Goal: Transaction & Acquisition: Book appointment/travel/reservation

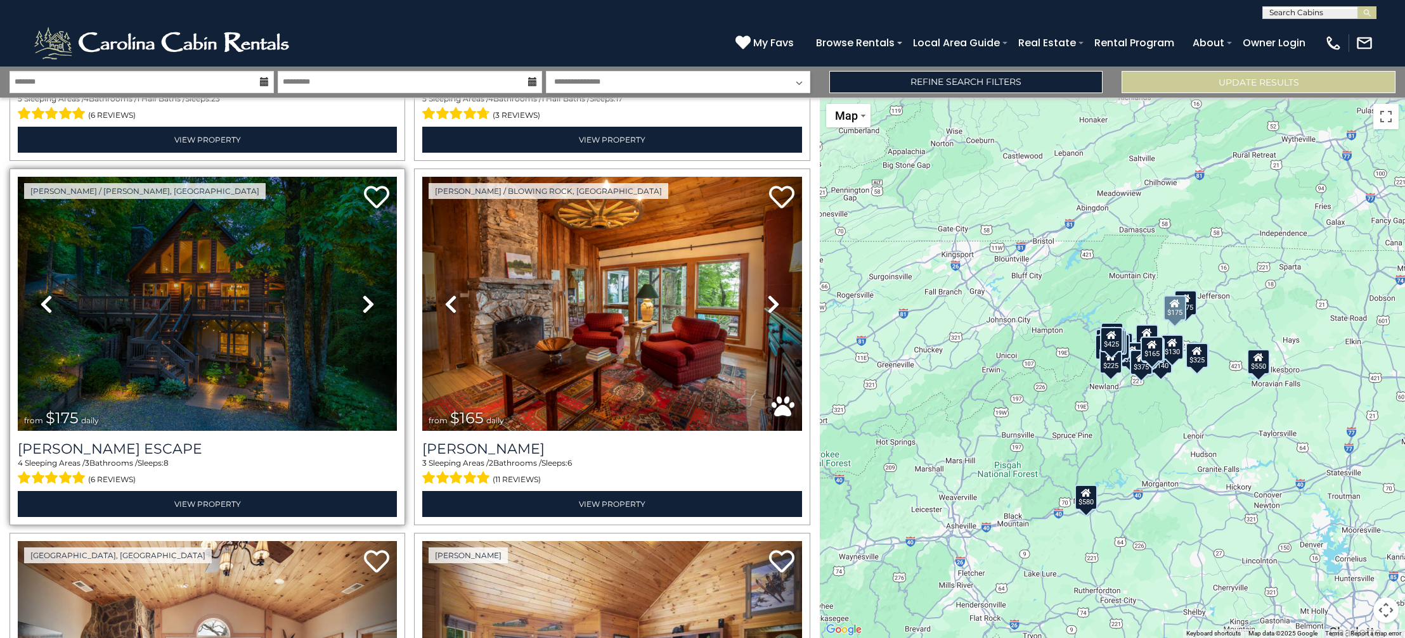
scroll to position [341, 0]
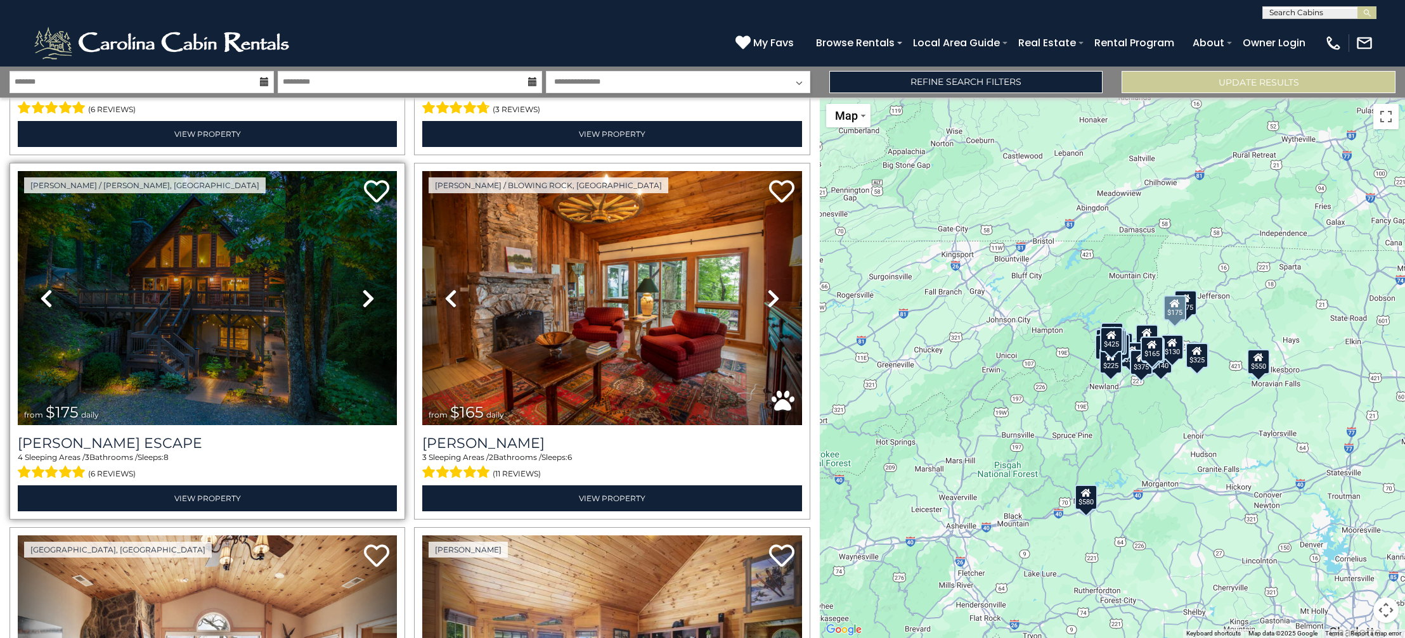
click at [218, 363] on img at bounding box center [207, 298] width 379 height 254
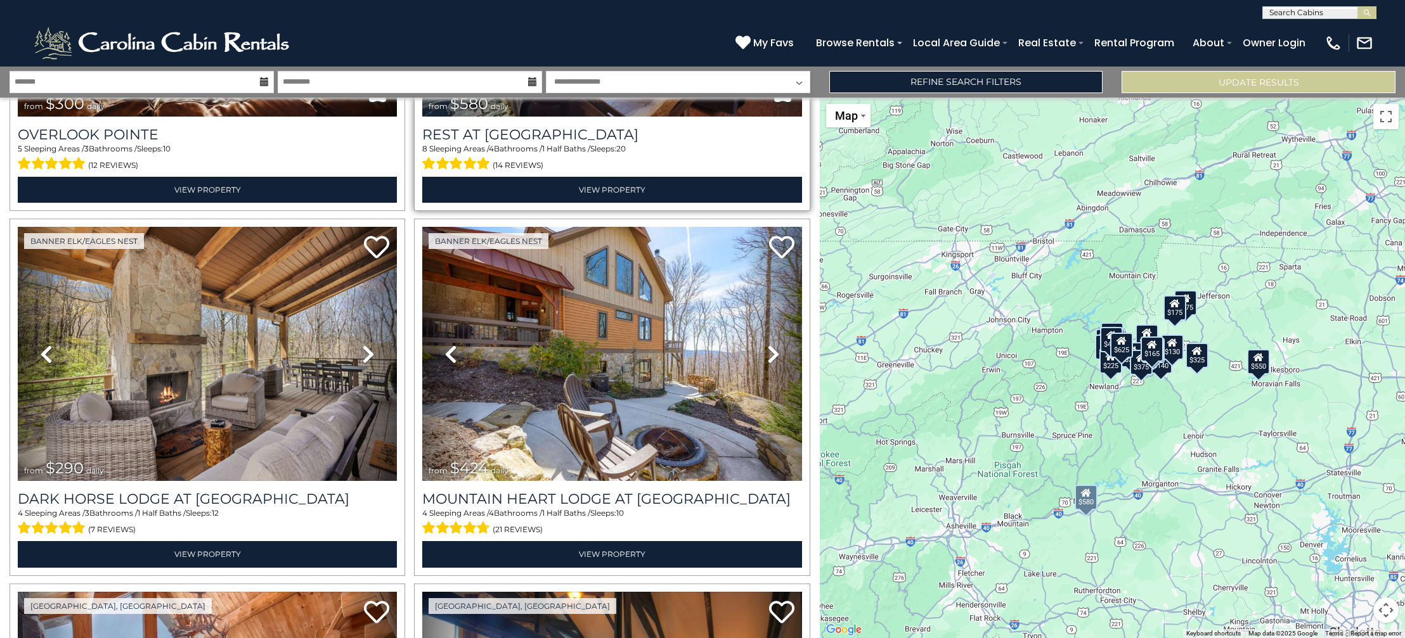
scroll to position [1015, 0]
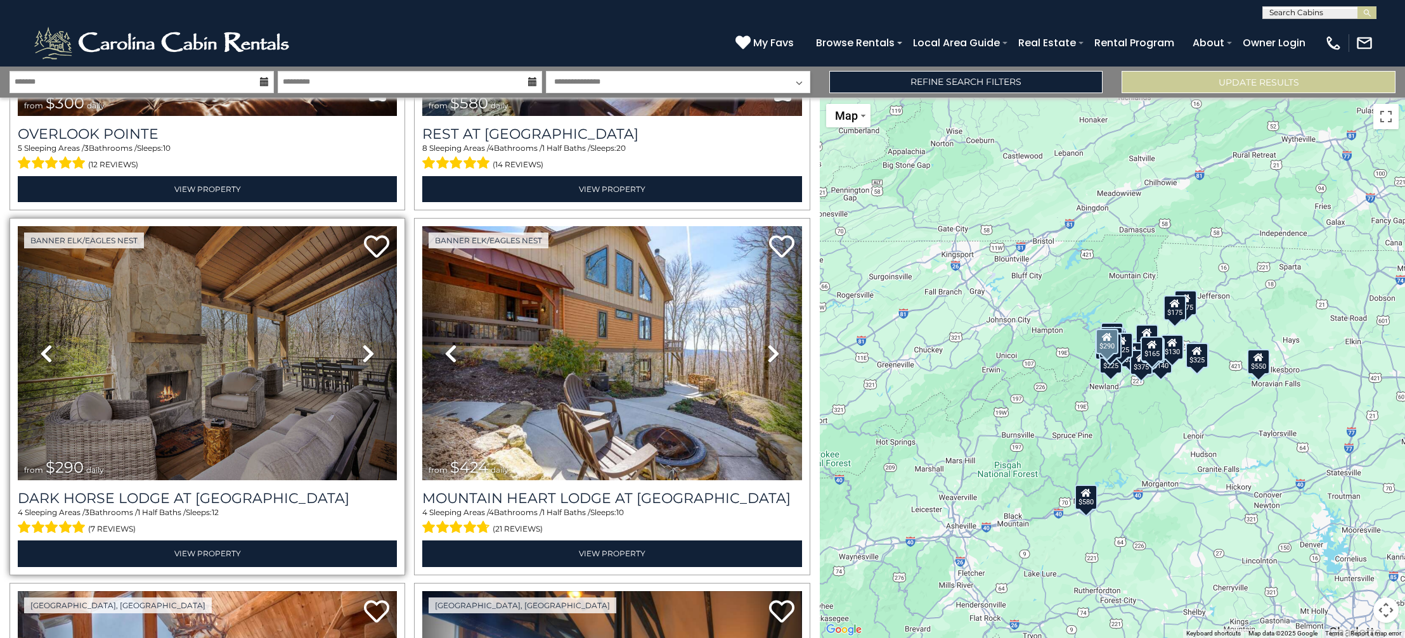
click at [292, 372] on img at bounding box center [207, 353] width 379 height 254
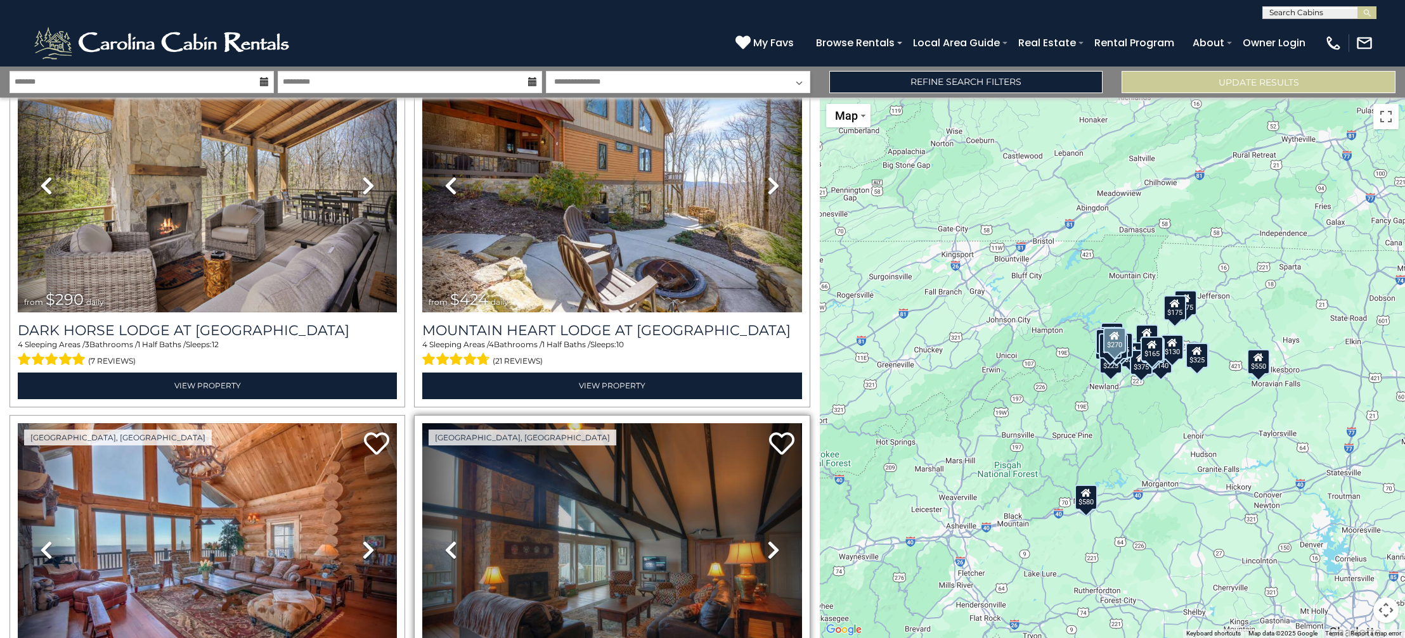
scroll to position [1174, 0]
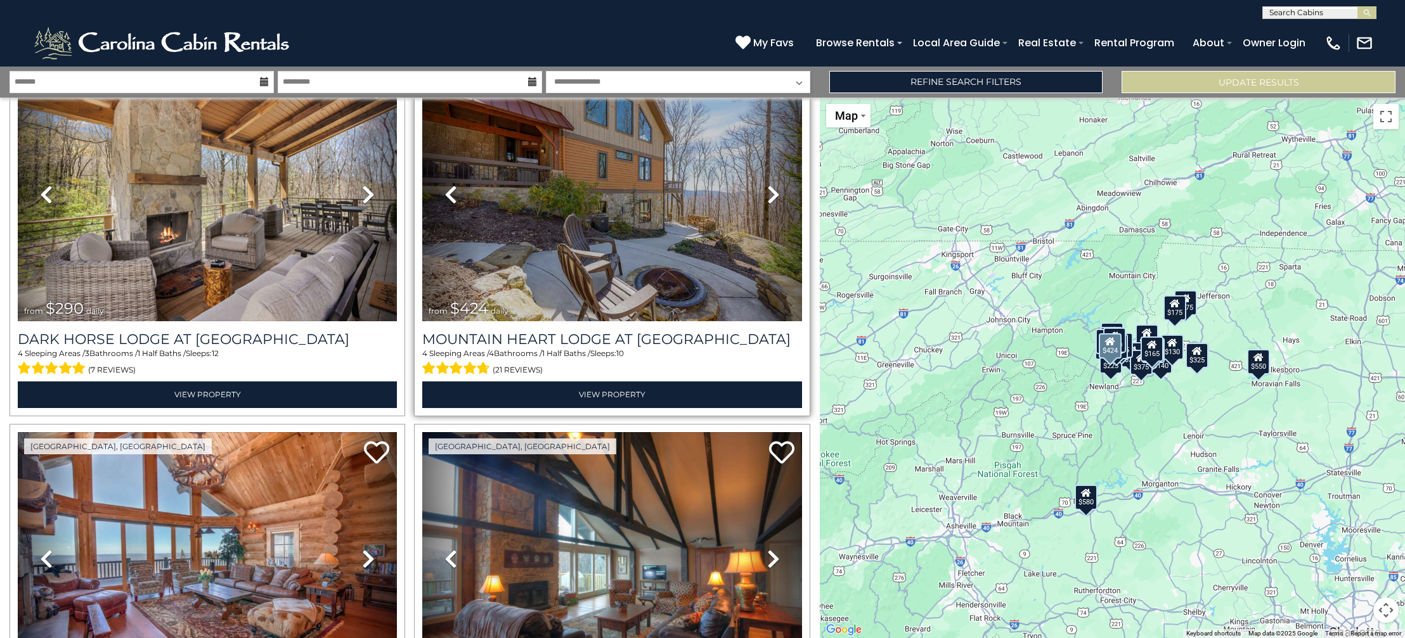
click at [597, 248] on img at bounding box center [611, 194] width 379 height 254
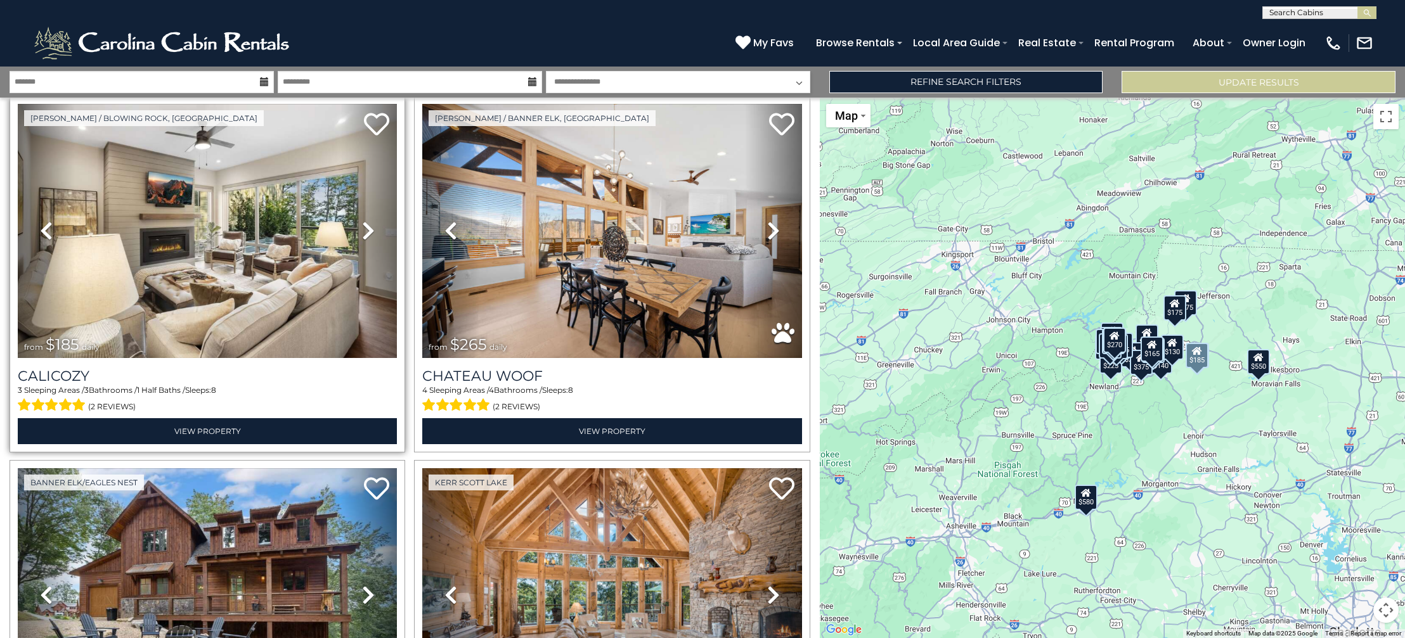
scroll to position [1866, 0]
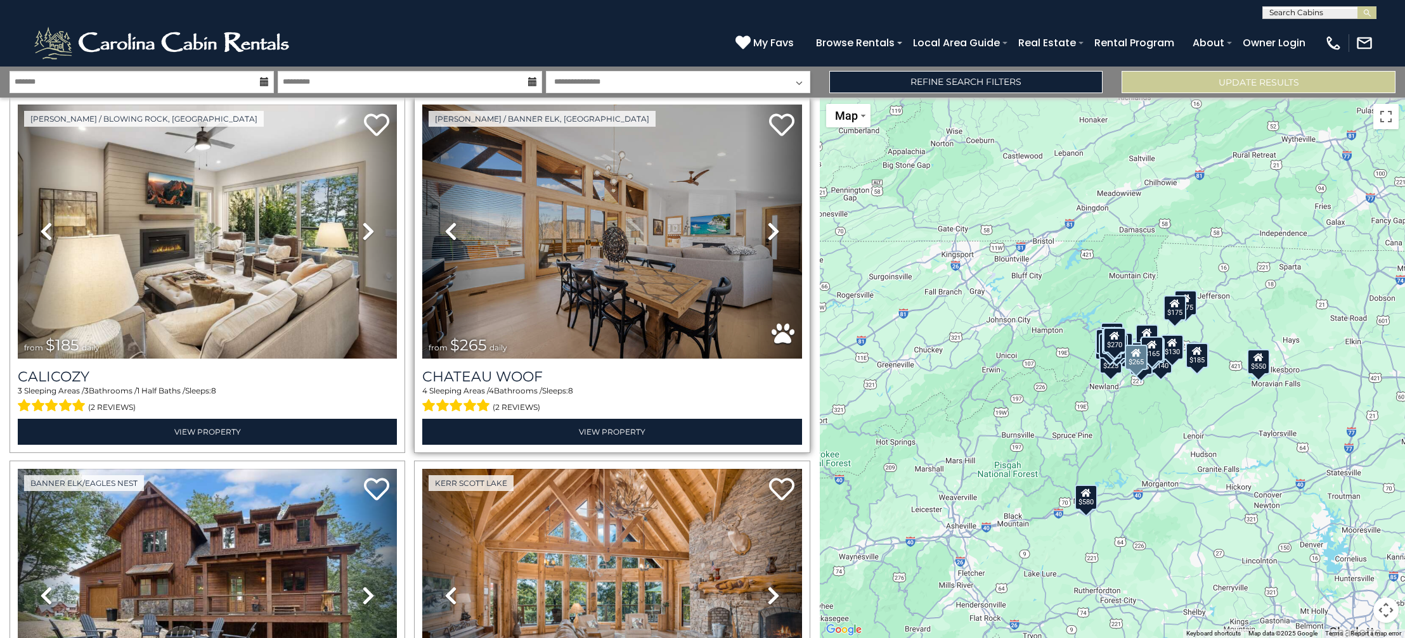
click at [555, 307] on img at bounding box center [611, 232] width 379 height 254
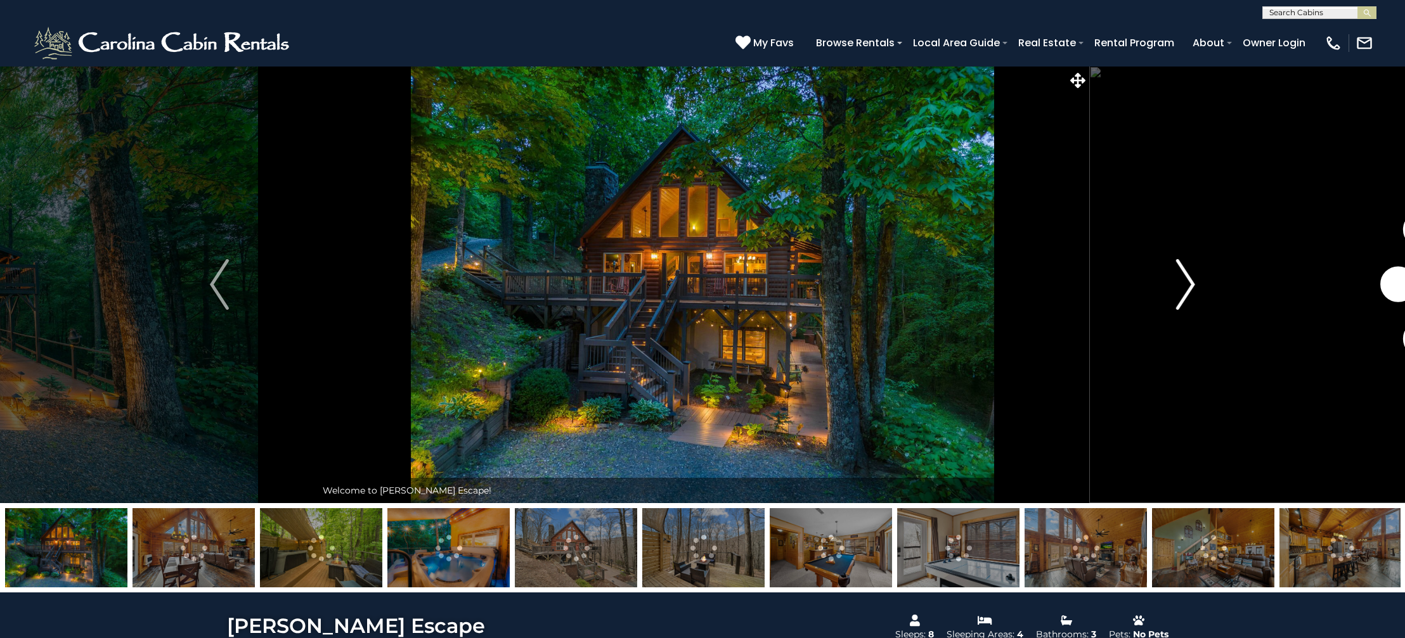
click at [1183, 276] on img "Next" at bounding box center [1185, 284] width 19 height 51
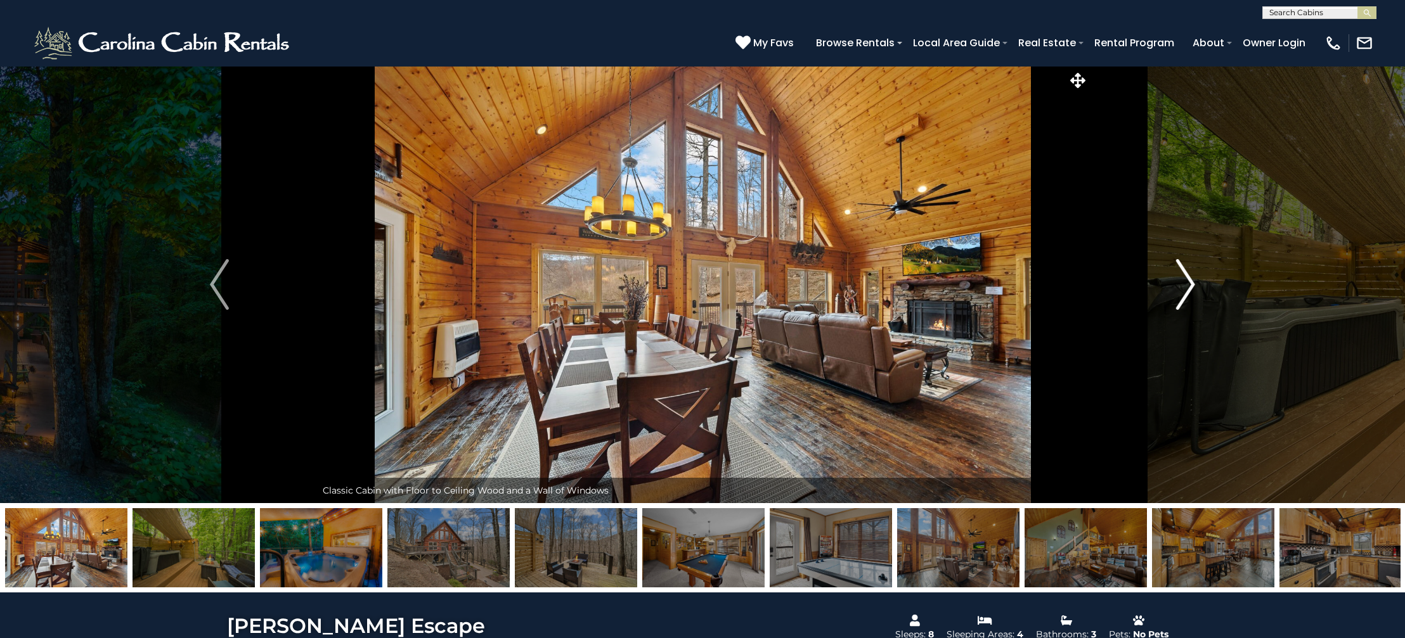
click at [1182, 276] on img "Next" at bounding box center [1185, 284] width 19 height 51
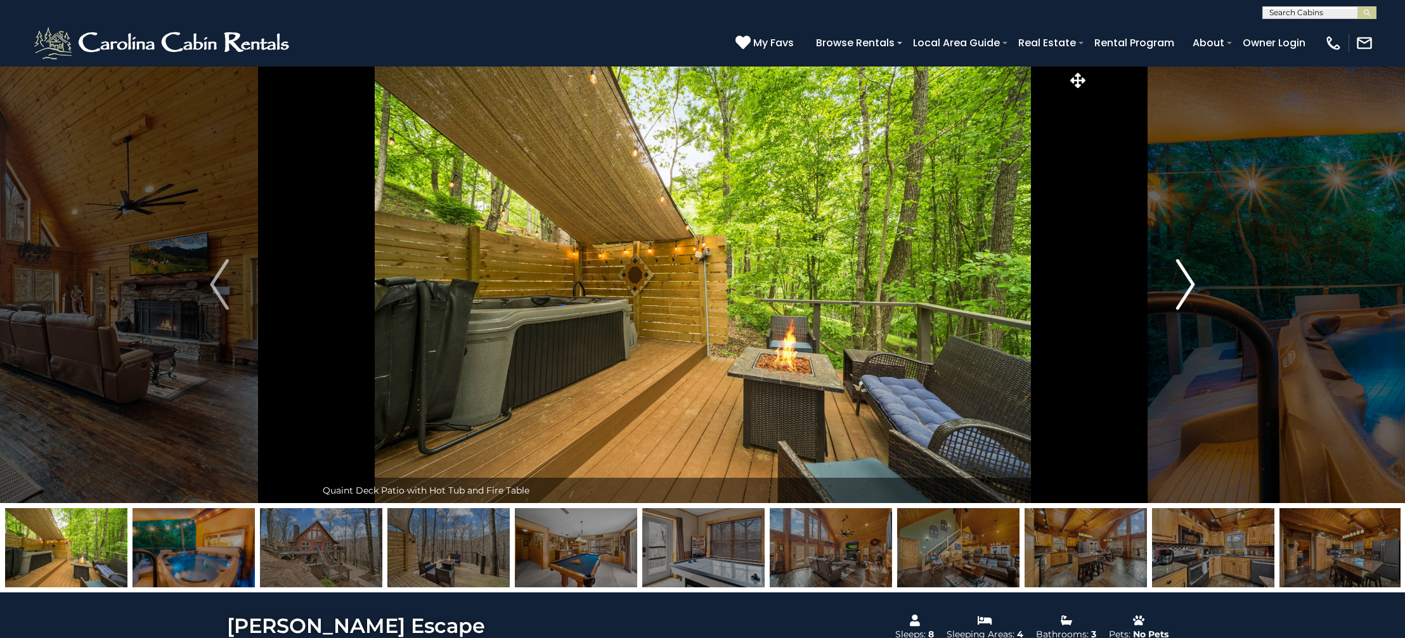
click at [1182, 276] on img "Next" at bounding box center [1185, 284] width 19 height 51
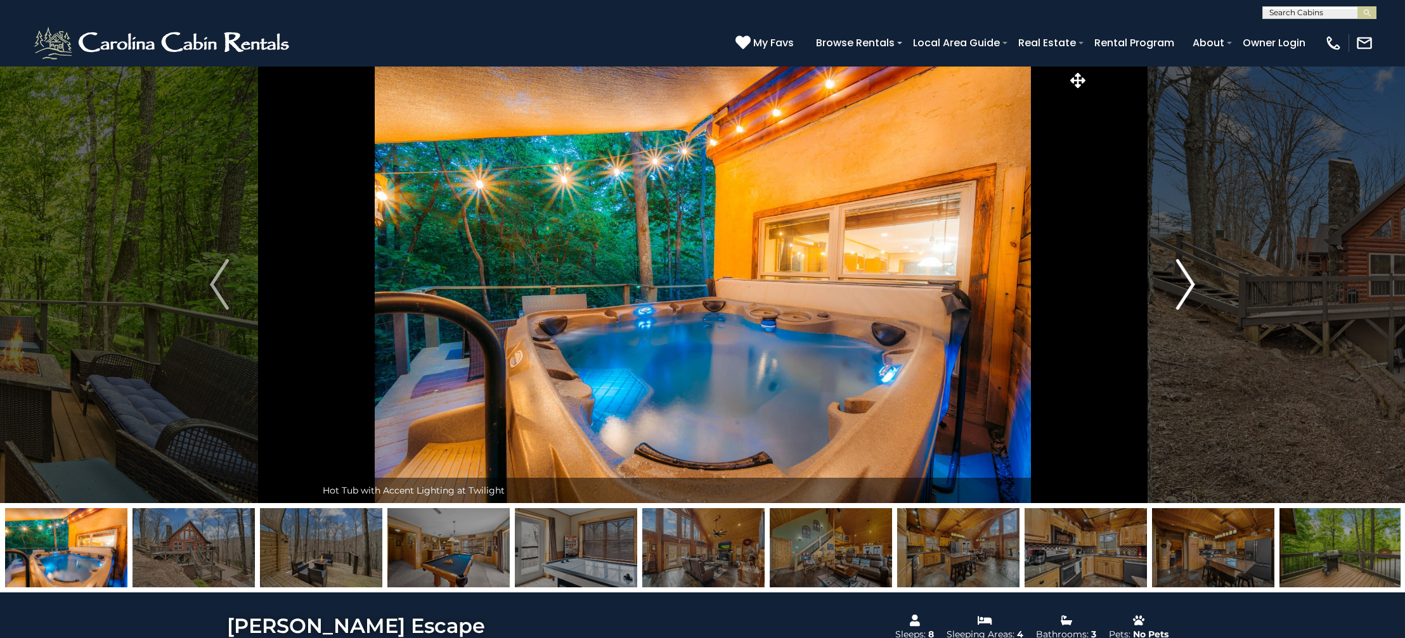
click at [1182, 276] on img "Next" at bounding box center [1185, 284] width 19 height 51
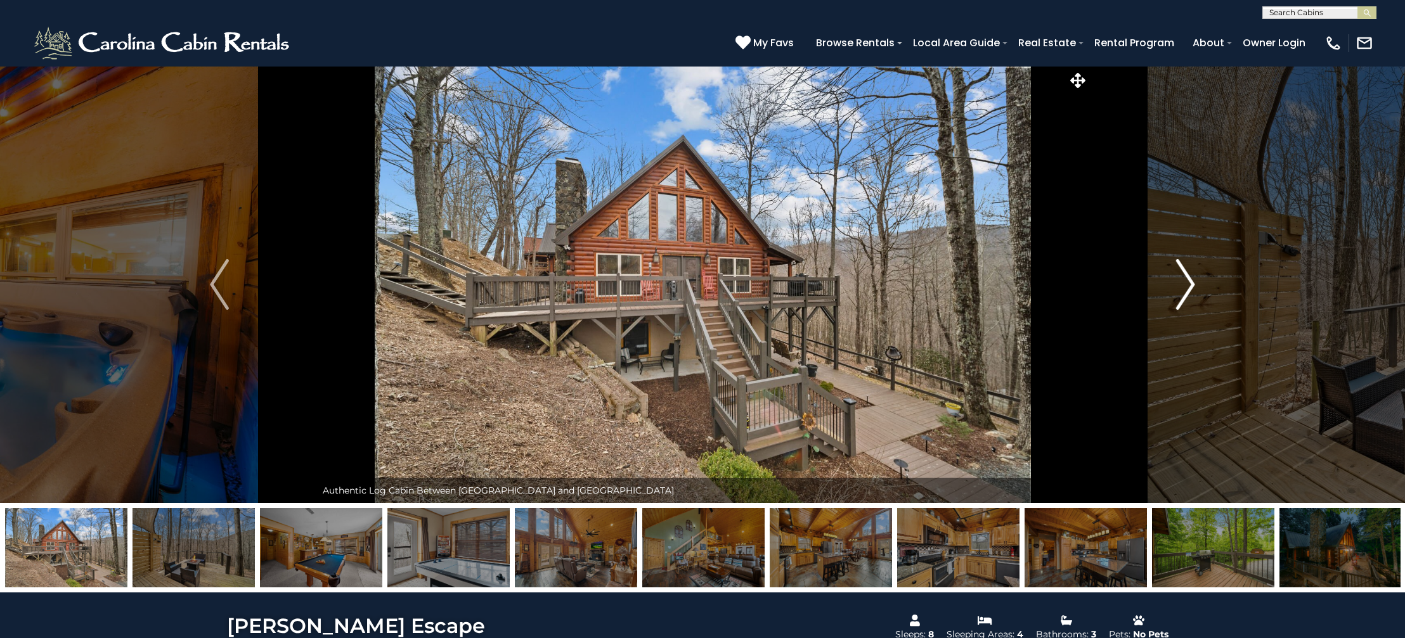
click at [1182, 276] on img "Next" at bounding box center [1185, 284] width 19 height 51
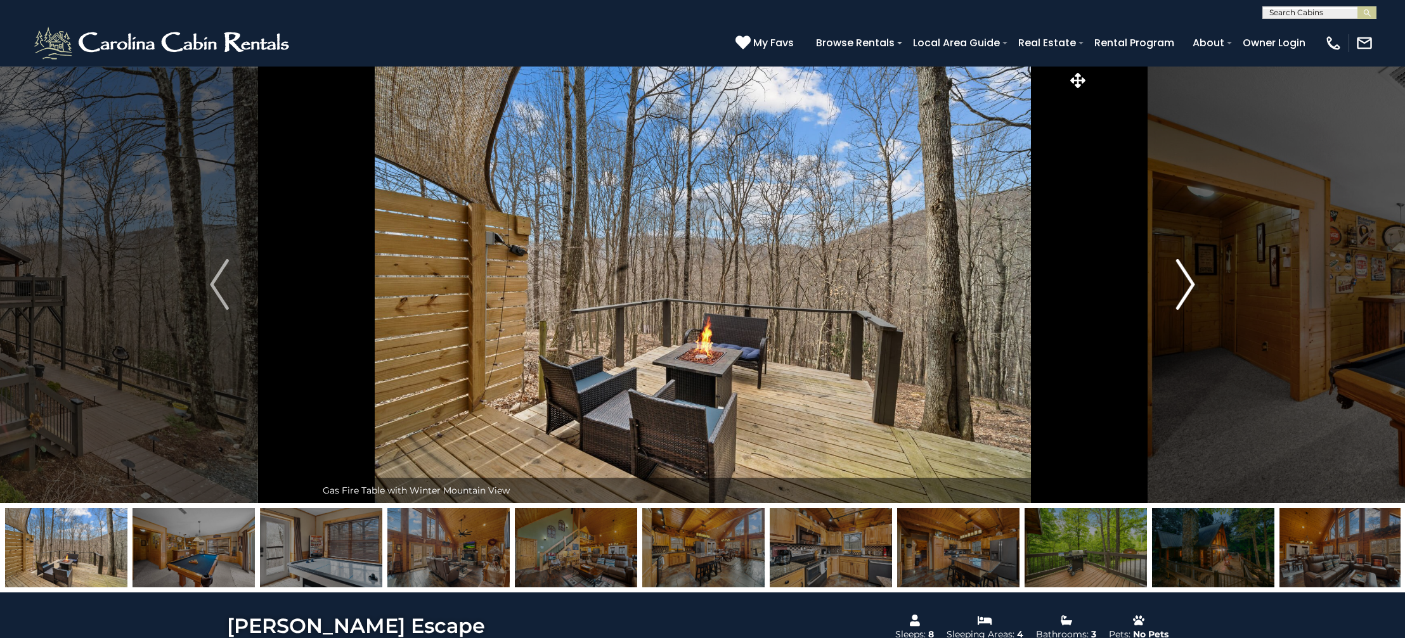
click at [1182, 276] on img "Next" at bounding box center [1185, 284] width 19 height 51
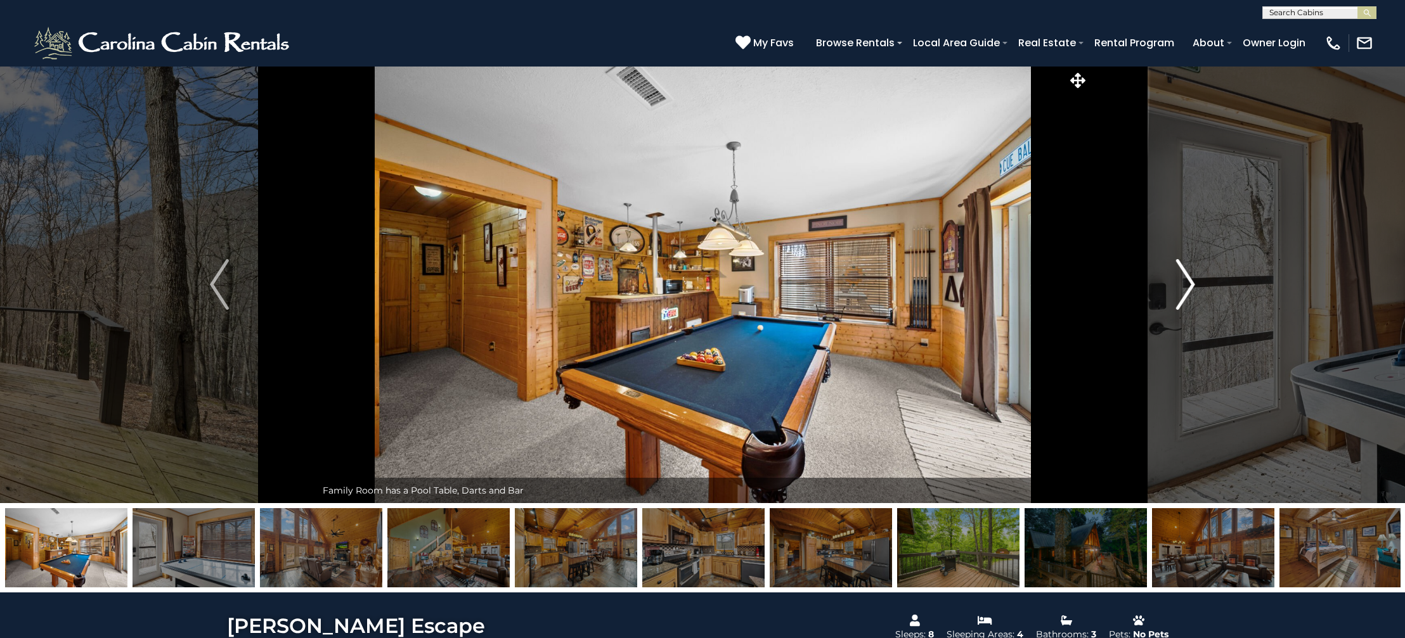
click at [1187, 274] on img "Next" at bounding box center [1185, 284] width 19 height 51
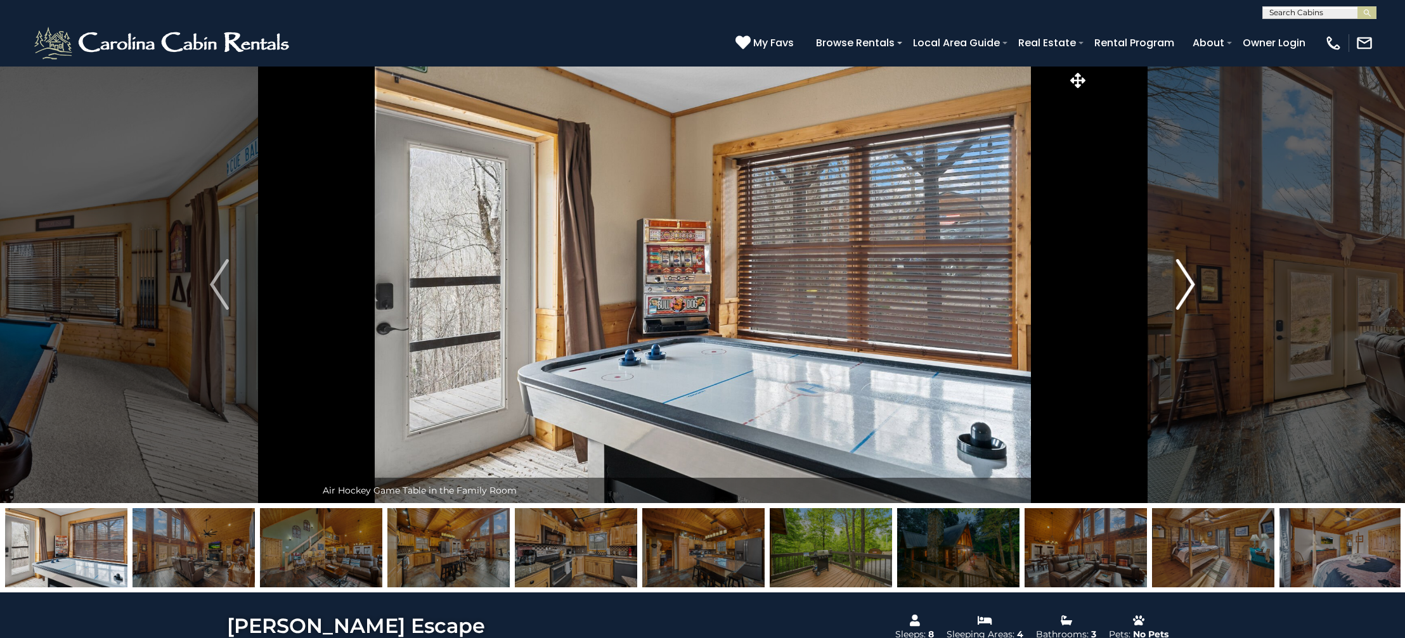
click at [1187, 274] on img "Next" at bounding box center [1185, 284] width 19 height 51
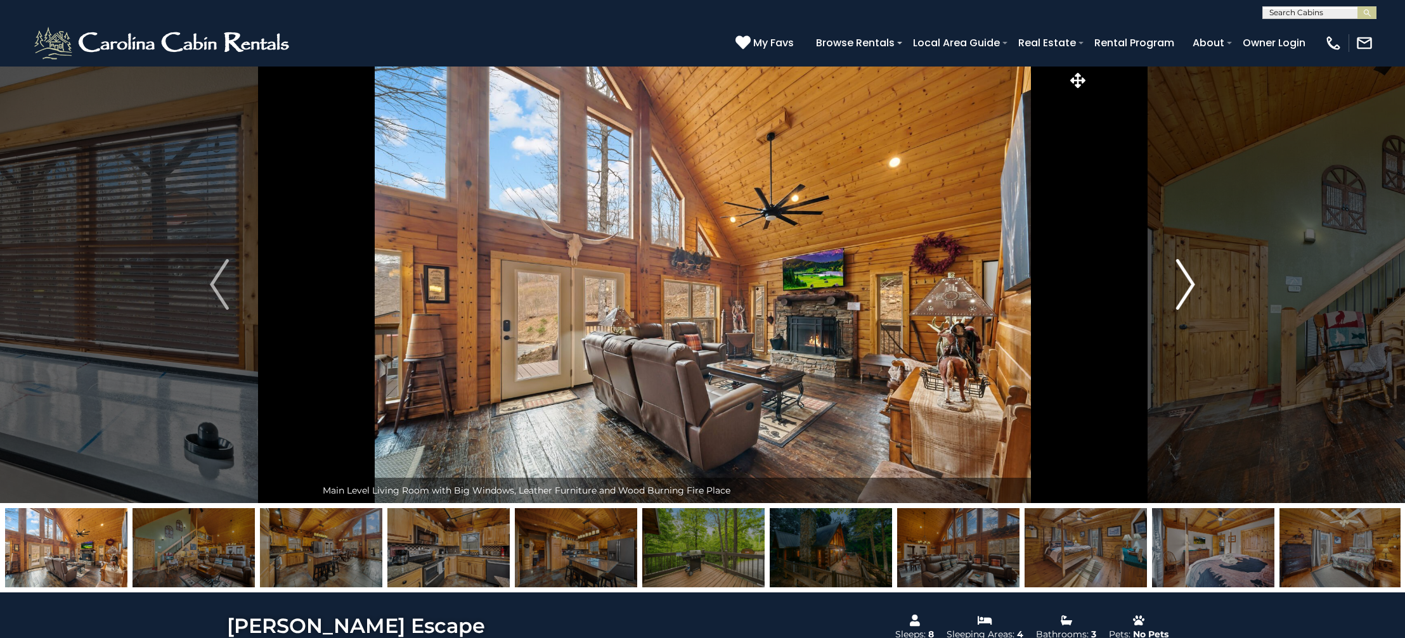
click at [1187, 274] on img "Next" at bounding box center [1185, 284] width 19 height 51
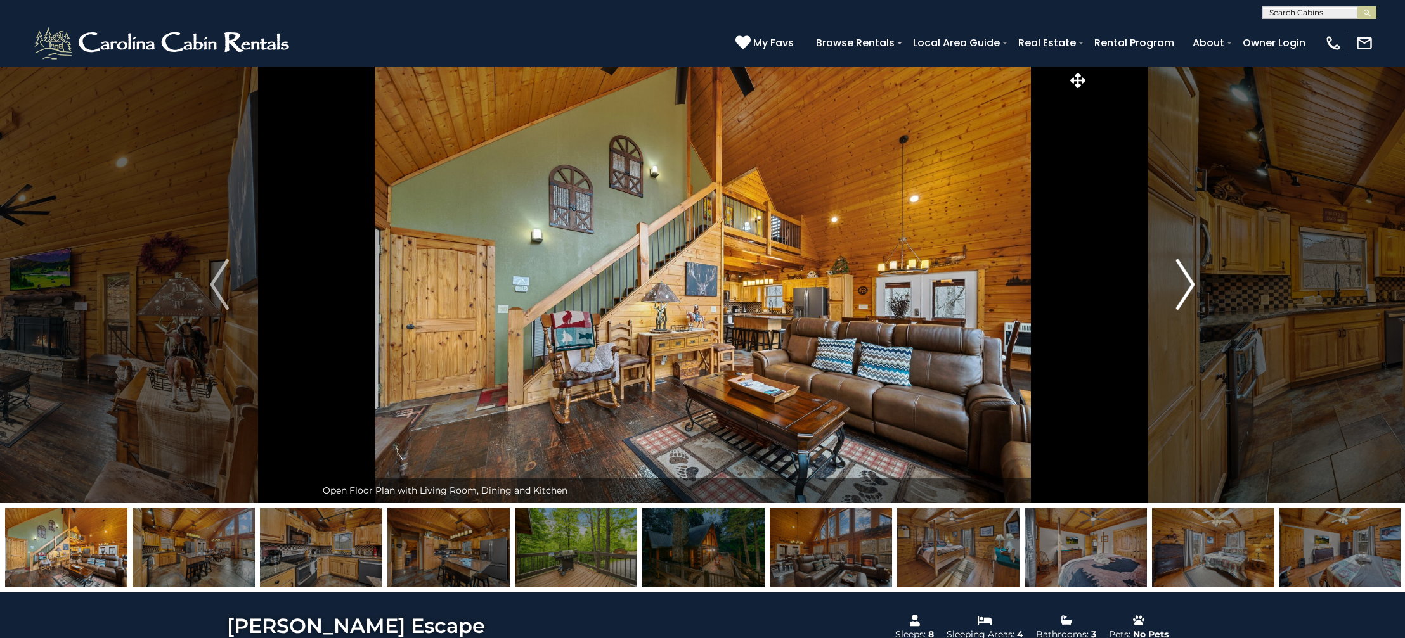
click at [1187, 274] on img "Next" at bounding box center [1185, 284] width 19 height 51
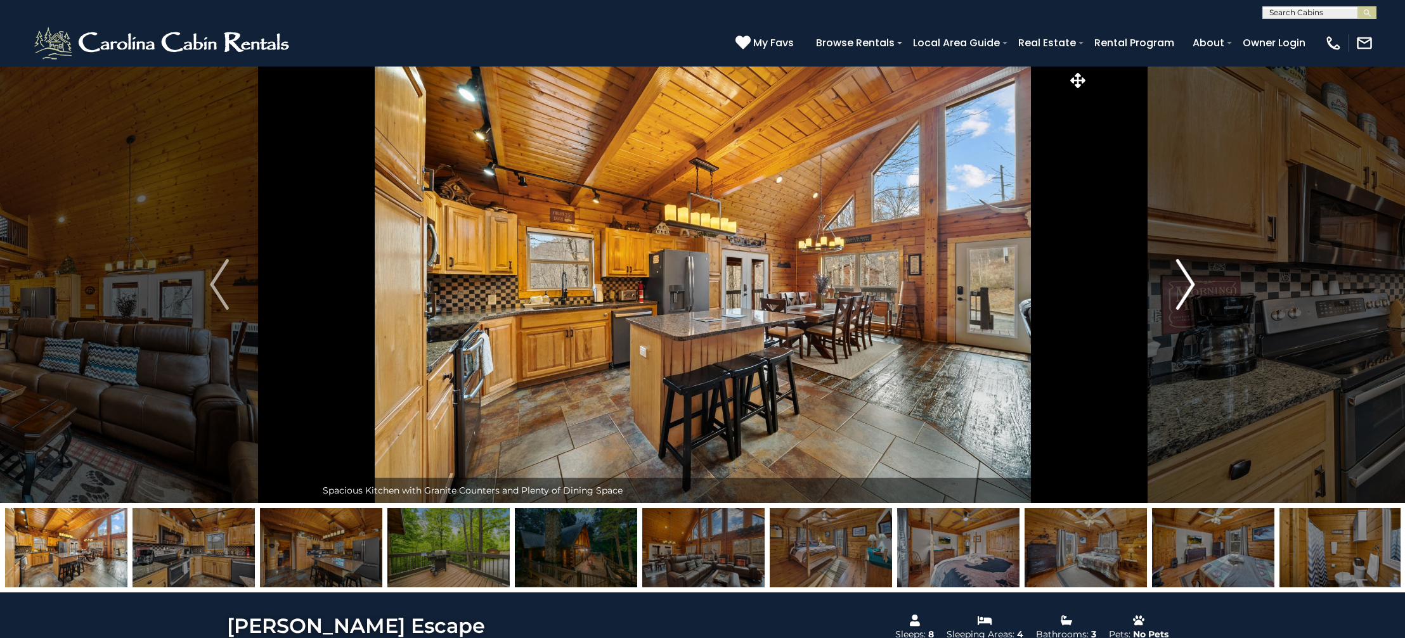
click at [1187, 274] on img "Next" at bounding box center [1185, 284] width 19 height 51
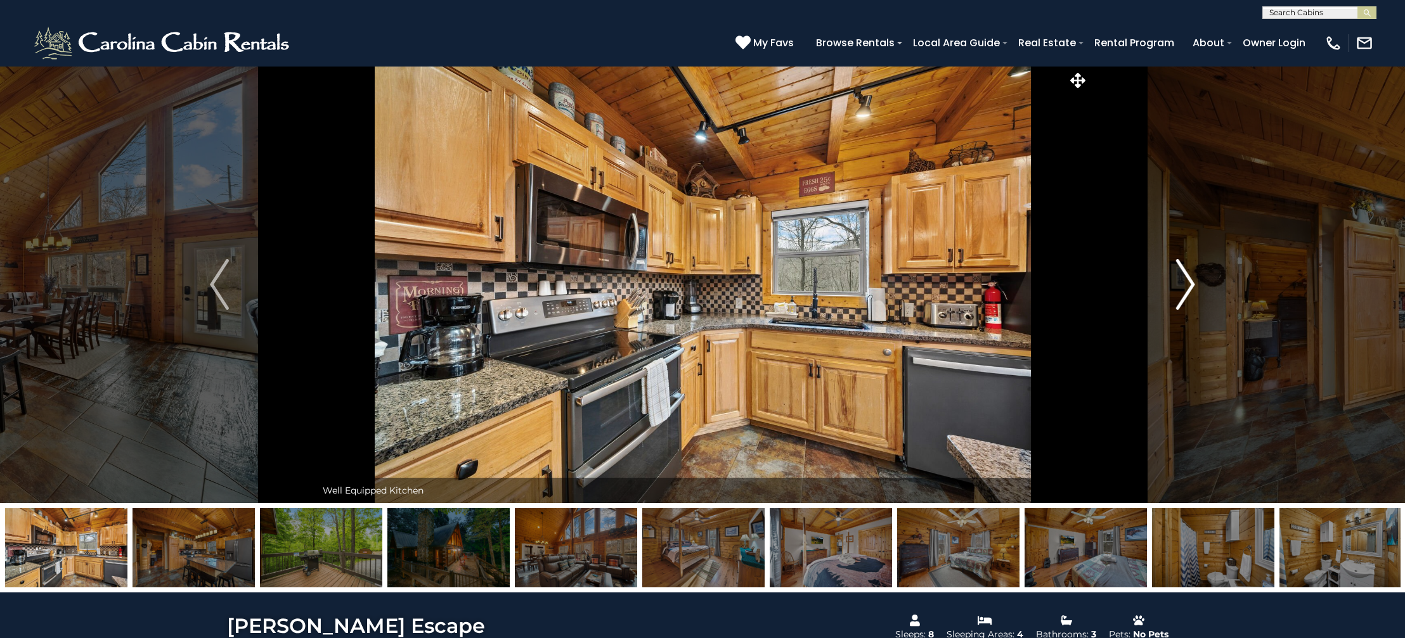
click at [1187, 274] on img "Next" at bounding box center [1185, 284] width 19 height 51
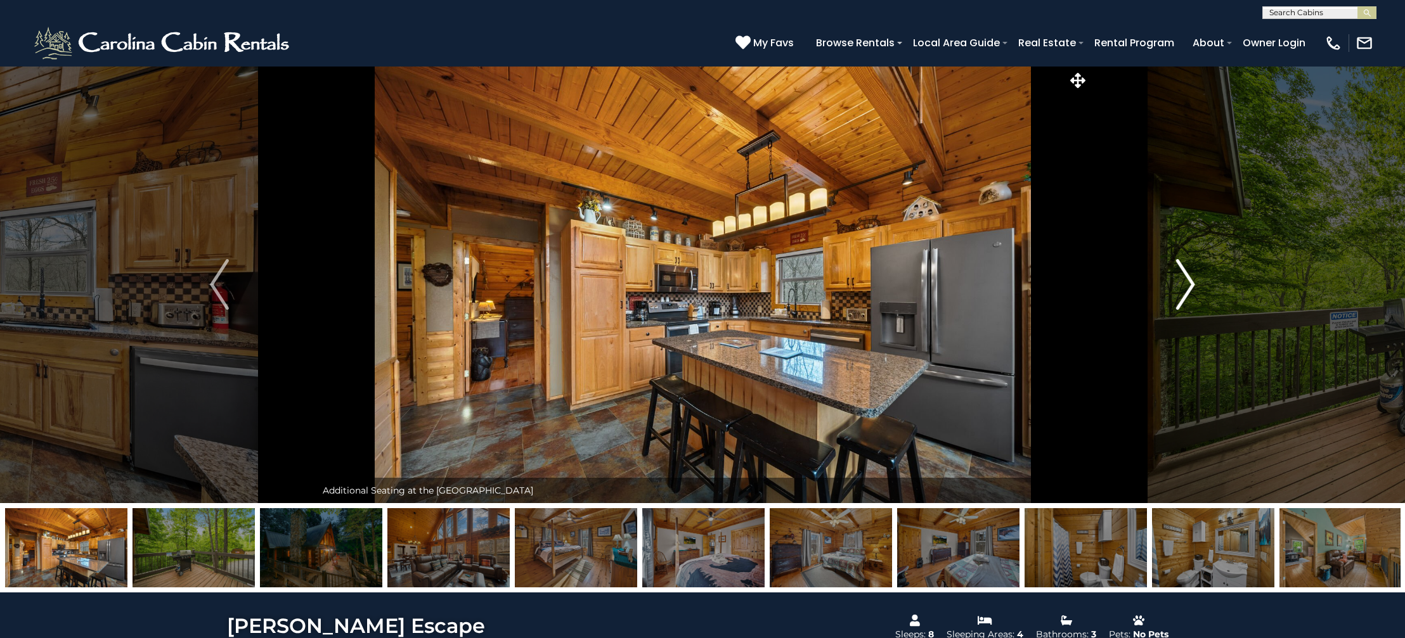
click at [1187, 274] on img "Next" at bounding box center [1185, 284] width 19 height 51
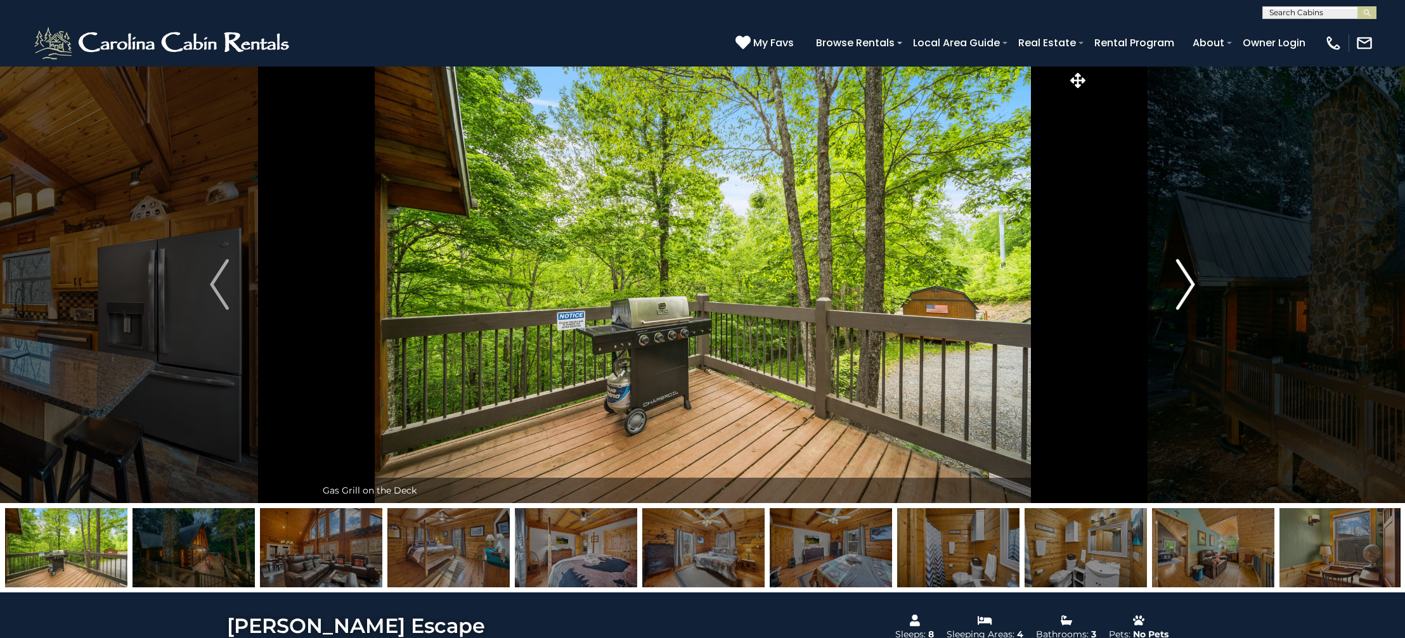
click at [1187, 274] on img "Next" at bounding box center [1185, 284] width 19 height 51
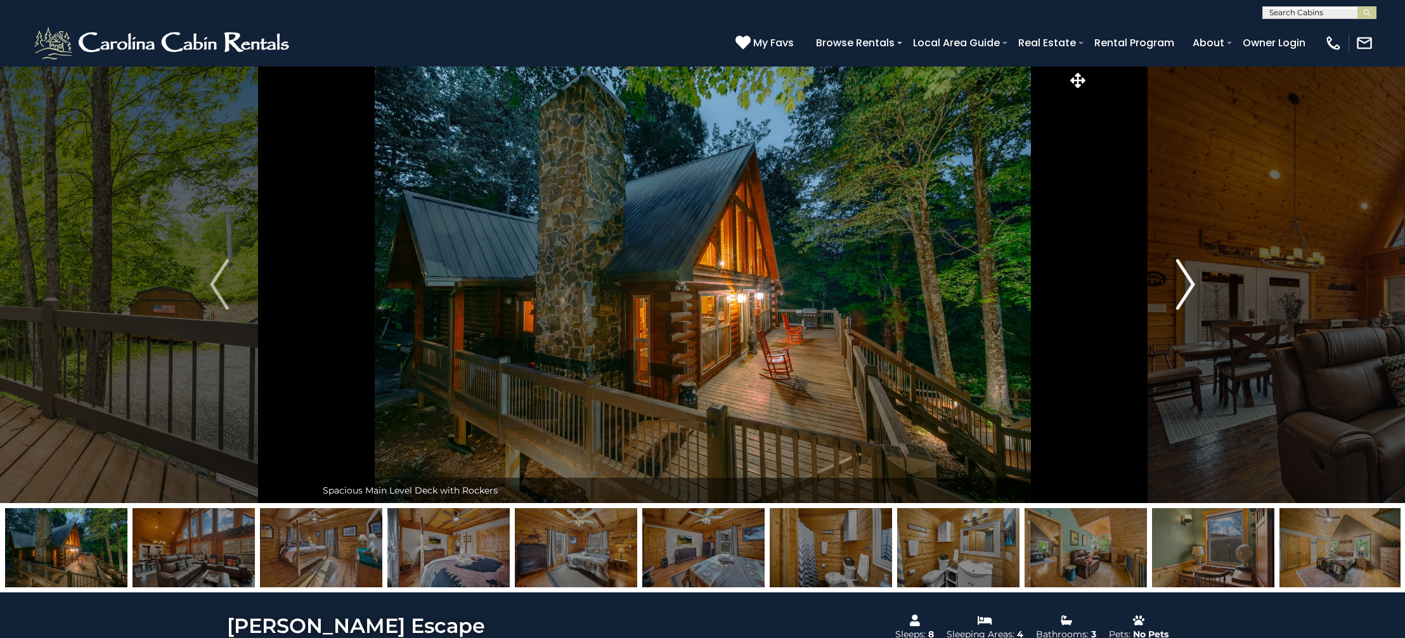
click at [1187, 274] on img "Next" at bounding box center [1185, 284] width 19 height 51
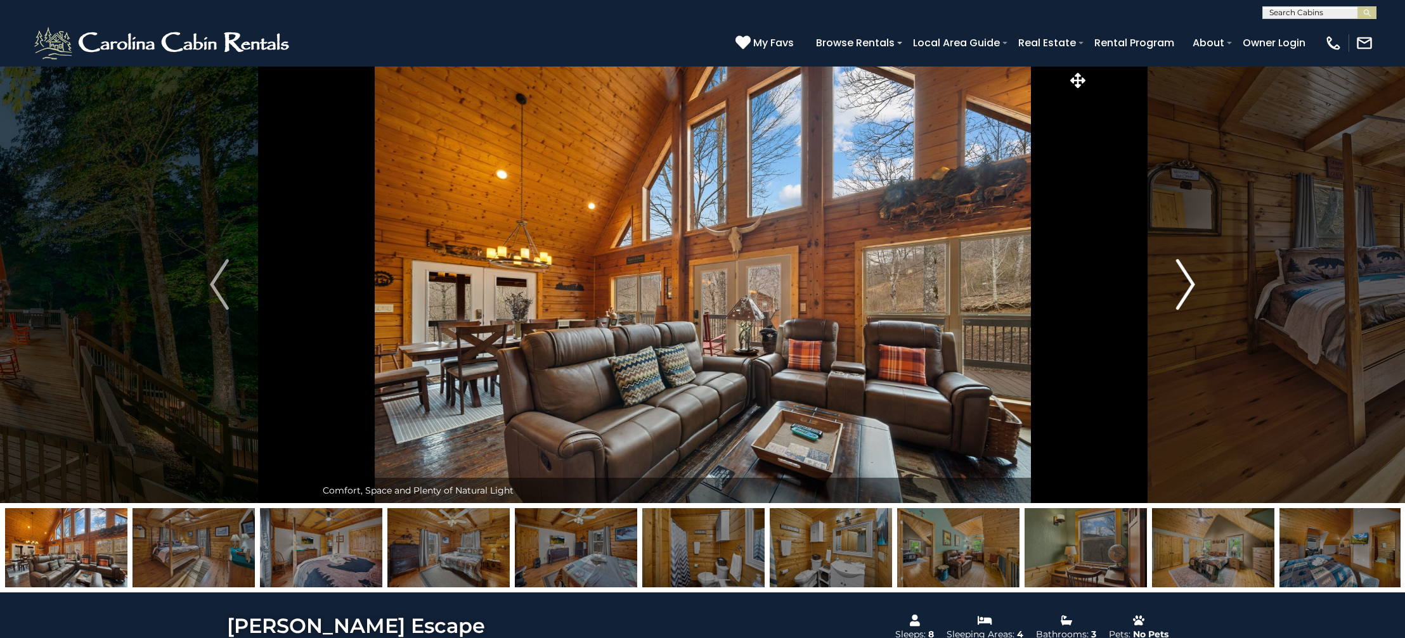
click at [1187, 274] on img "Next" at bounding box center [1185, 284] width 19 height 51
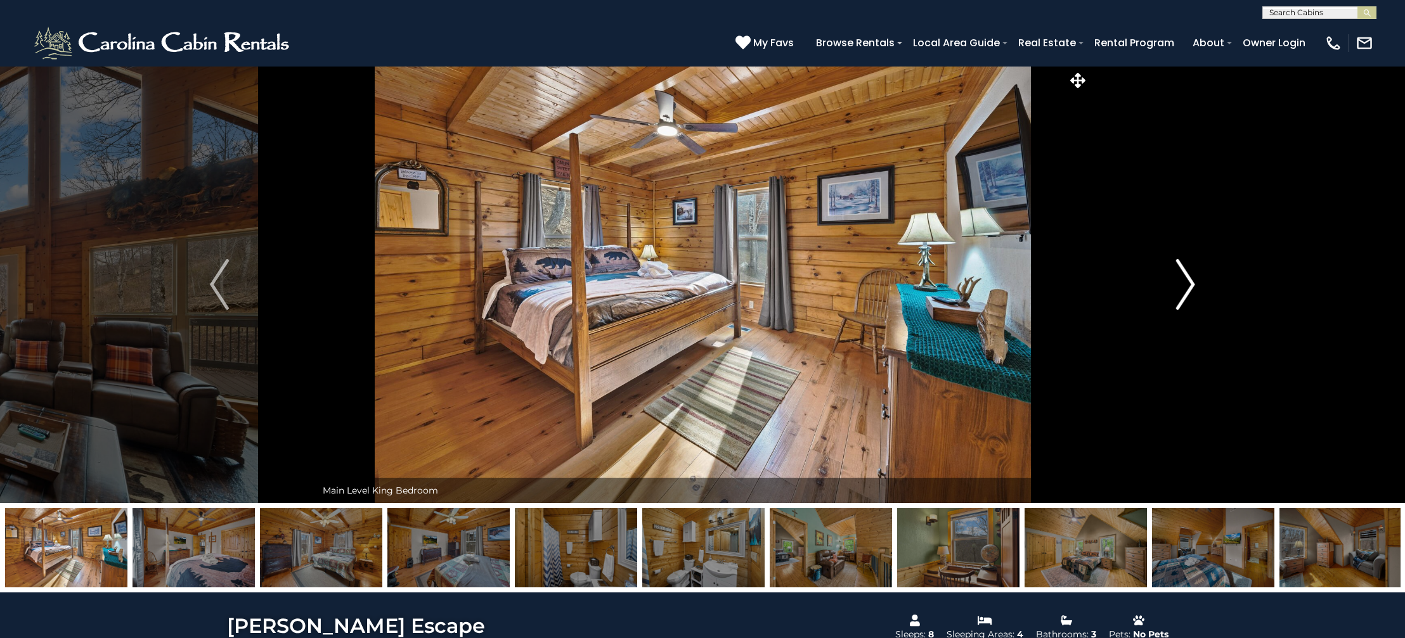
click at [1187, 274] on img "Next" at bounding box center [1185, 284] width 19 height 51
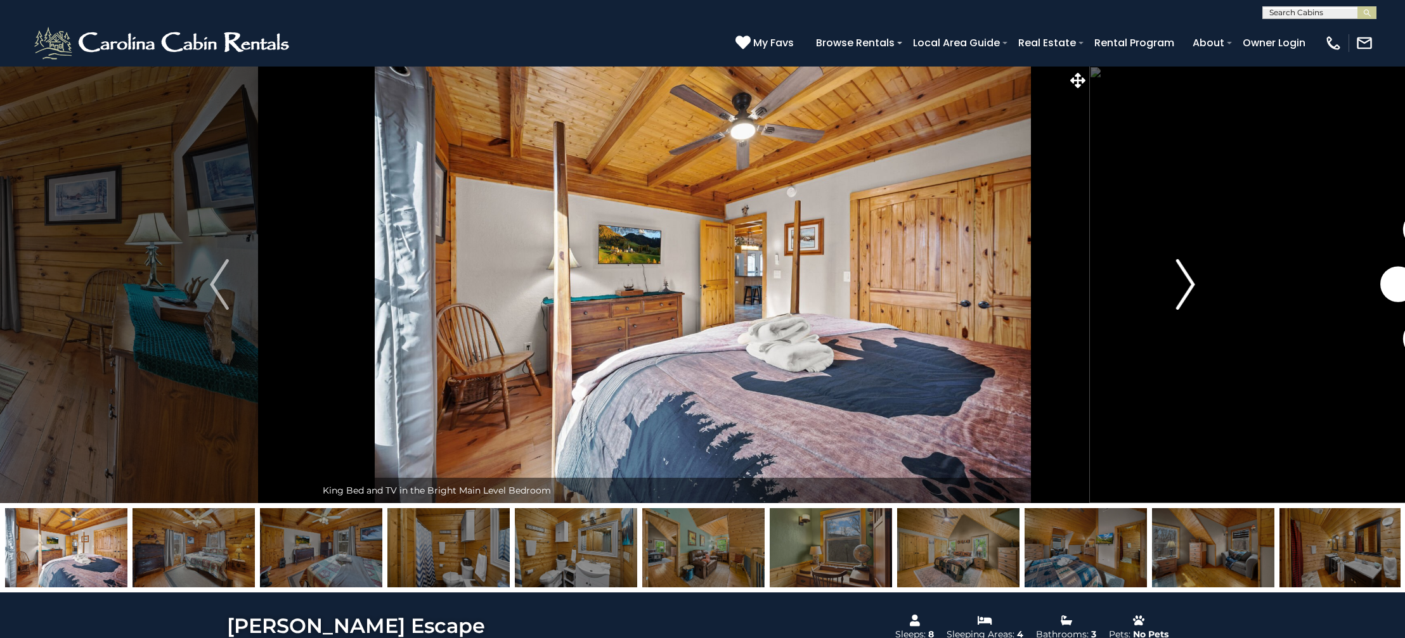
click at [1187, 274] on img "Next" at bounding box center [1185, 284] width 19 height 51
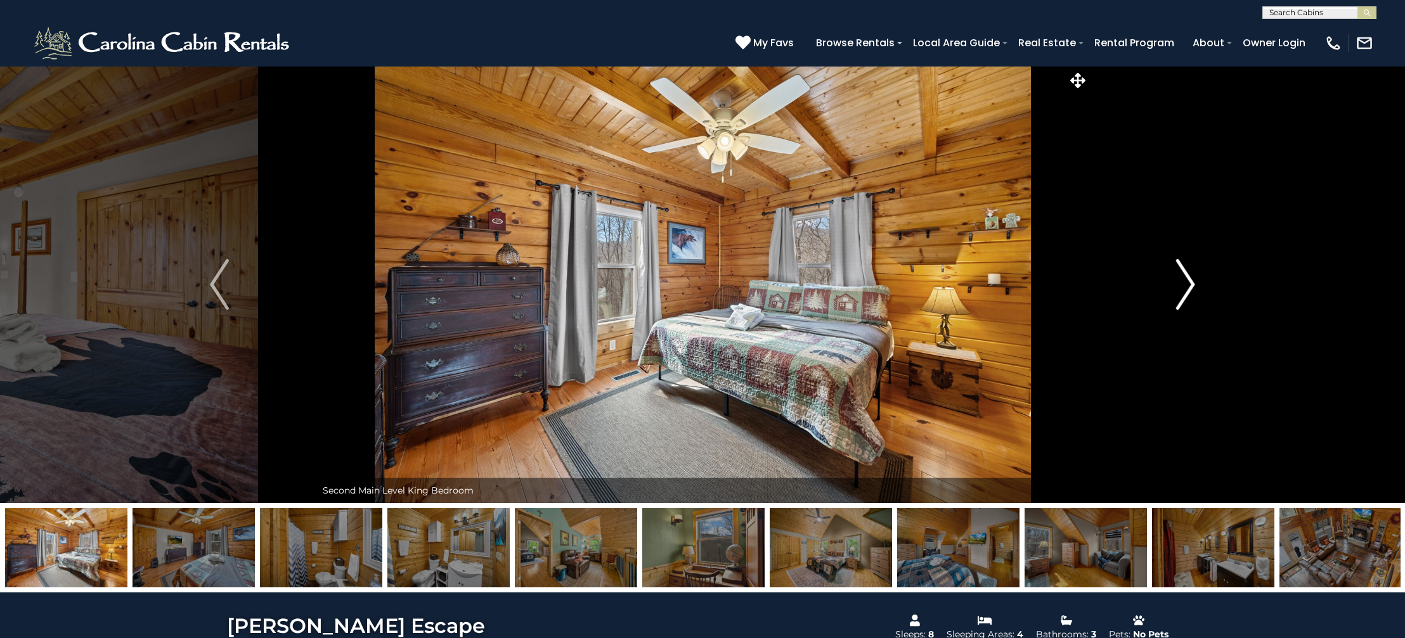
click at [1187, 274] on img "Next" at bounding box center [1185, 284] width 19 height 51
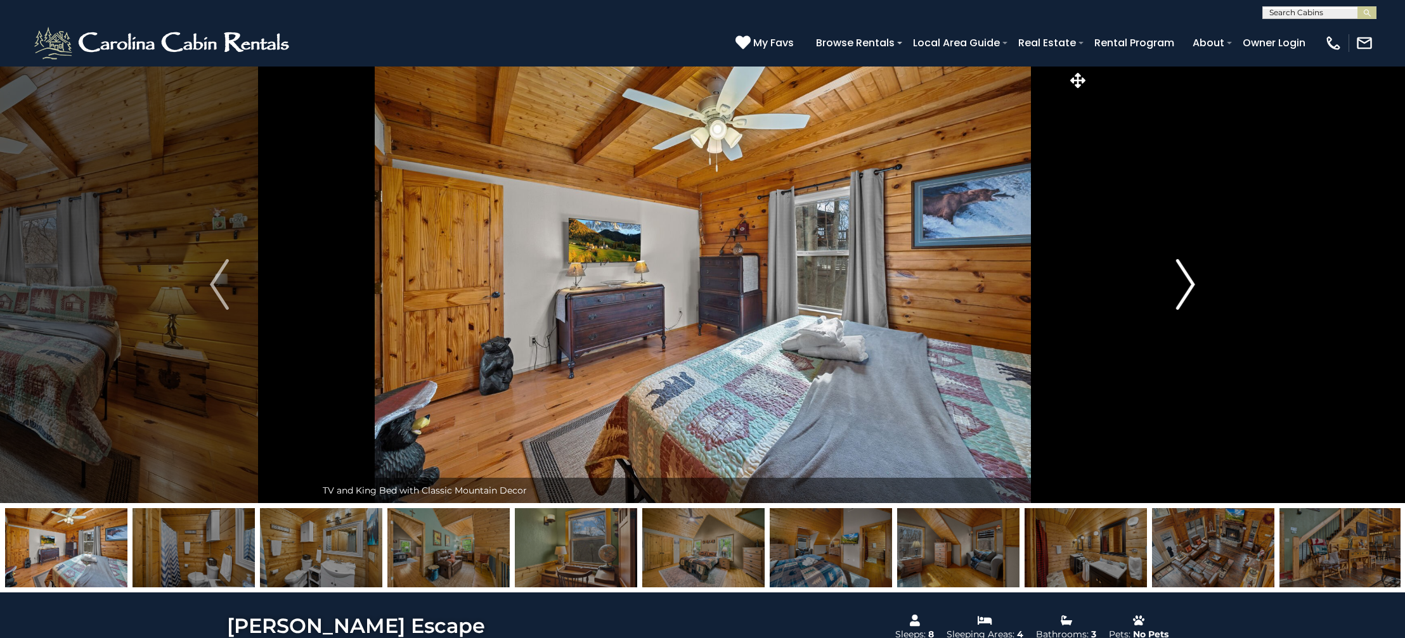
click at [1187, 274] on img "Next" at bounding box center [1185, 284] width 19 height 51
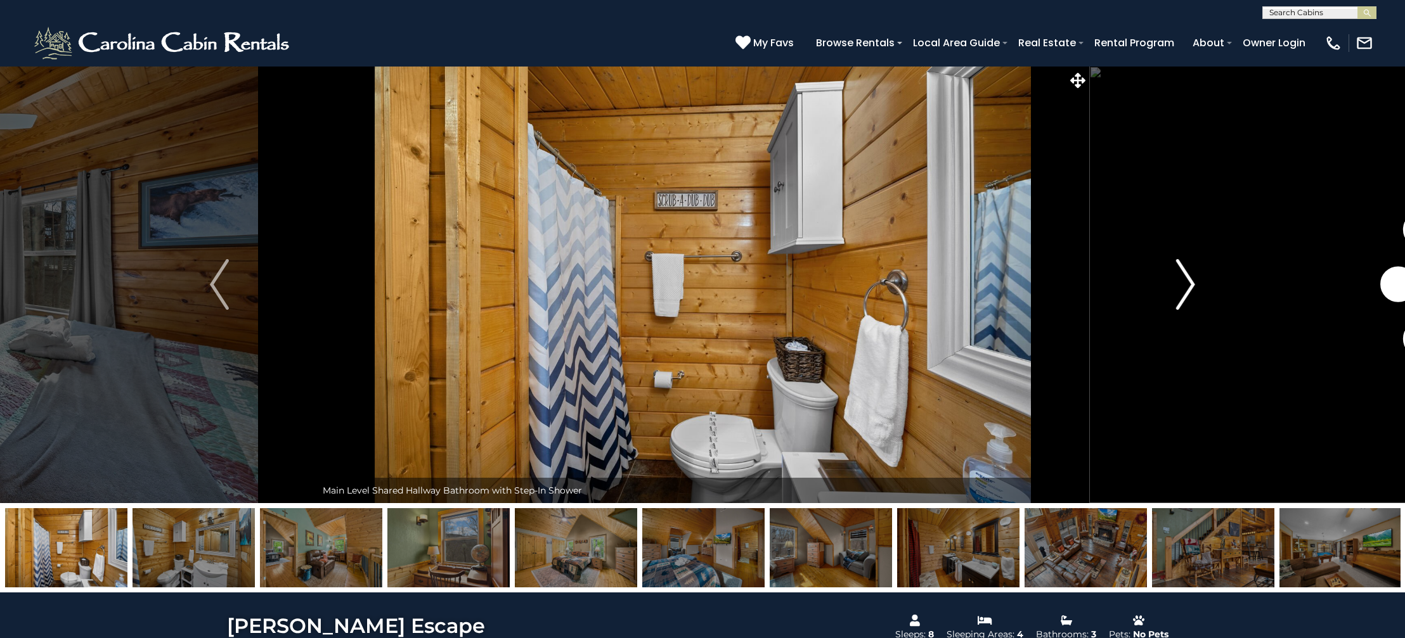
click at [1185, 274] on img "Next" at bounding box center [1185, 284] width 19 height 51
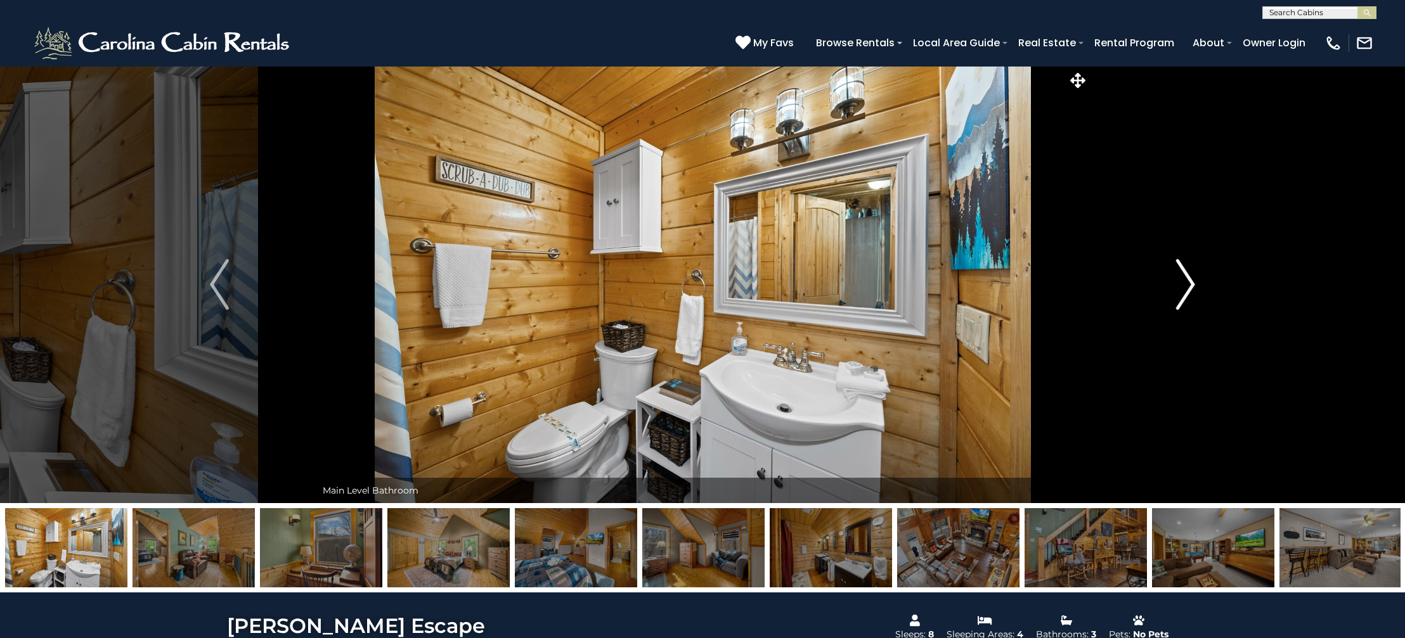
click at [1184, 274] on img "Next" at bounding box center [1185, 284] width 19 height 51
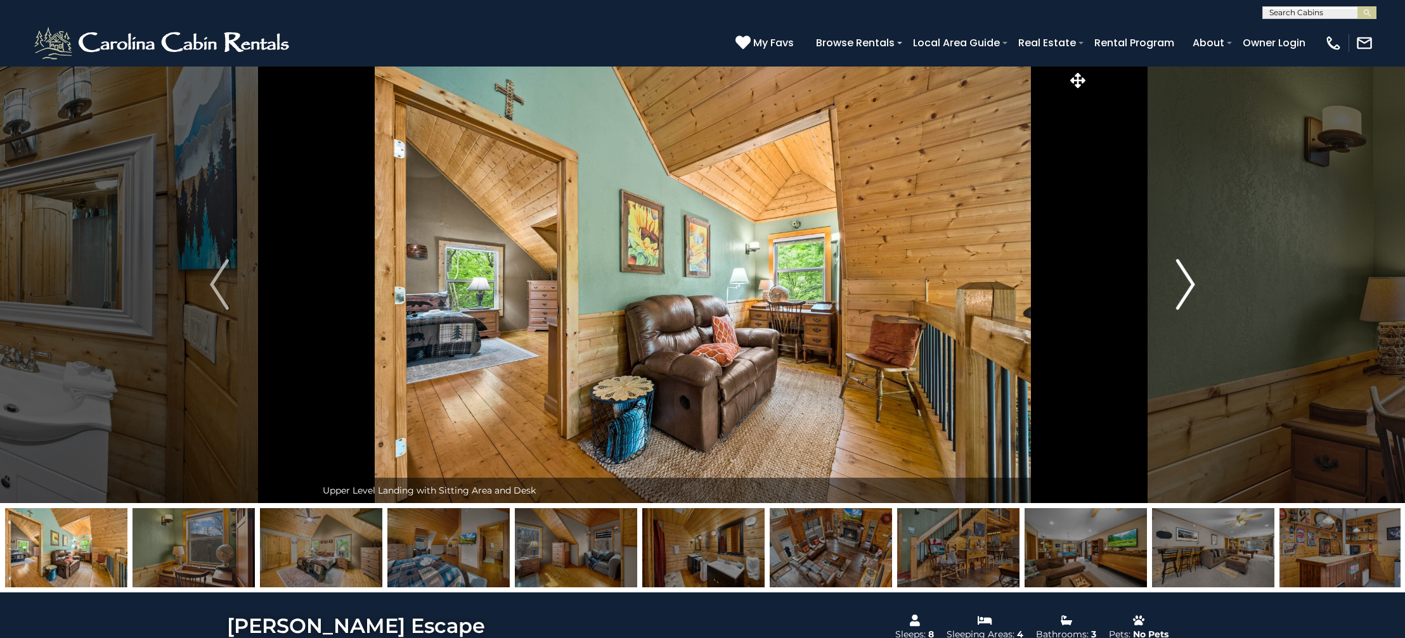
click at [1183, 274] on img "Next" at bounding box center [1185, 284] width 19 height 51
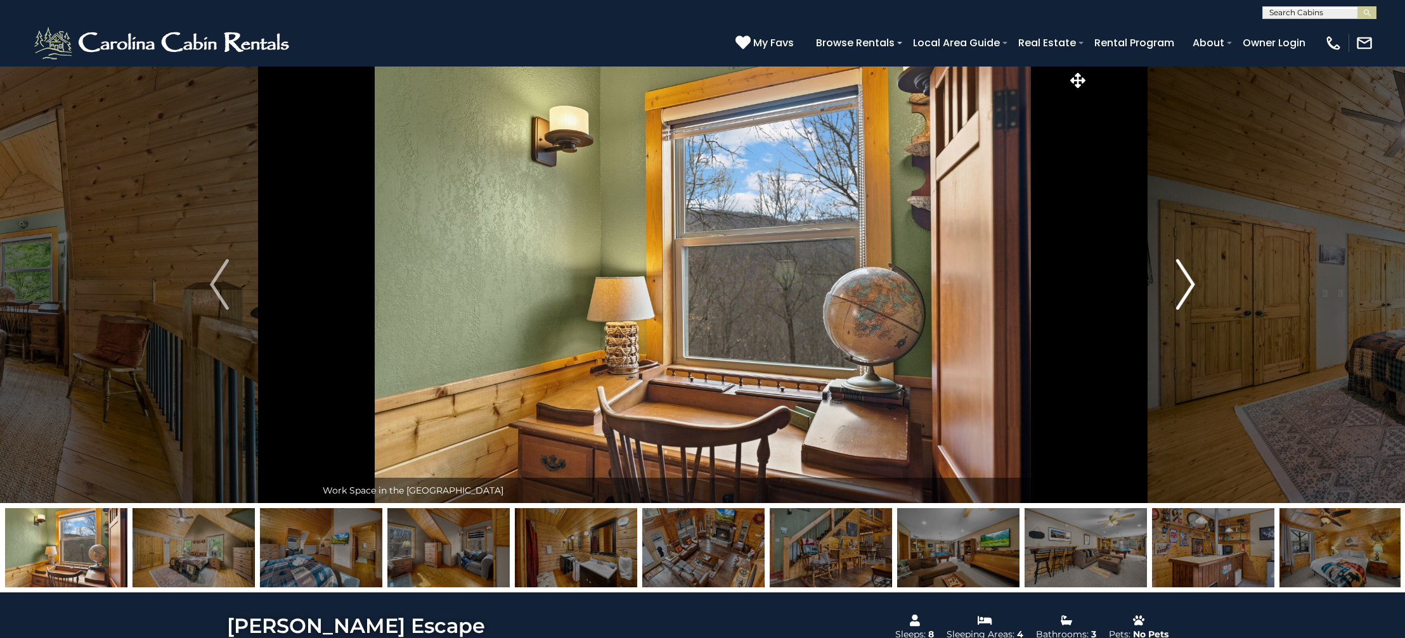
click at [1187, 272] on img "Next" at bounding box center [1185, 284] width 19 height 51
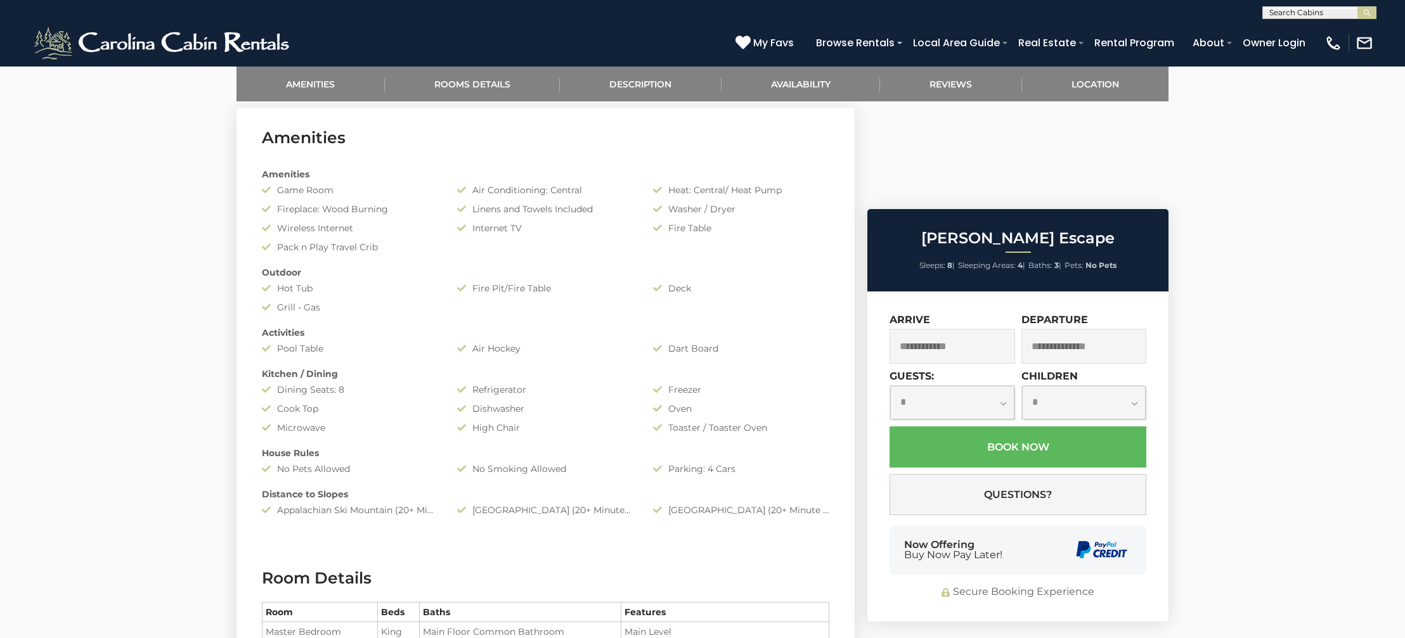
scroll to position [610, 0]
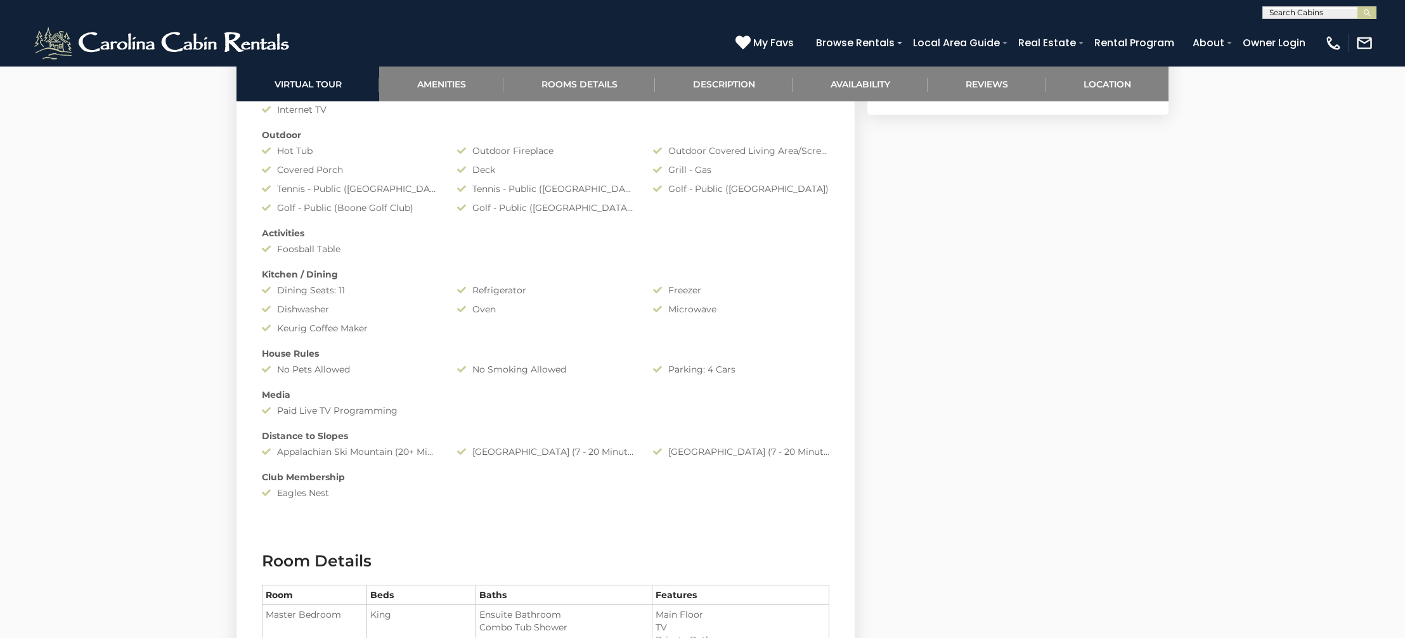
scroll to position [1134, 0]
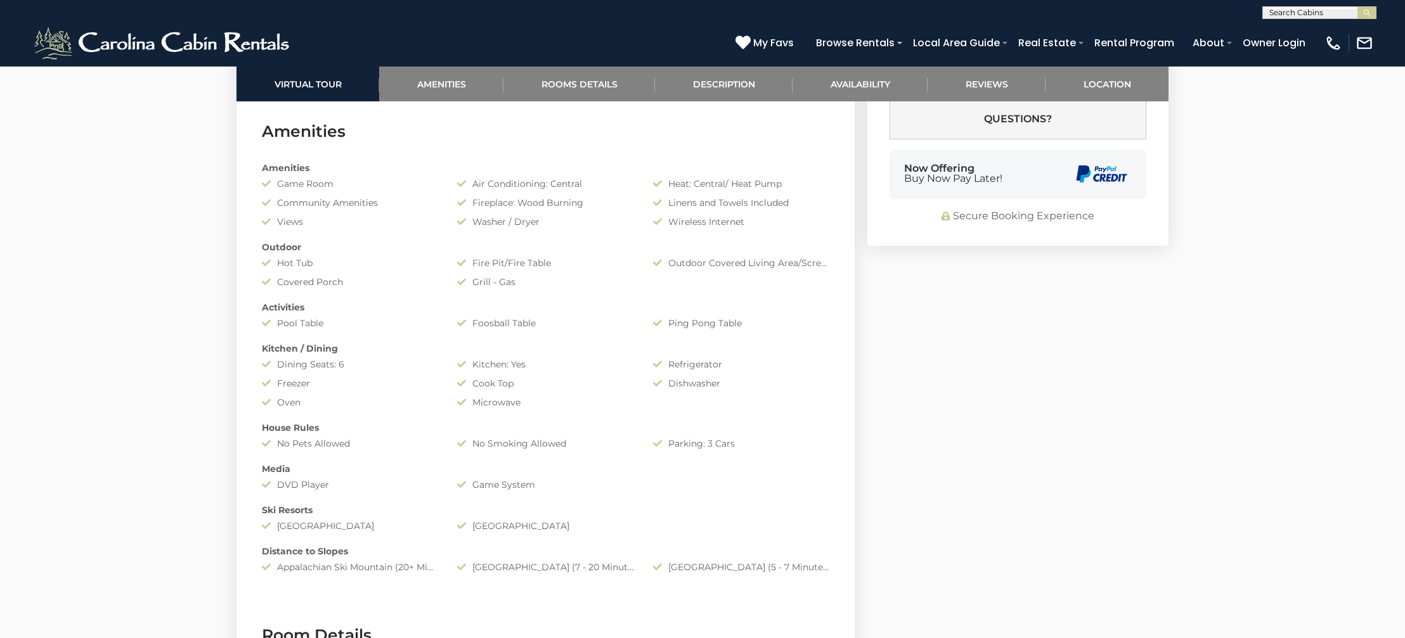
scroll to position [1004, 0]
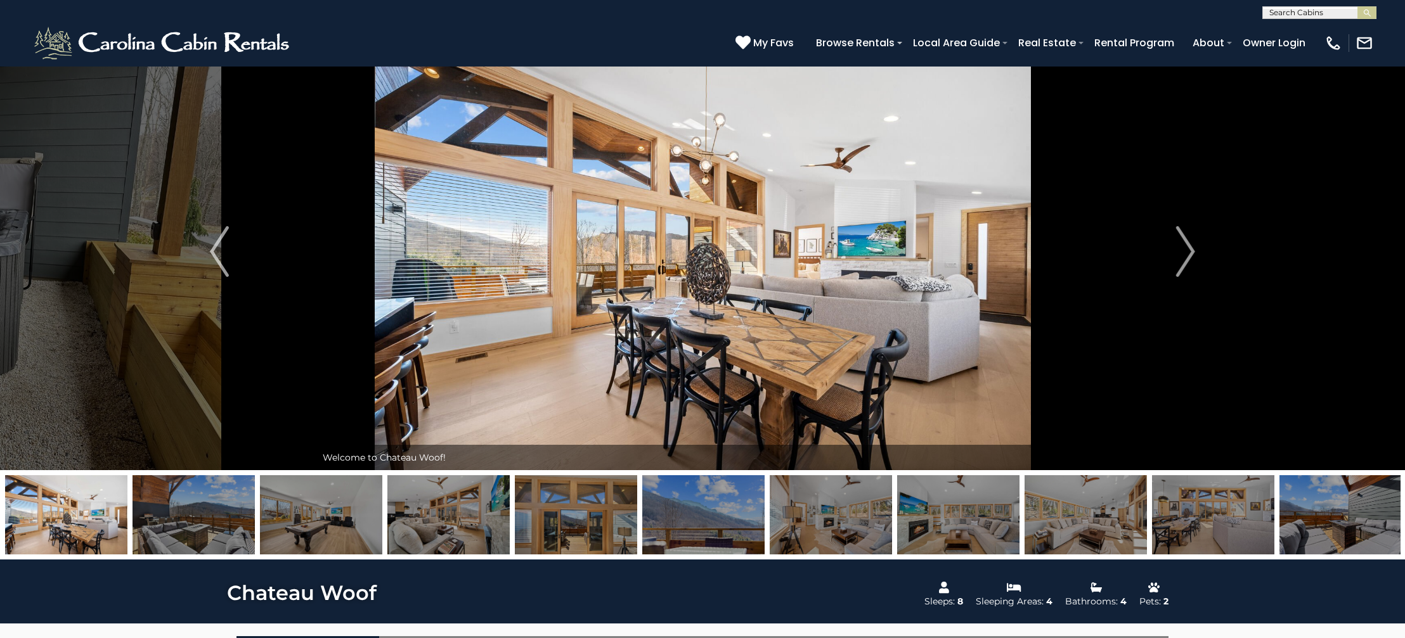
scroll to position [23, 0]
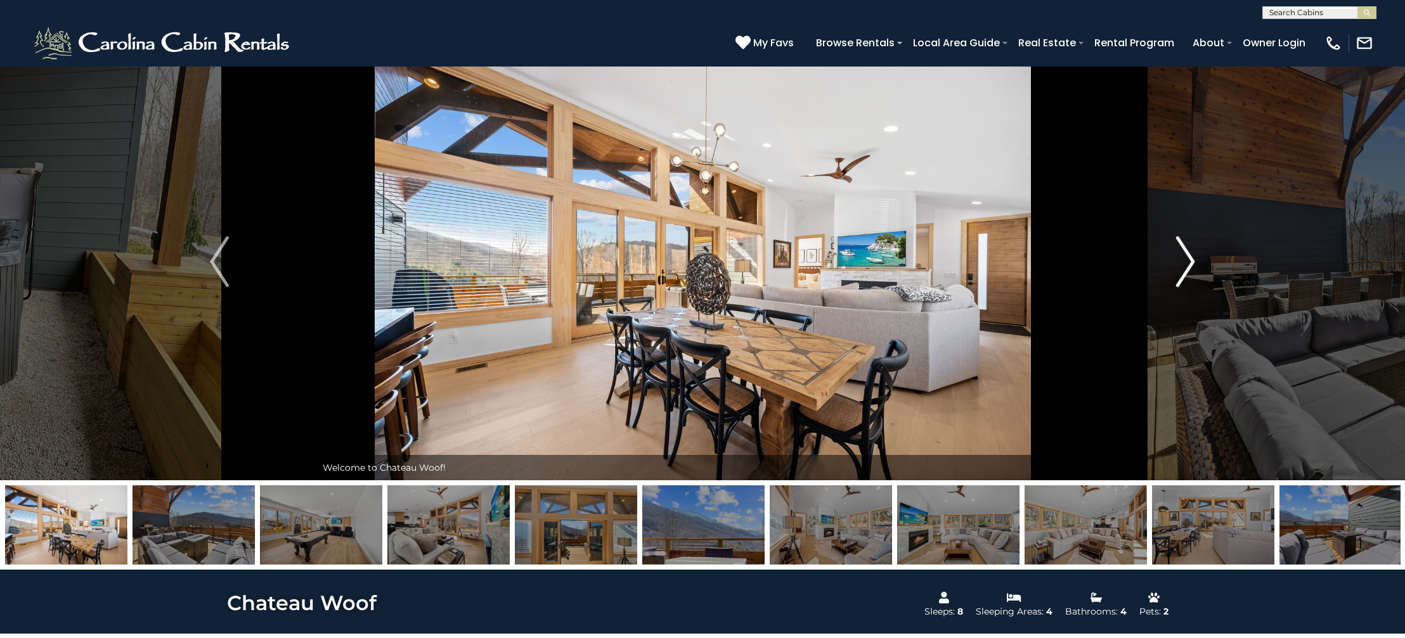
click at [1160, 236] on button "Next" at bounding box center [1185, 261] width 194 height 437
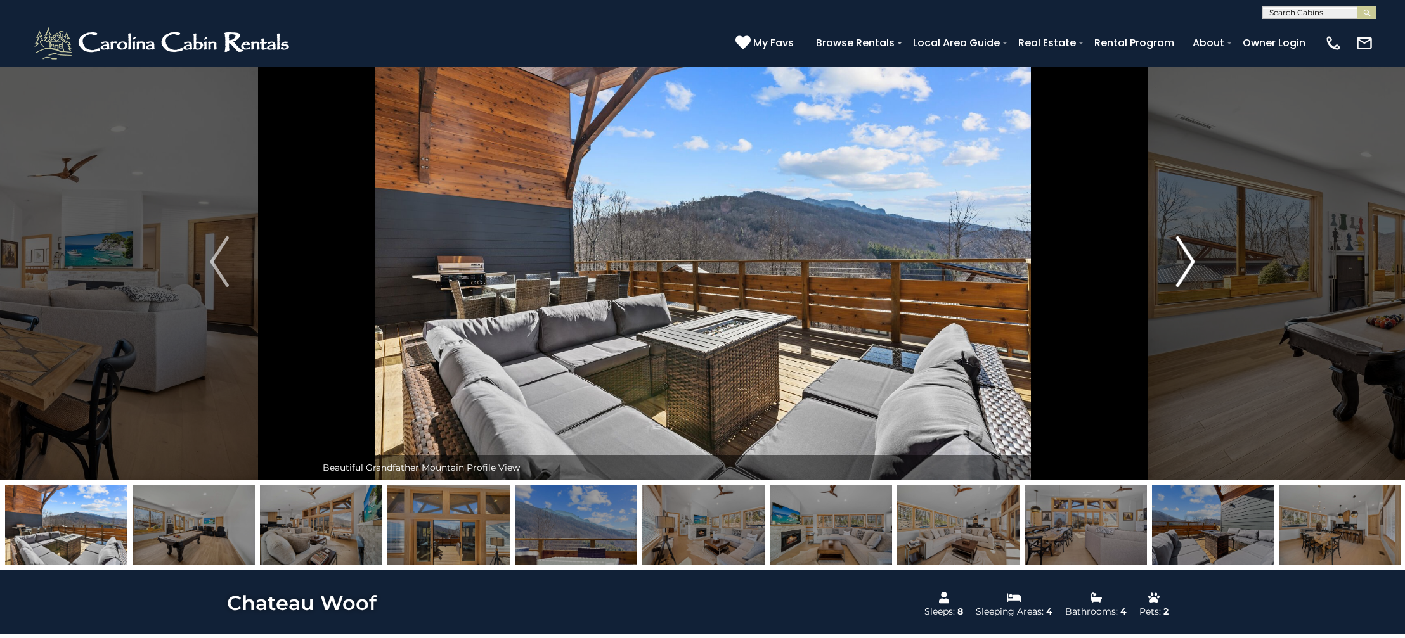
click at [1175, 249] on button "Next" at bounding box center [1185, 261] width 194 height 437
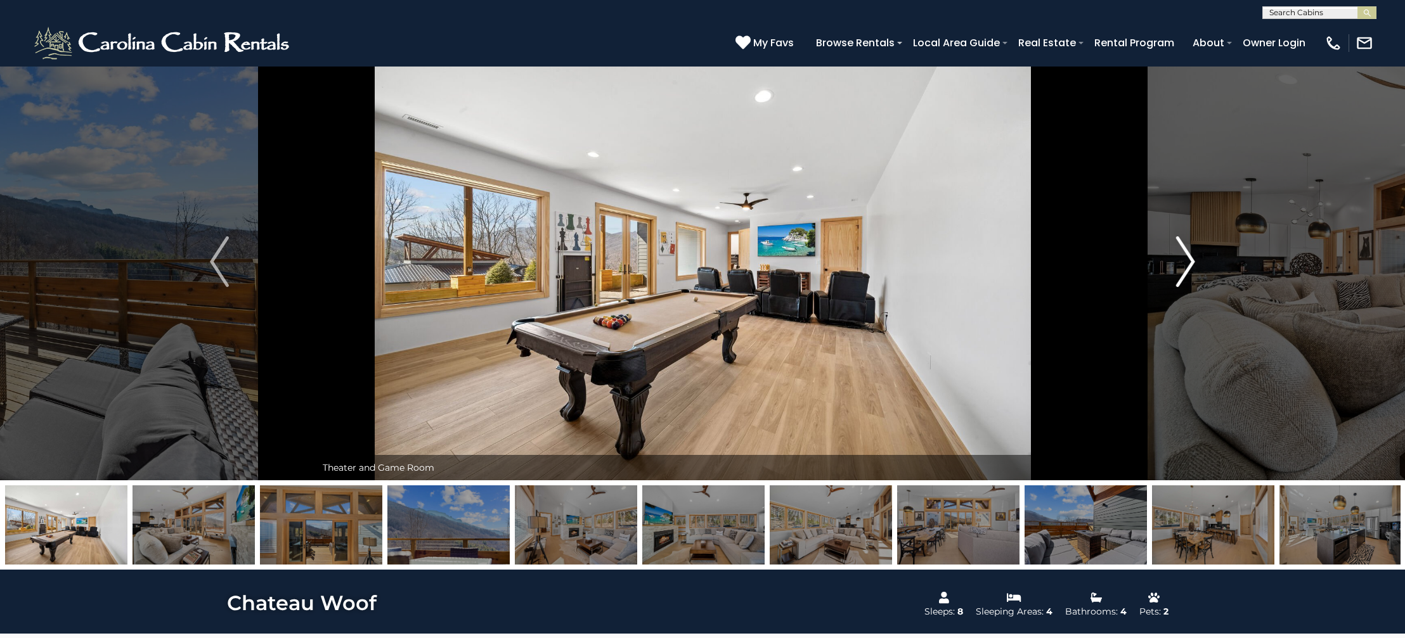
click at [1174, 248] on button "Next" at bounding box center [1185, 261] width 194 height 437
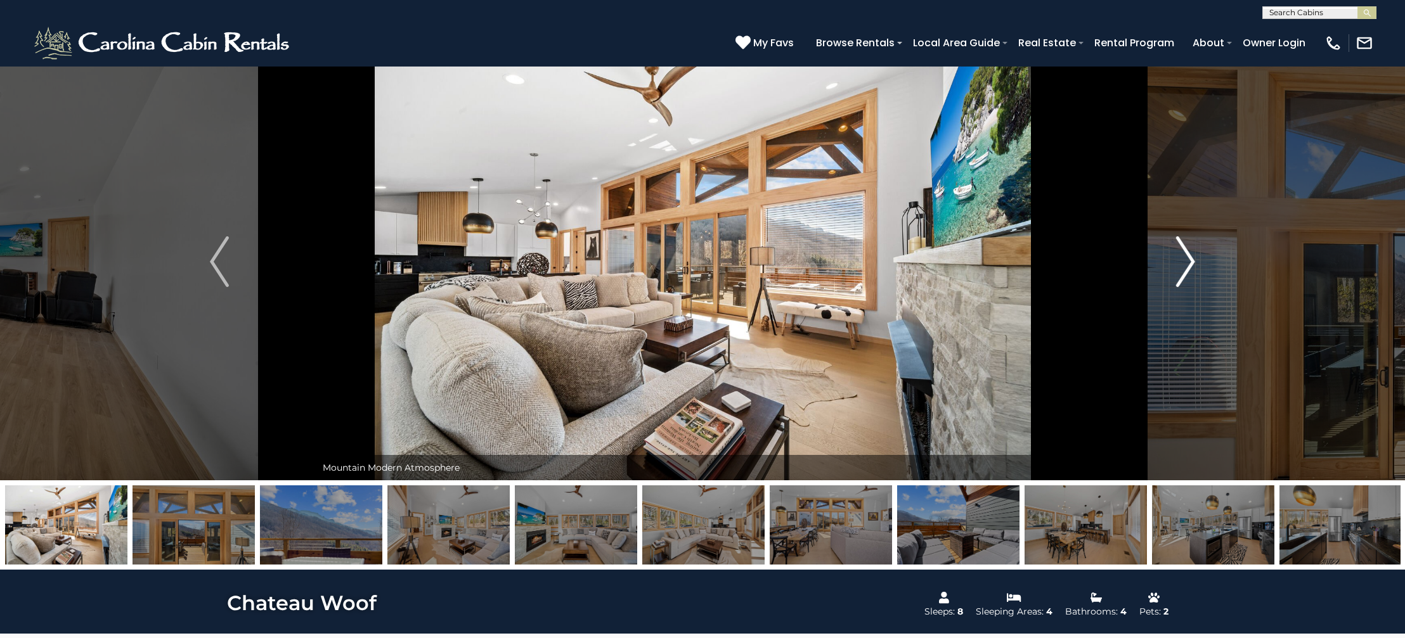
click at [1174, 248] on button "Next" at bounding box center [1185, 261] width 194 height 437
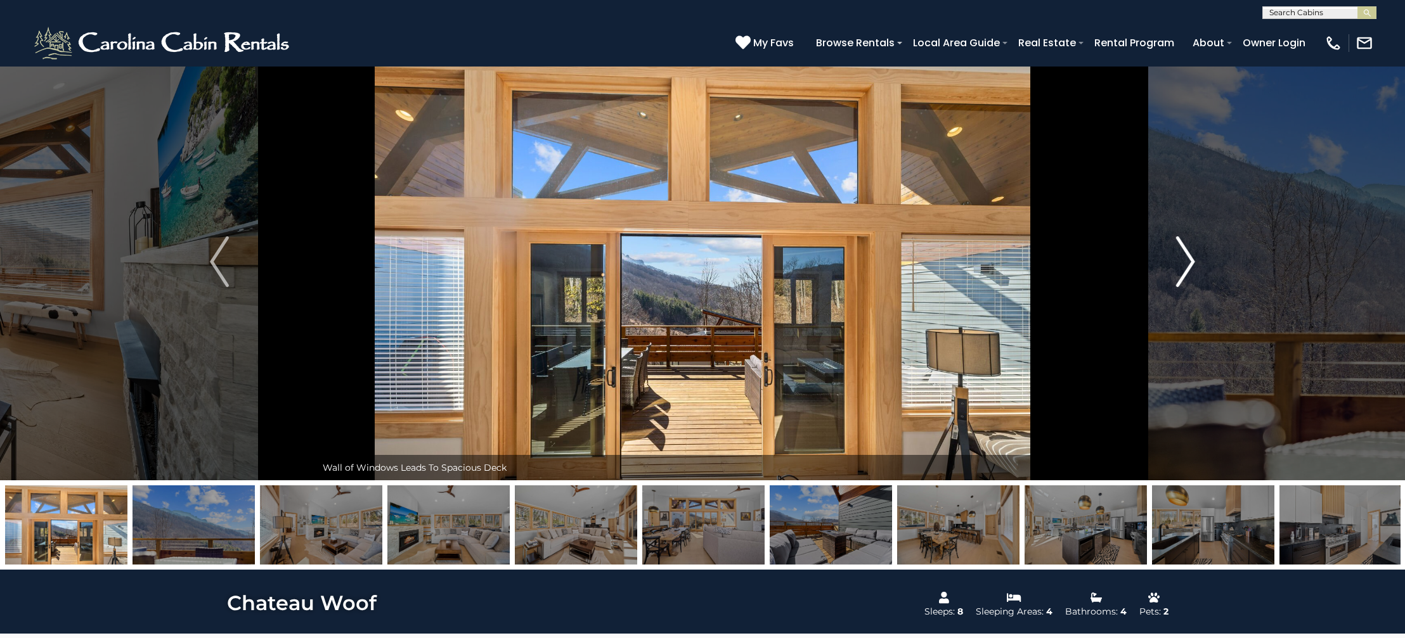
click at [1173, 248] on button "Next" at bounding box center [1185, 261] width 194 height 437
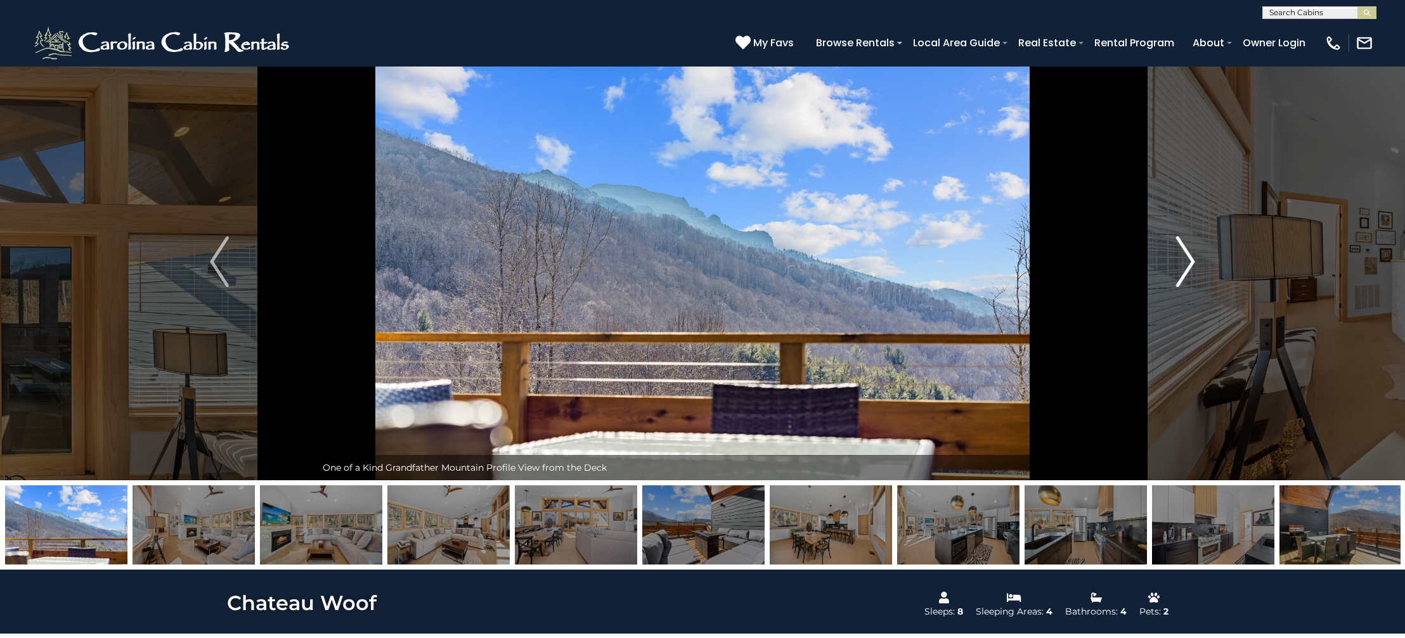
click at [1173, 248] on button "Next" at bounding box center [1185, 261] width 194 height 437
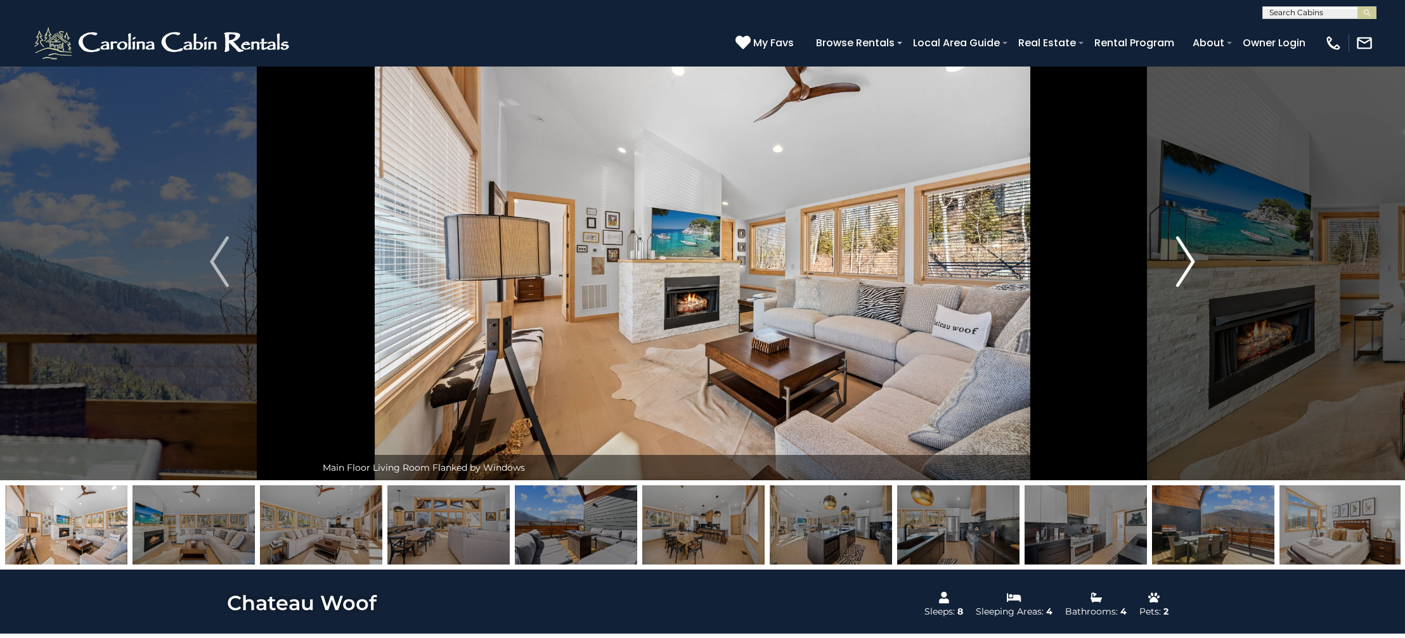
click at [1173, 248] on button "Next" at bounding box center [1185, 261] width 194 height 437
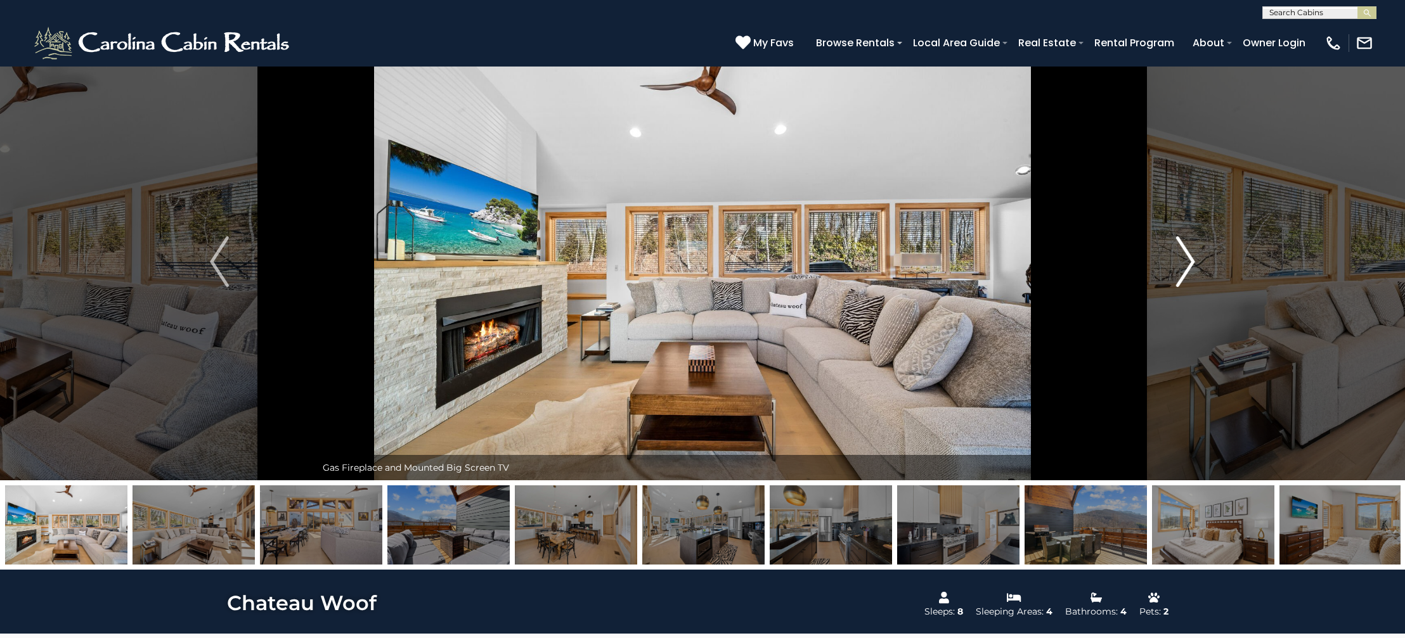
click at [1173, 248] on button "Next" at bounding box center [1185, 261] width 194 height 437
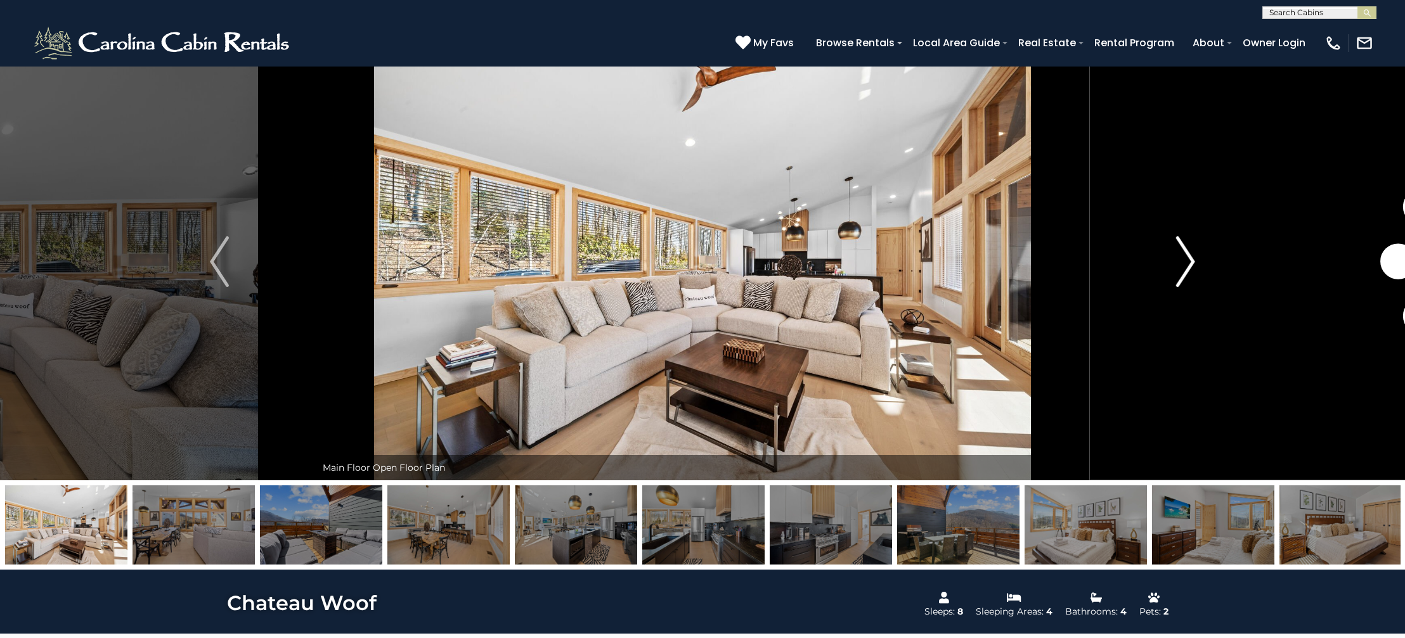
click at [1173, 248] on button "Next" at bounding box center [1185, 261] width 194 height 437
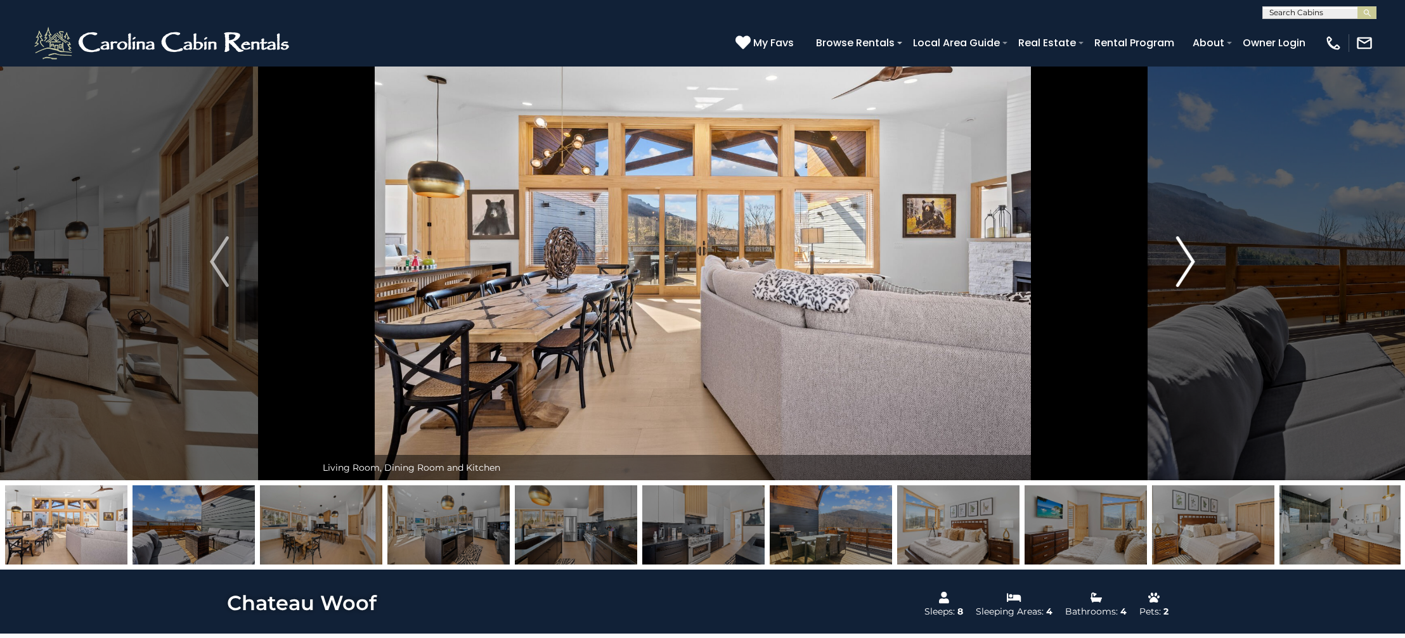
click at [1187, 246] on img "Next" at bounding box center [1185, 261] width 19 height 51
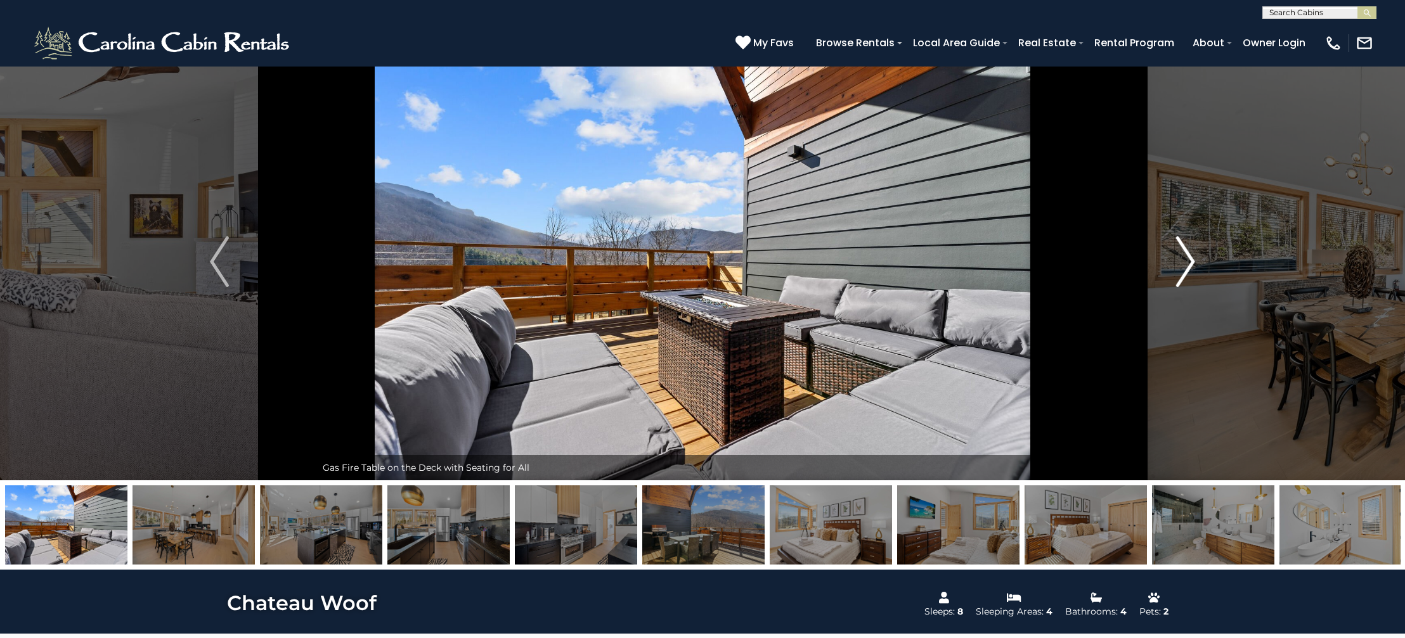
click at [1198, 246] on button "Next" at bounding box center [1185, 261] width 194 height 437
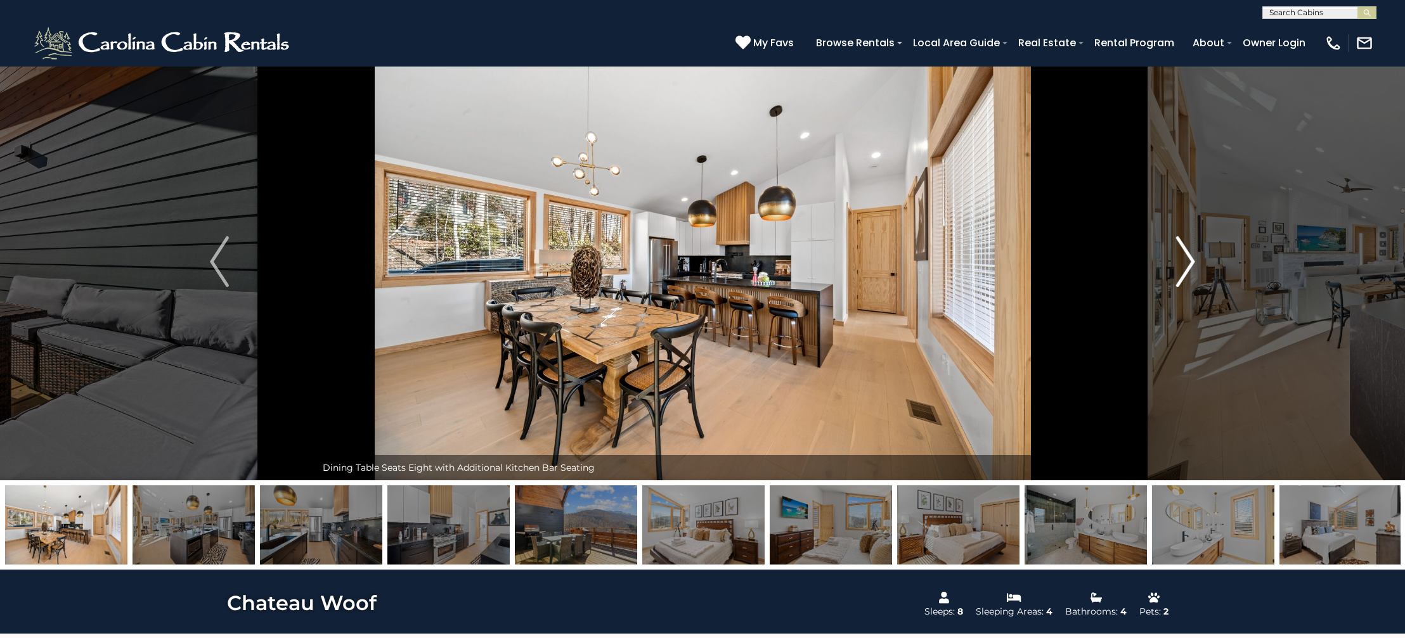
click at [1193, 247] on img "Next" at bounding box center [1185, 261] width 19 height 51
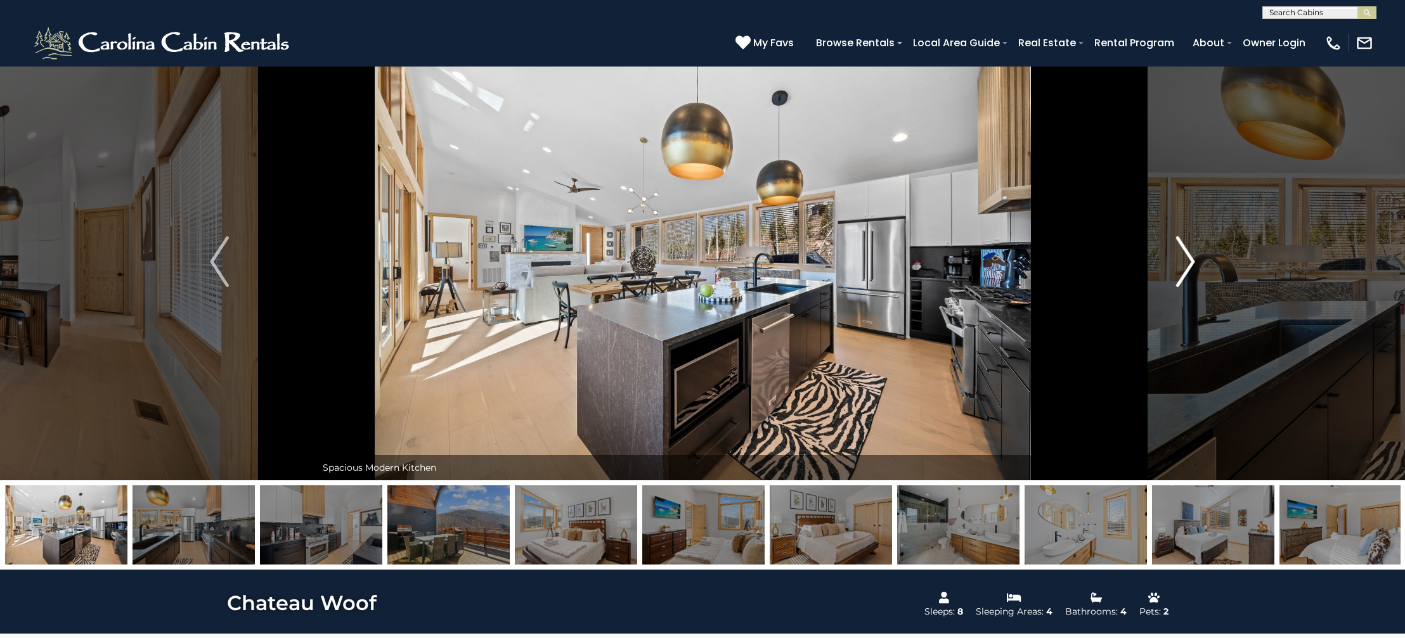
click at [1193, 247] on img "Next" at bounding box center [1185, 261] width 19 height 51
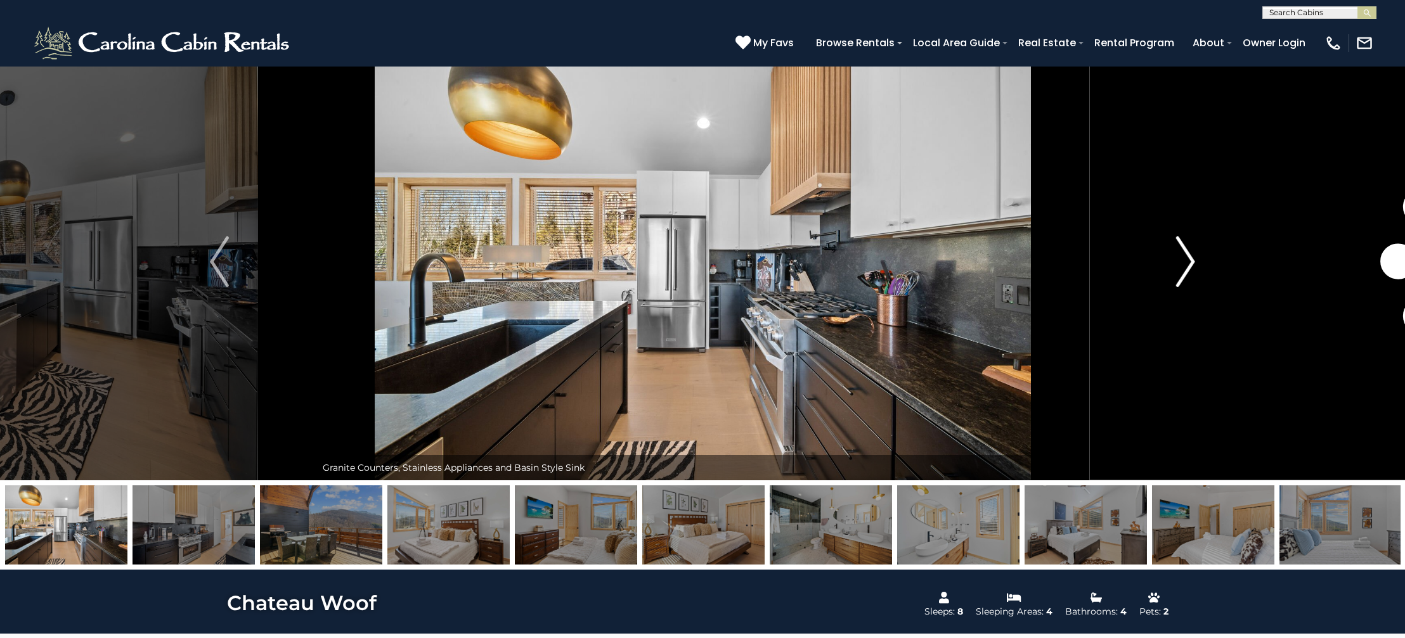
click at [1193, 247] on img "Next" at bounding box center [1185, 261] width 19 height 51
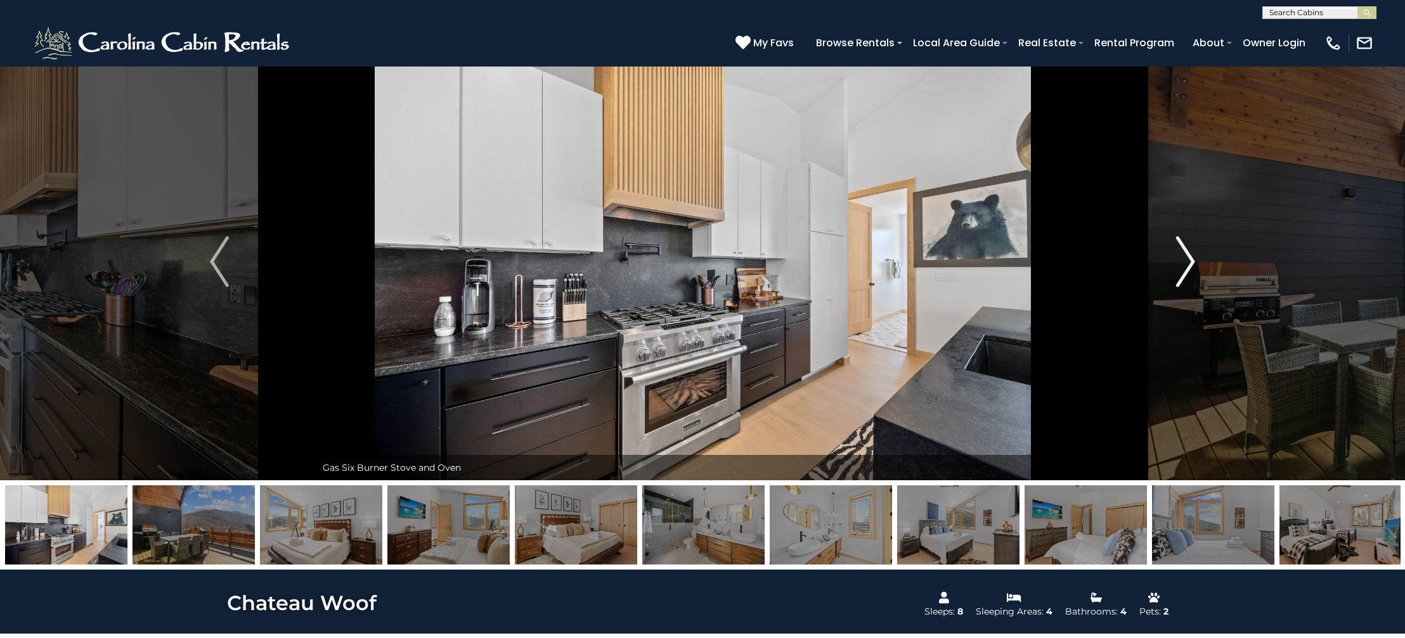
click at [1186, 257] on img "Next" at bounding box center [1185, 261] width 19 height 51
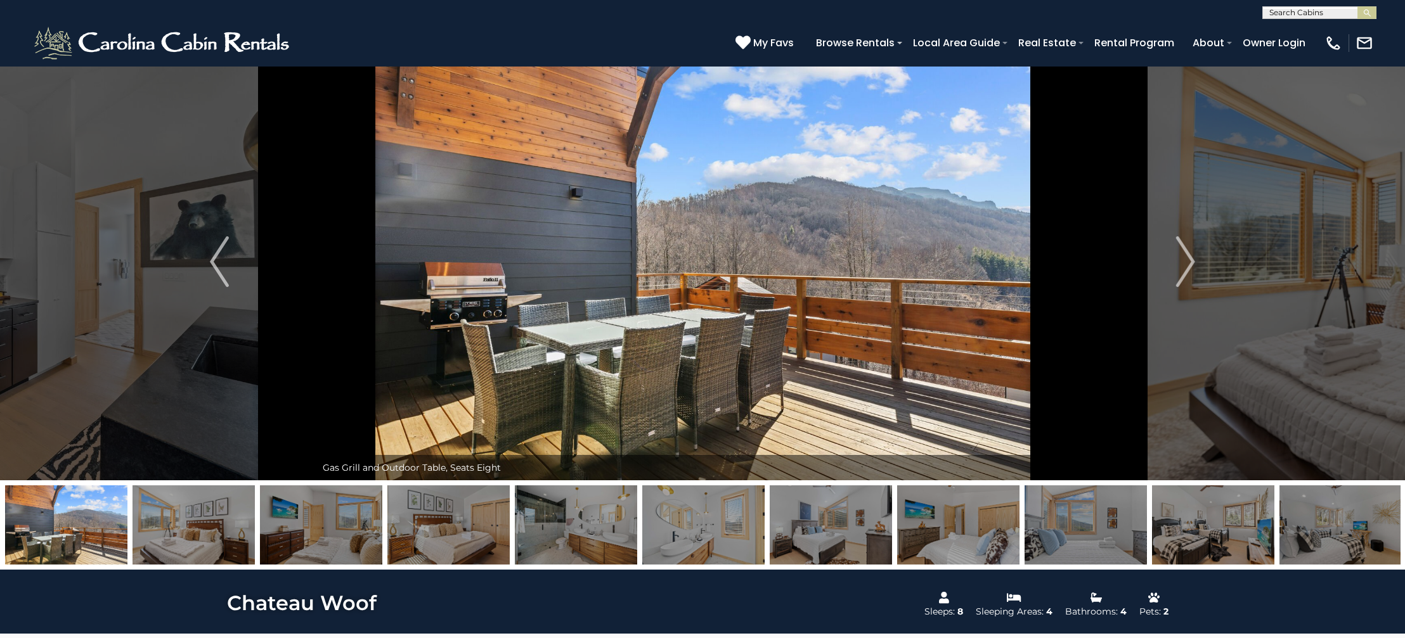
click at [1201, 531] on img at bounding box center [1213, 525] width 122 height 79
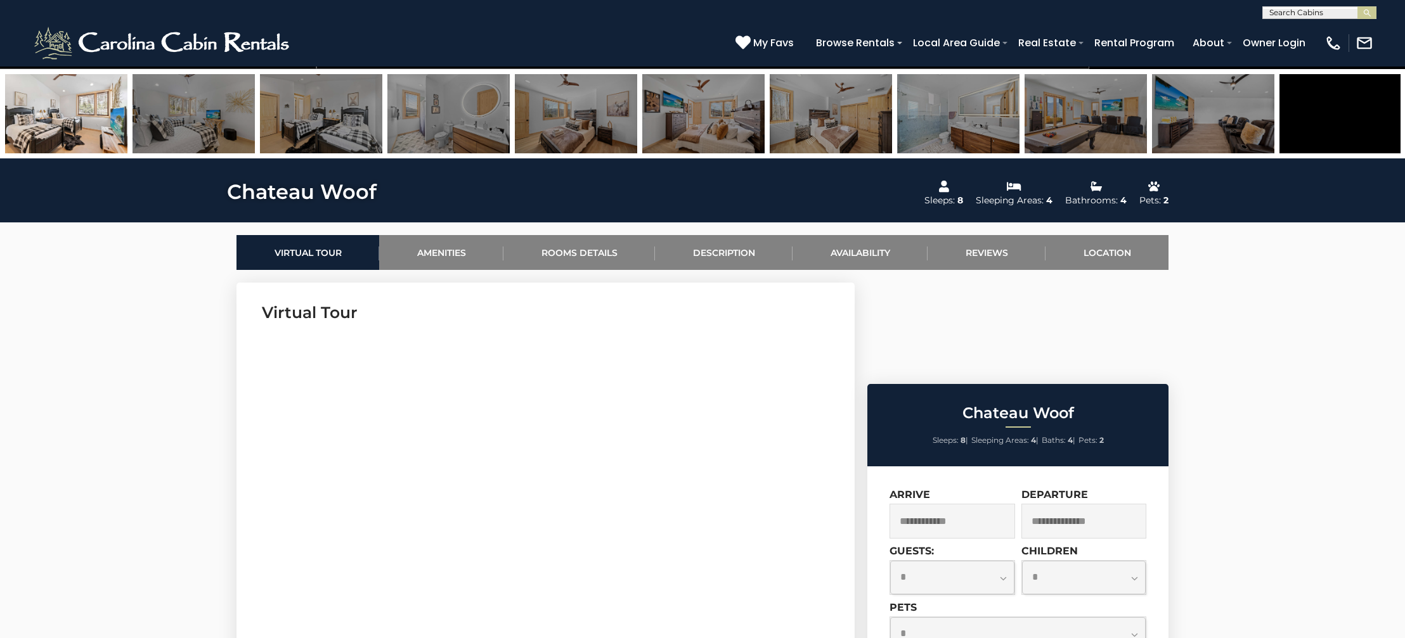
scroll to position [436, 0]
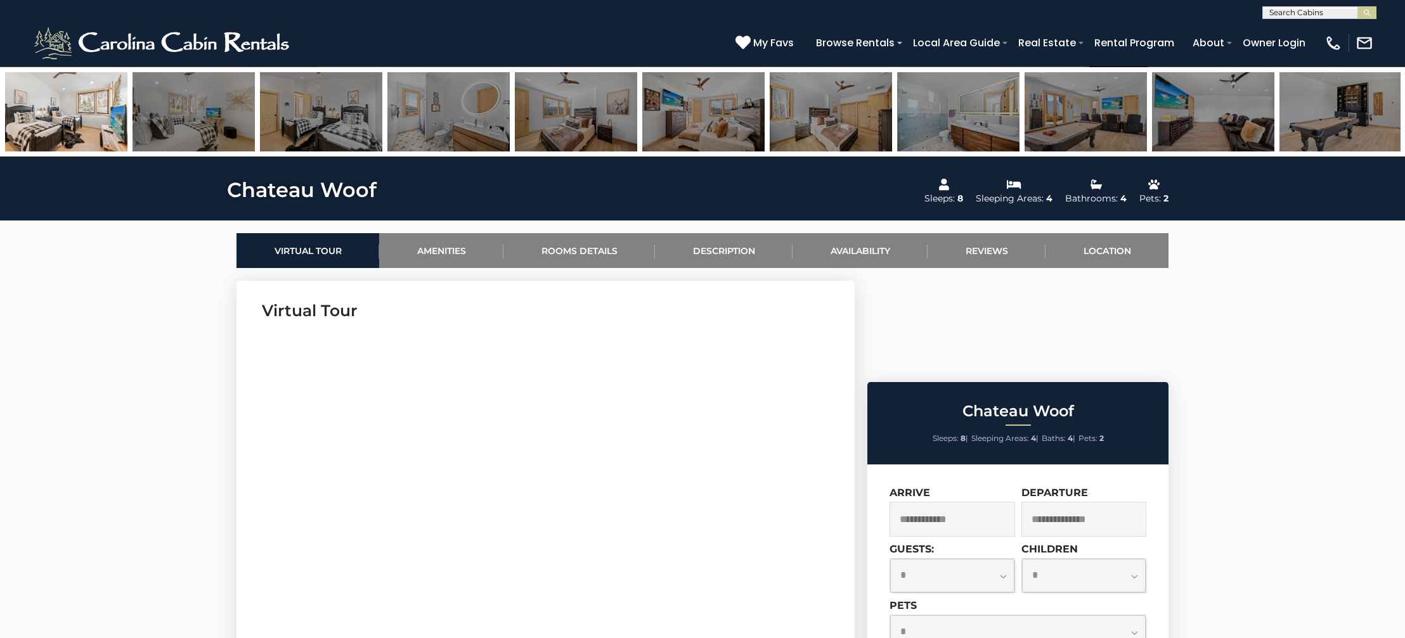
click at [930, 502] on input "text" at bounding box center [952, 519] width 126 height 35
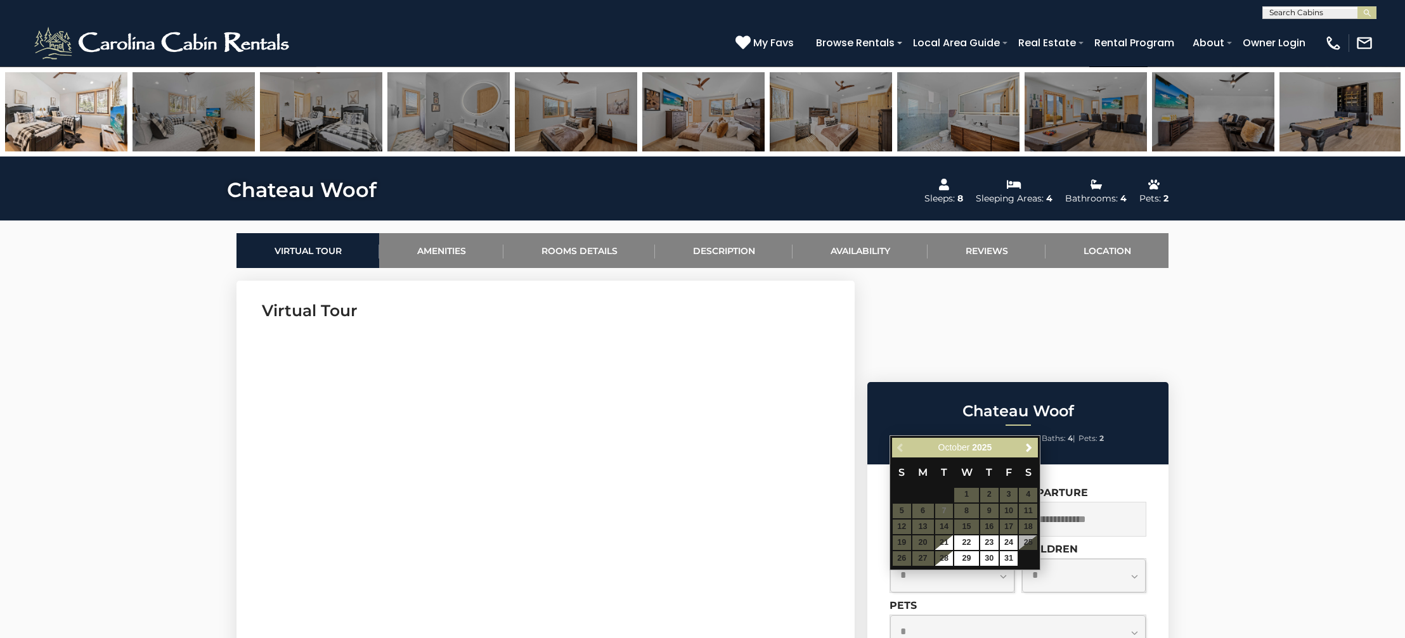
scroll to position [432, 0]
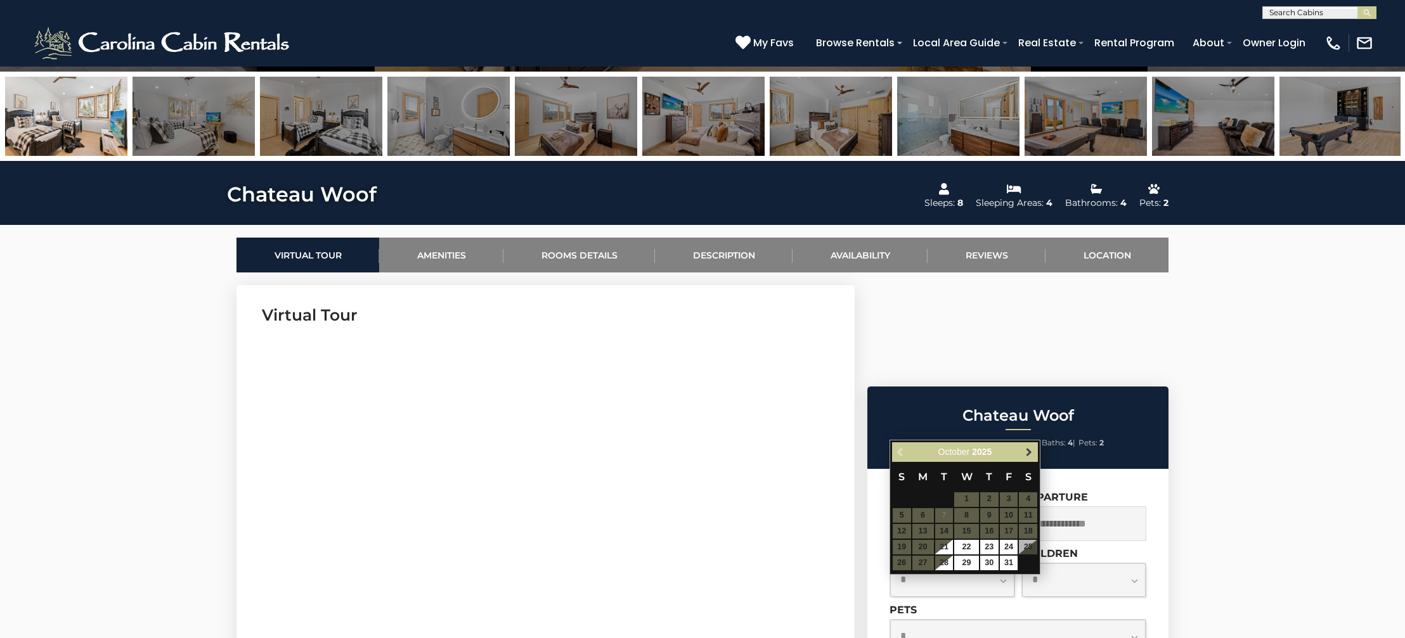
click at [1029, 450] on span "Next" at bounding box center [1029, 452] width 10 height 10
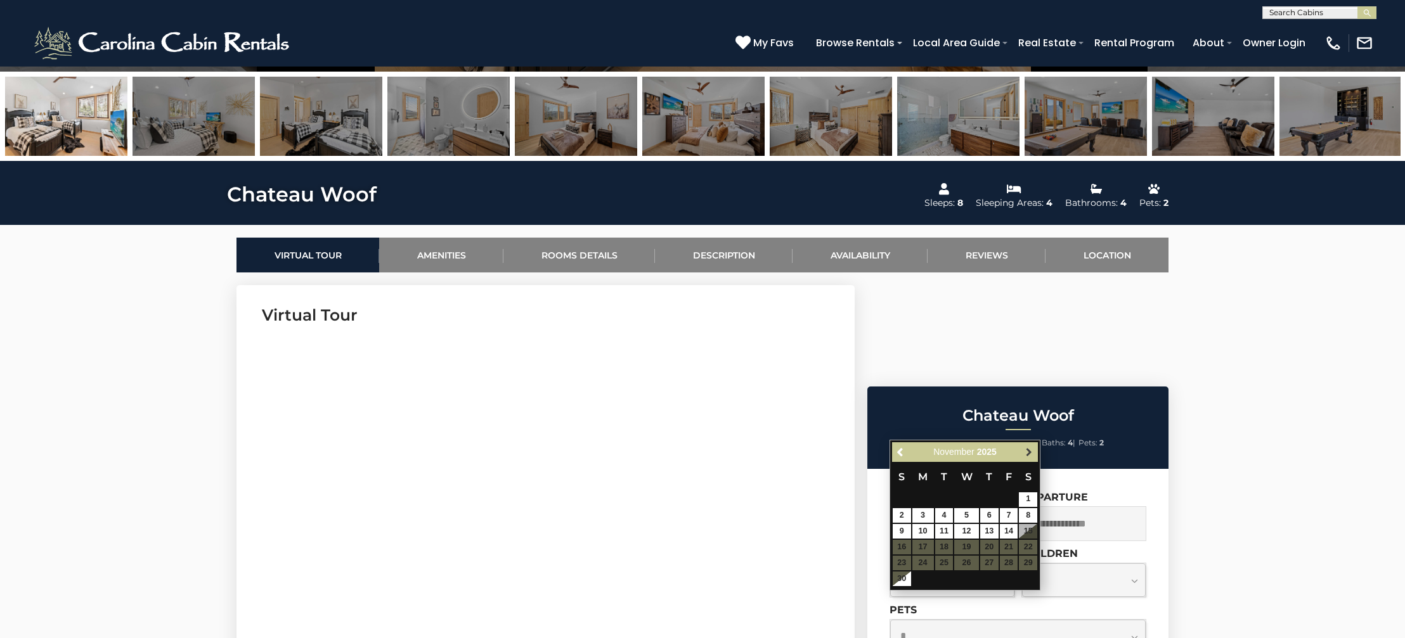
click at [1029, 450] on span "Next" at bounding box center [1029, 452] width 10 height 10
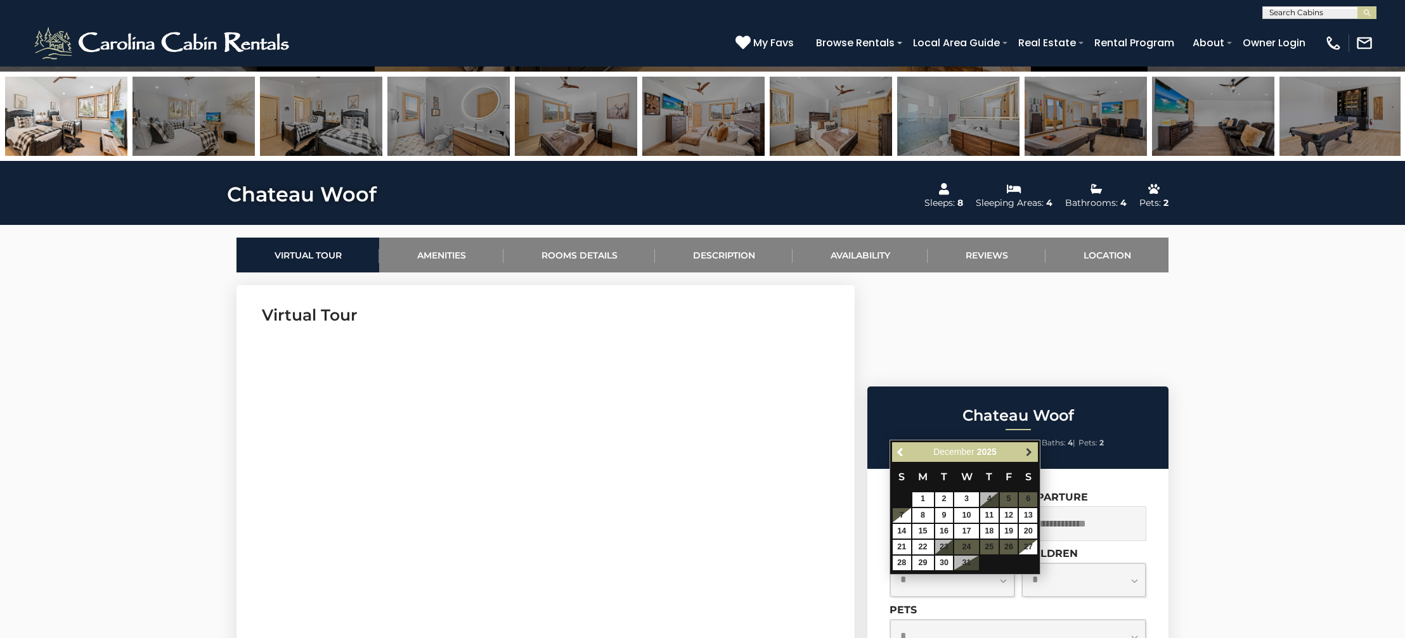
click at [1029, 450] on span "Next" at bounding box center [1029, 452] width 10 height 10
click at [1029, 449] on span "Next" at bounding box center [1029, 452] width 10 height 10
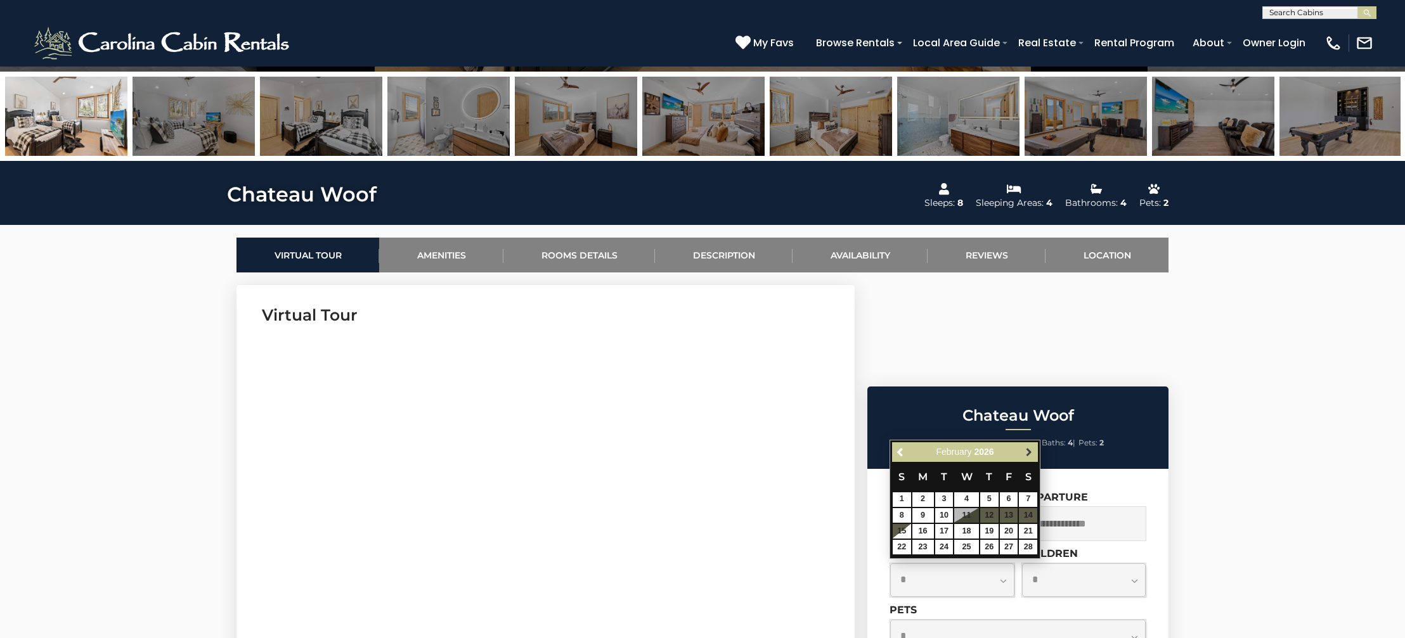
click at [1028, 449] on span "Next" at bounding box center [1029, 452] width 10 height 10
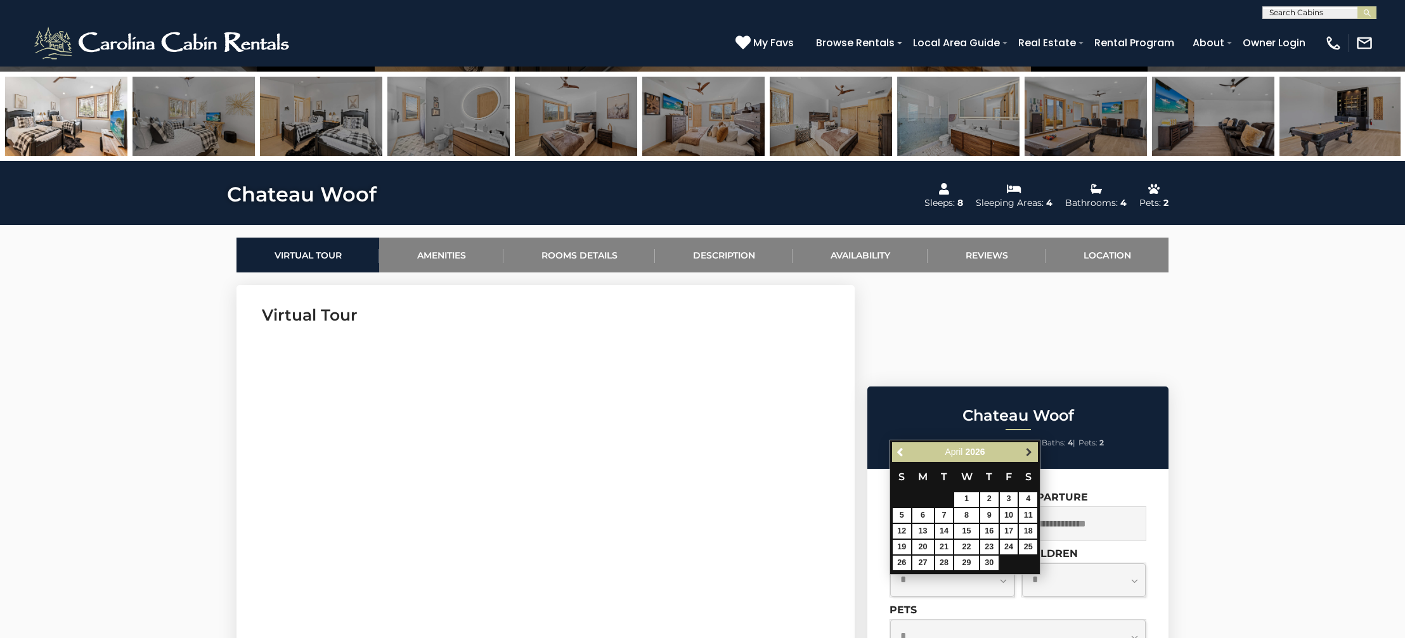
click at [1028, 449] on span "Next" at bounding box center [1029, 452] width 10 height 10
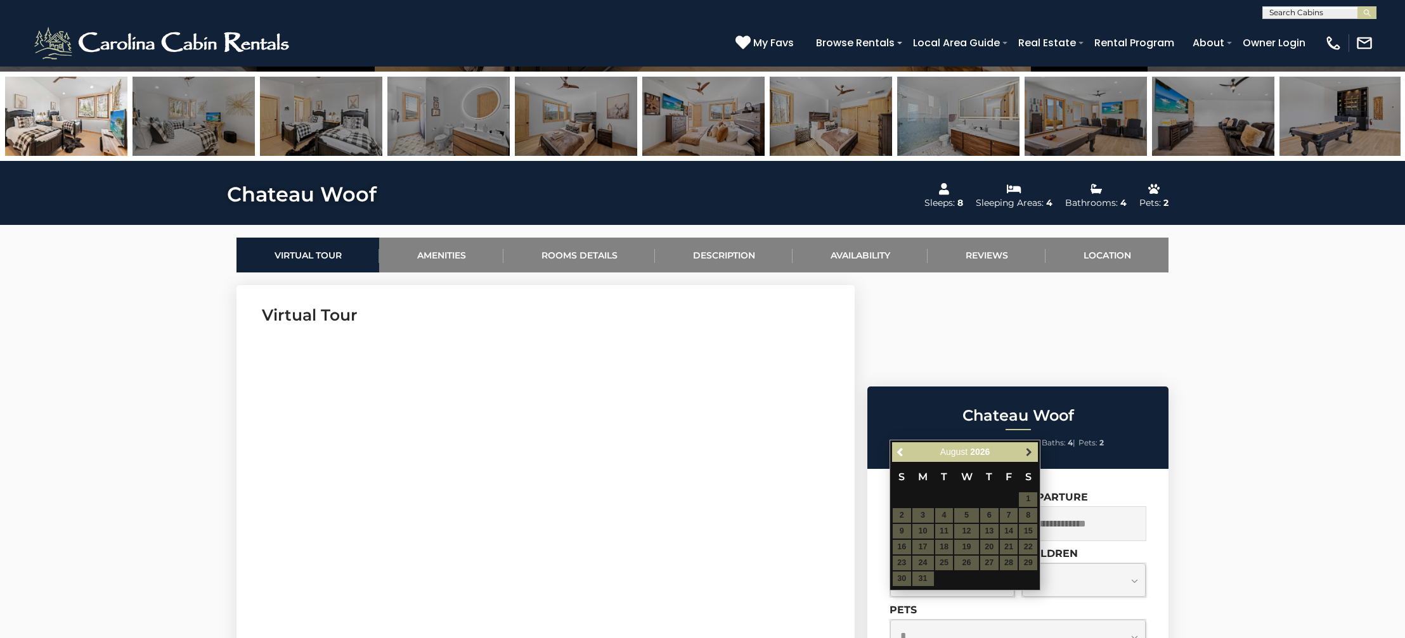
click at [1028, 449] on span "Next" at bounding box center [1029, 452] width 10 height 10
click at [900, 450] on span "Previous" at bounding box center [901, 452] width 10 height 10
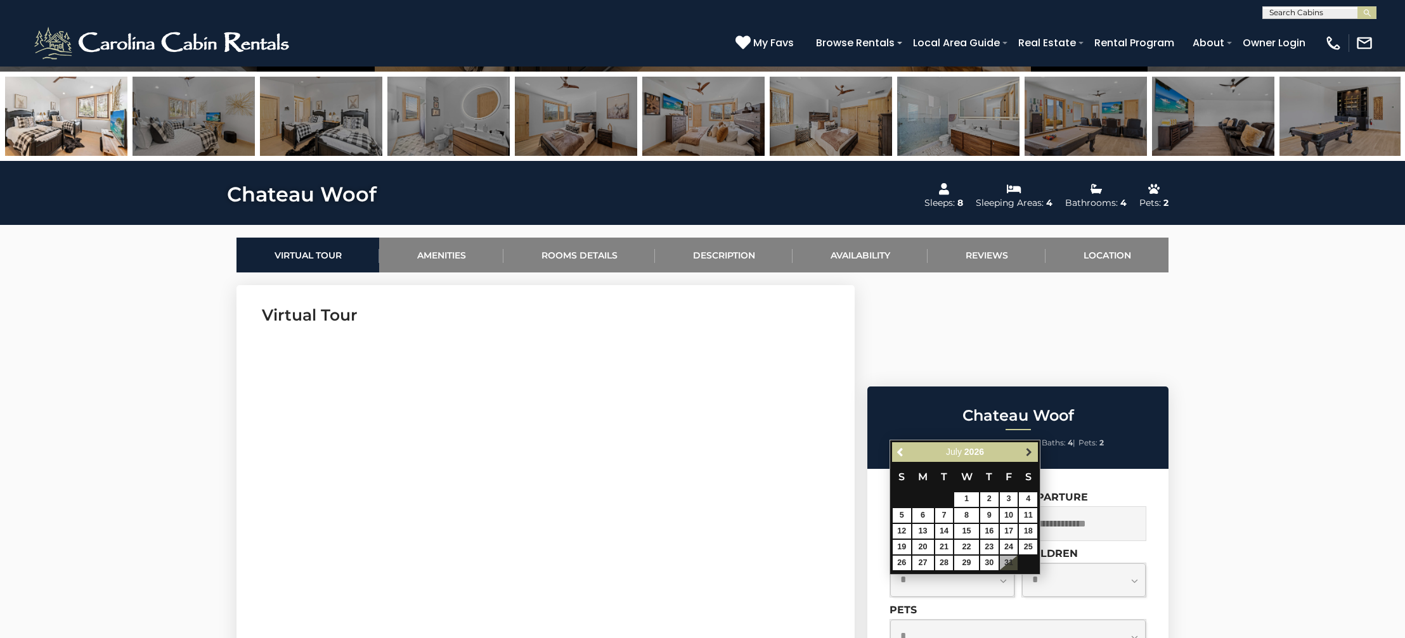
click at [1030, 448] on span "Next" at bounding box center [1029, 452] width 10 height 10
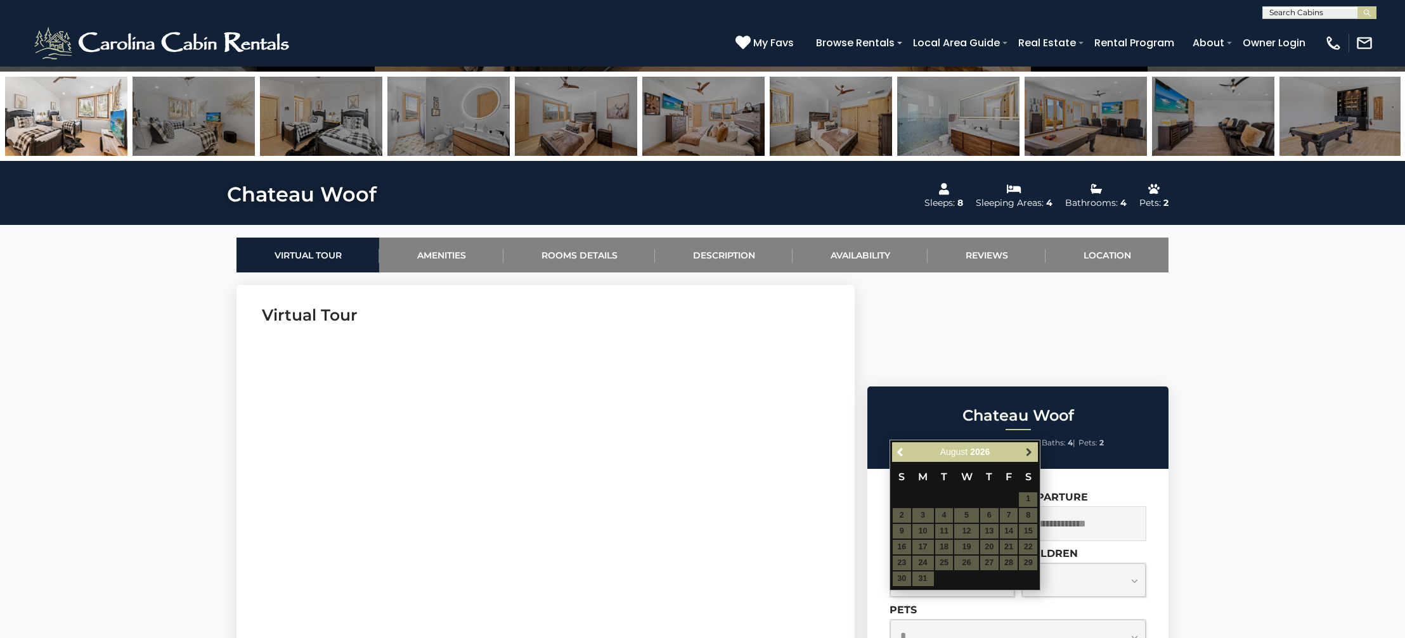
click at [1030, 448] on span "Next" at bounding box center [1029, 452] width 10 height 10
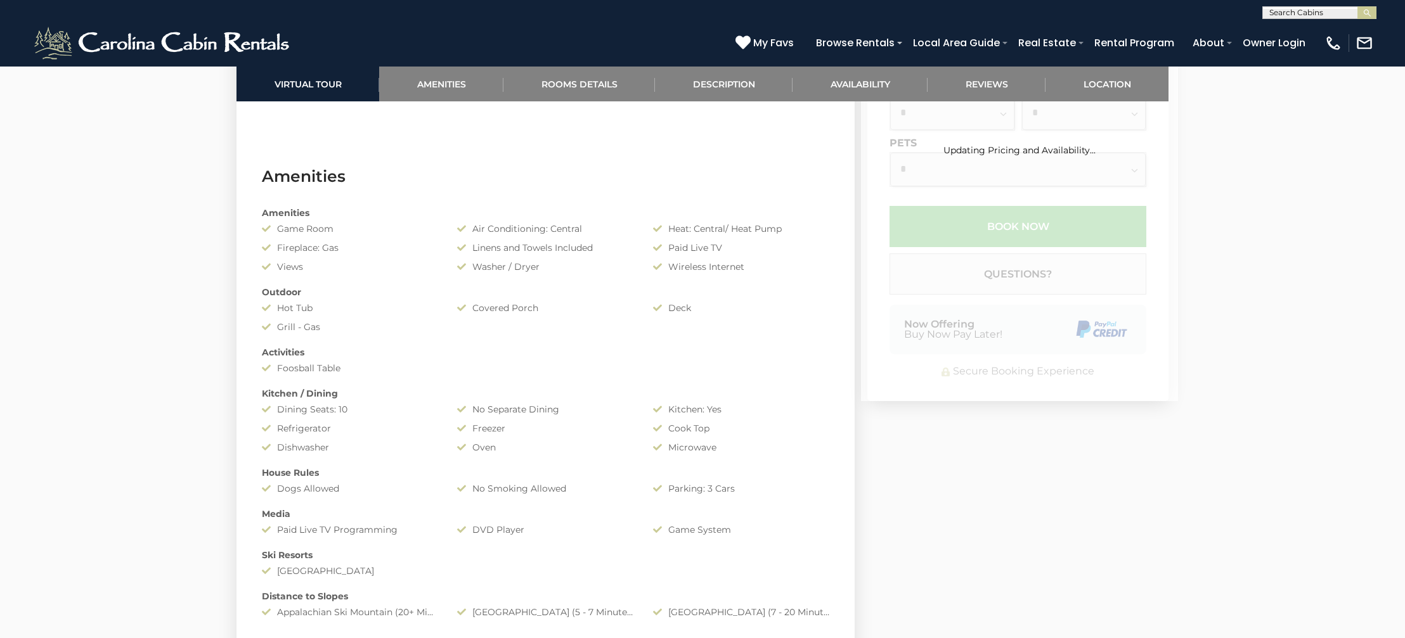
scroll to position [978, 0]
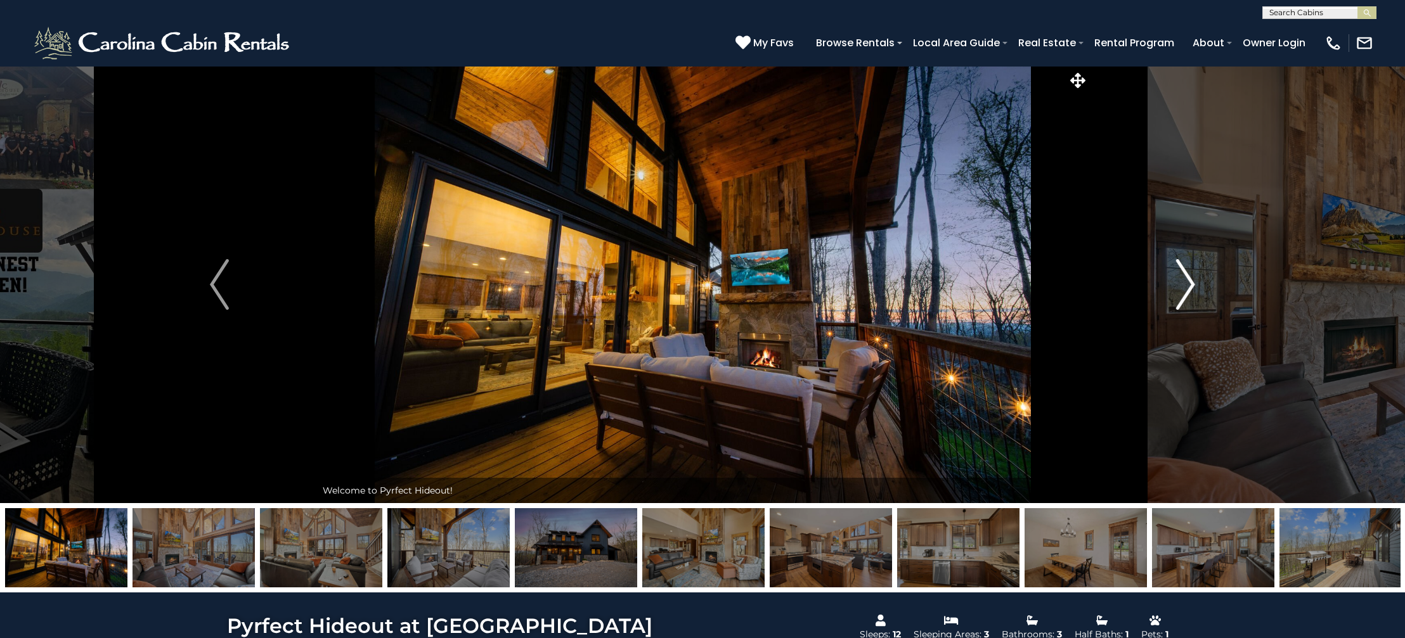
click at [1185, 284] on img "Next" at bounding box center [1185, 284] width 19 height 51
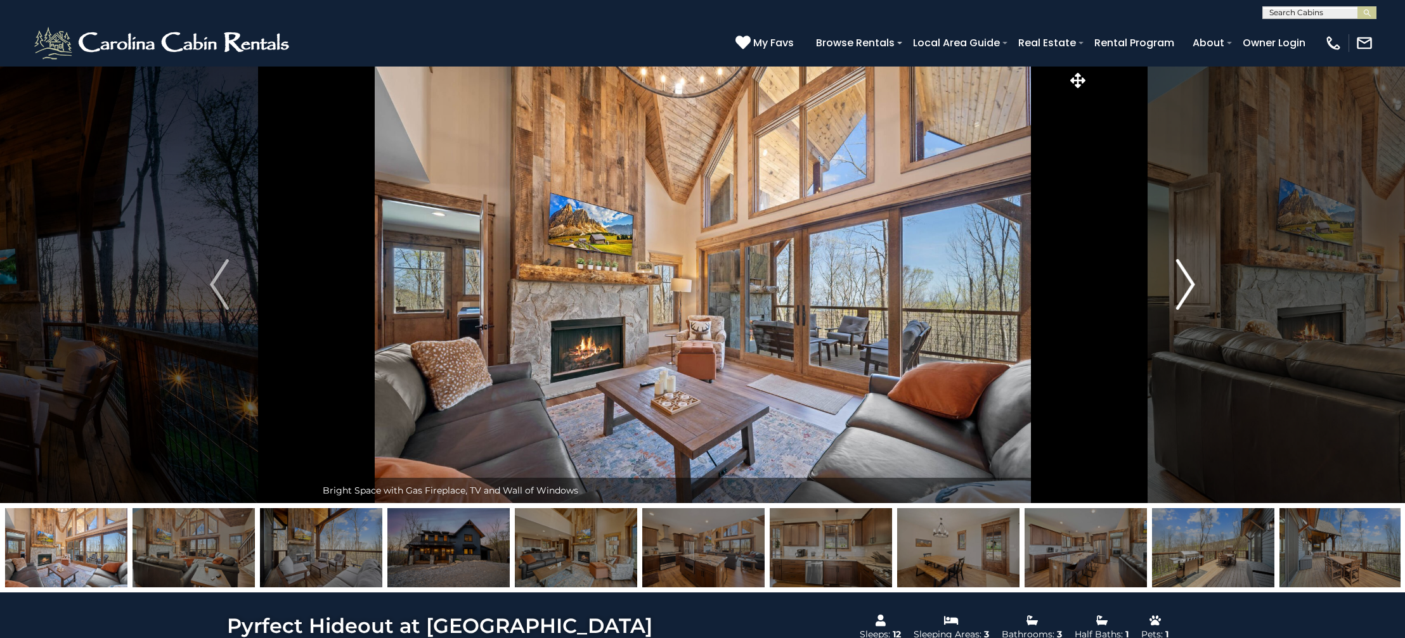
click at [1185, 284] on img "Next" at bounding box center [1185, 284] width 19 height 51
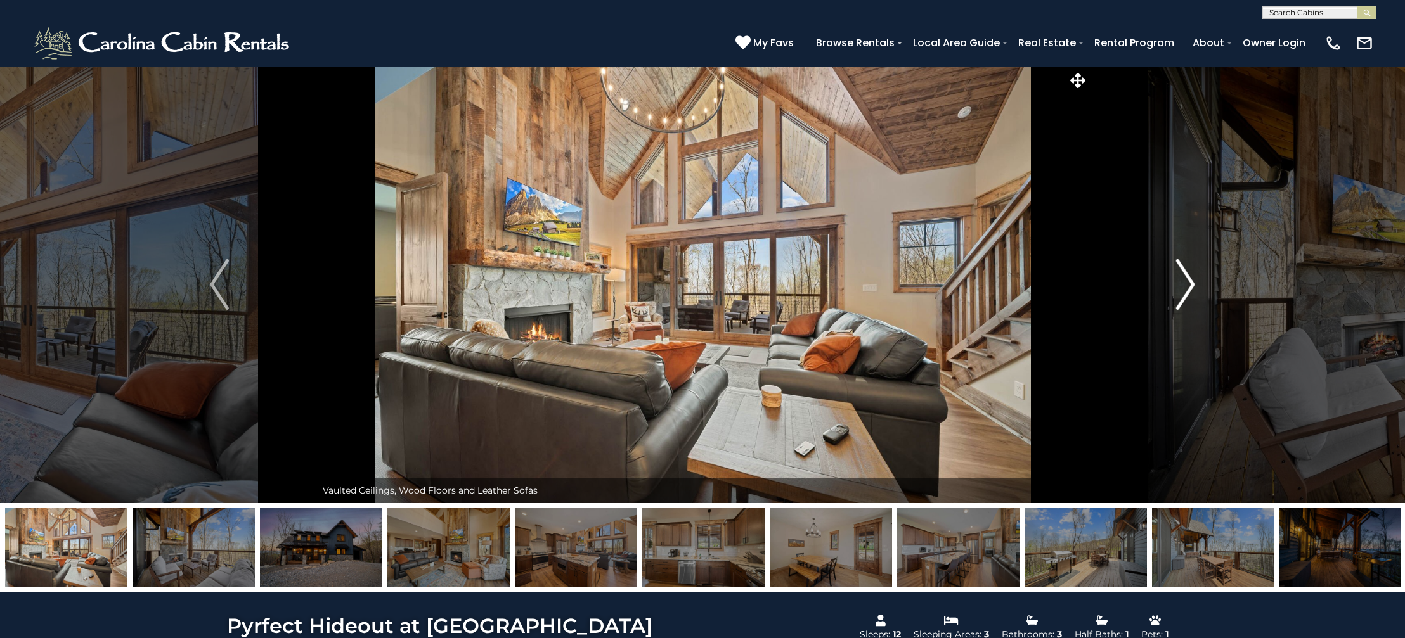
click at [1185, 277] on img "Next" at bounding box center [1185, 284] width 19 height 51
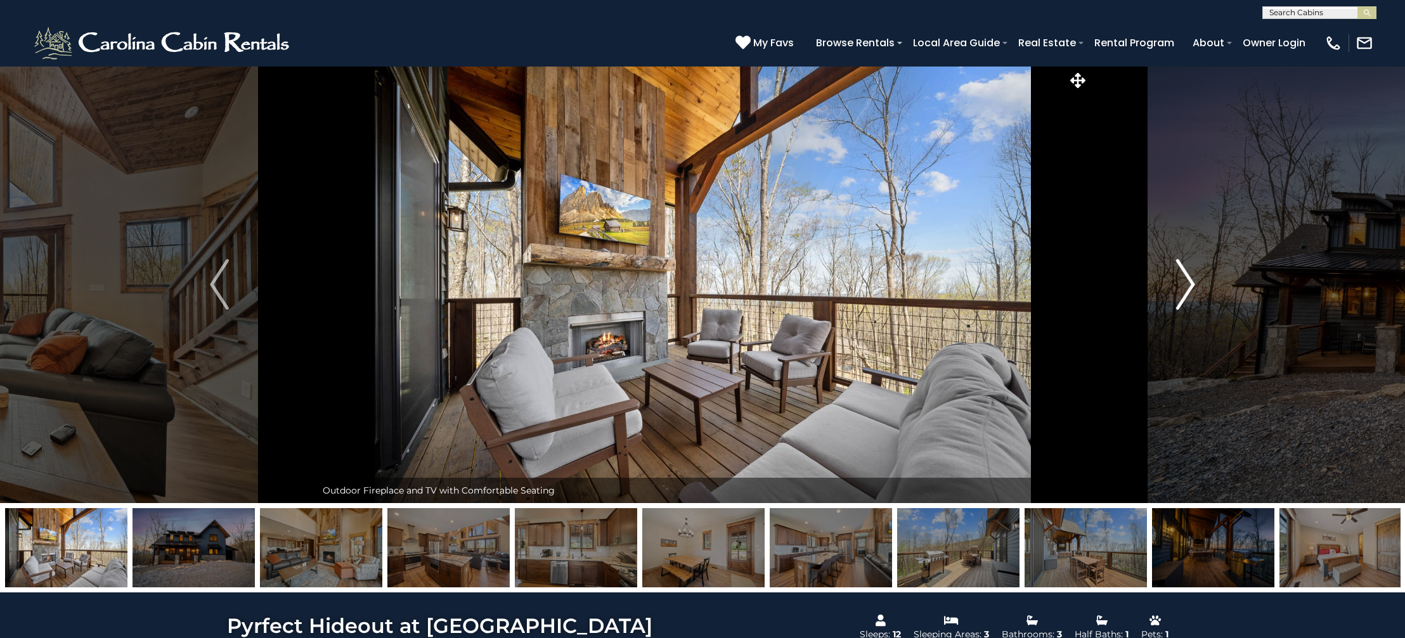
click at [1187, 277] on img "Next" at bounding box center [1185, 284] width 19 height 51
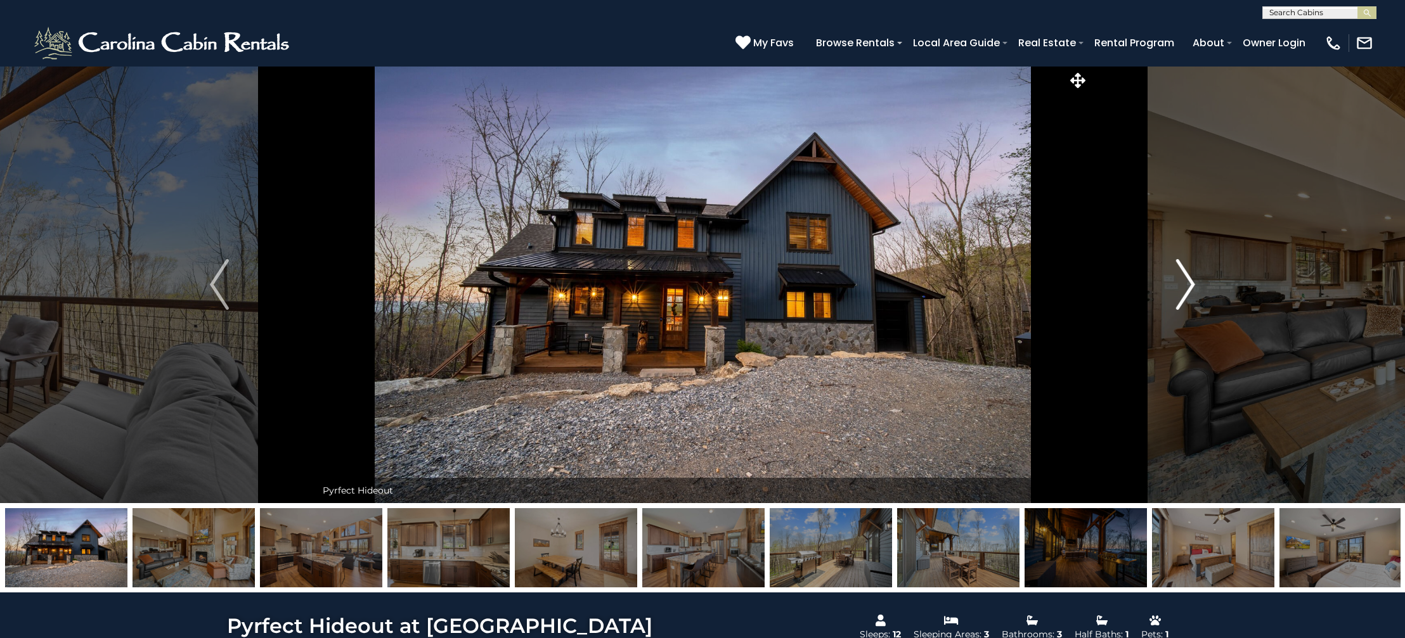
click at [1185, 275] on img "Next" at bounding box center [1185, 284] width 19 height 51
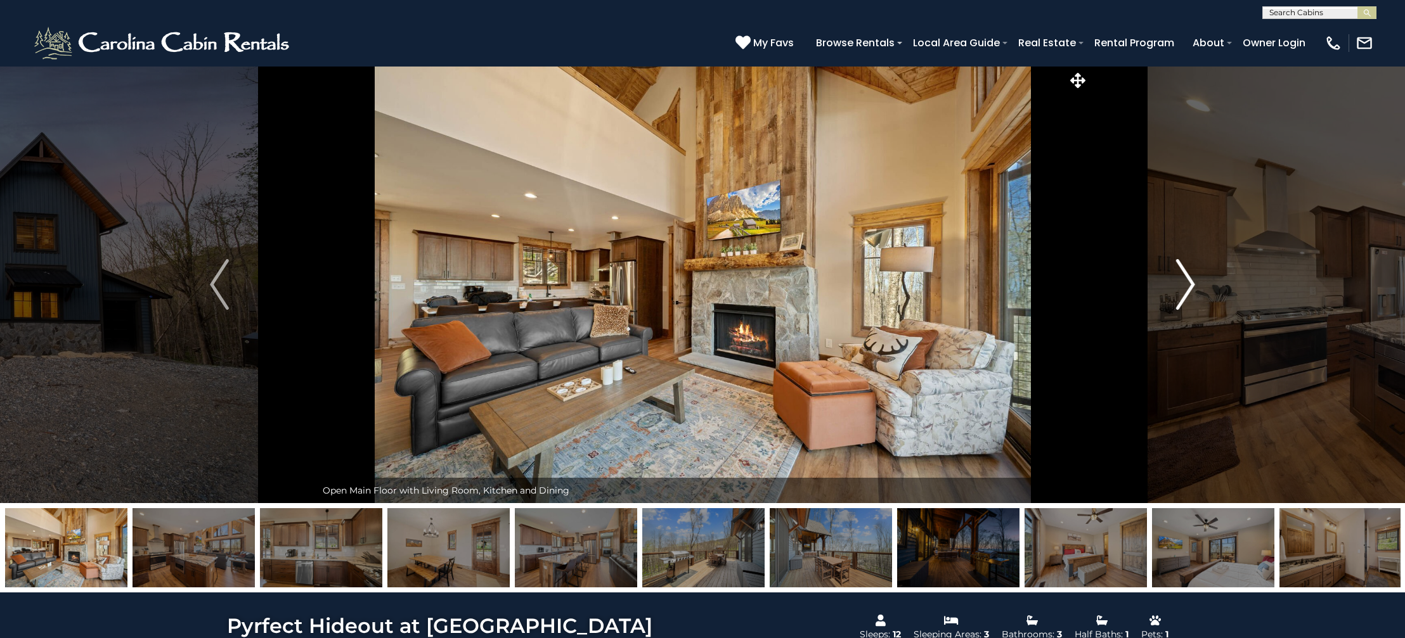
click at [1185, 275] on img "Next" at bounding box center [1185, 284] width 19 height 51
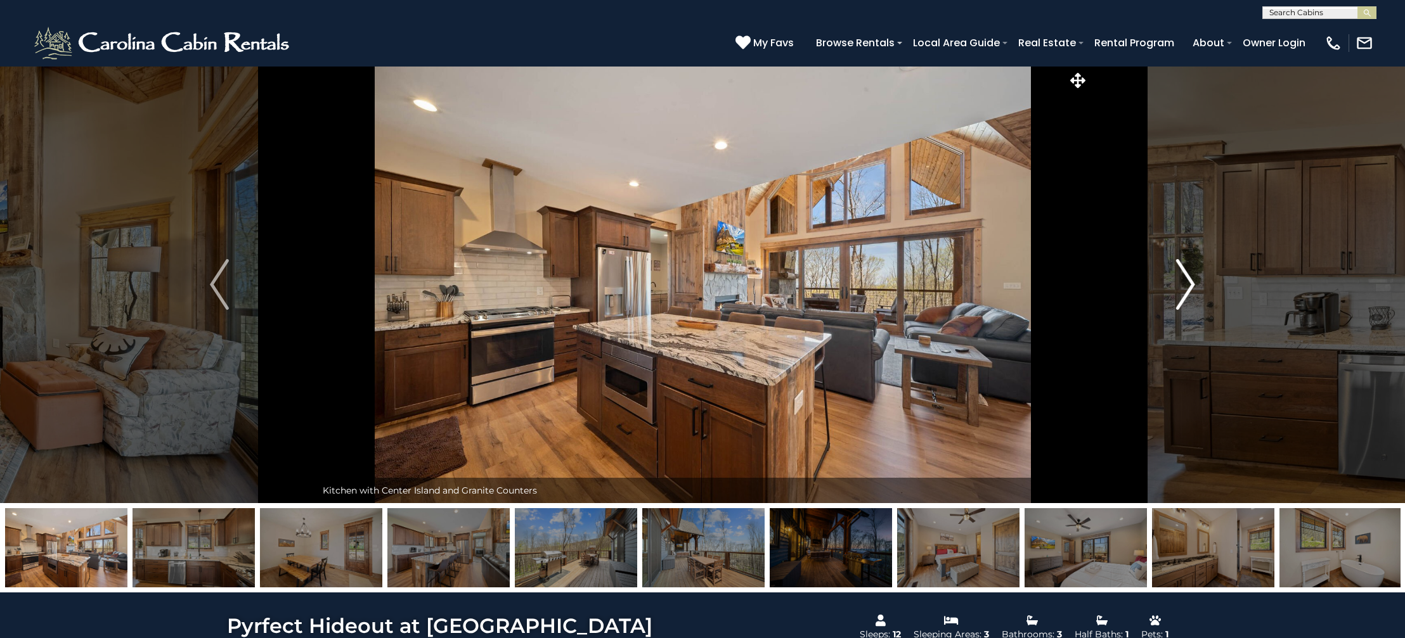
click at [1185, 275] on img "Next" at bounding box center [1185, 284] width 19 height 51
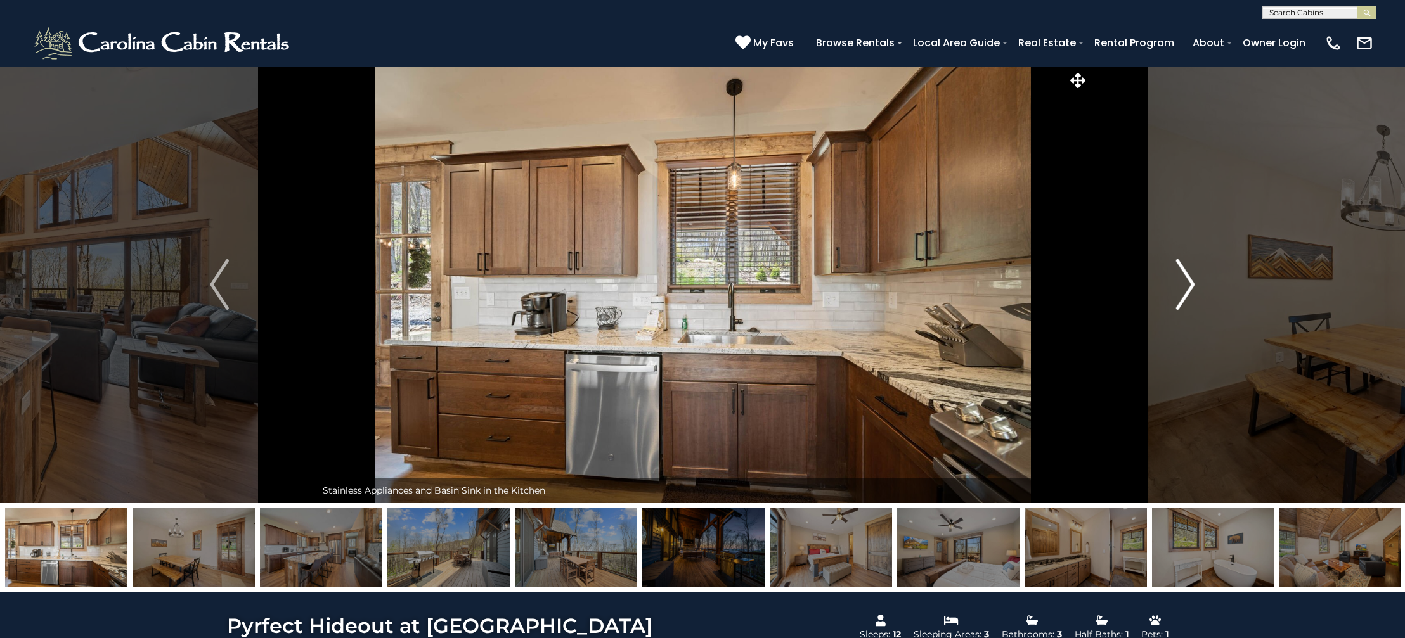
click at [1185, 275] on img "Next" at bounding box center [1185, 284] width 19 height 51
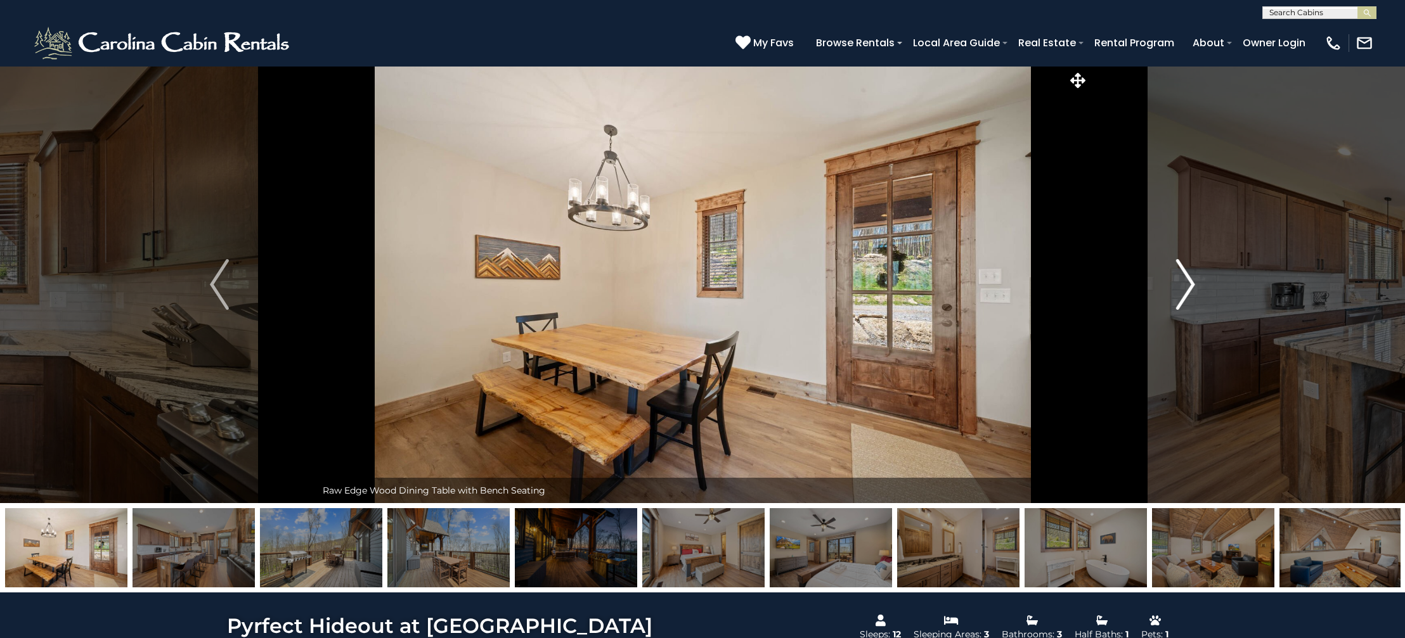
click at [1185, 275] on img "Next" at bounding box center [1185, 284] width 19 height 51
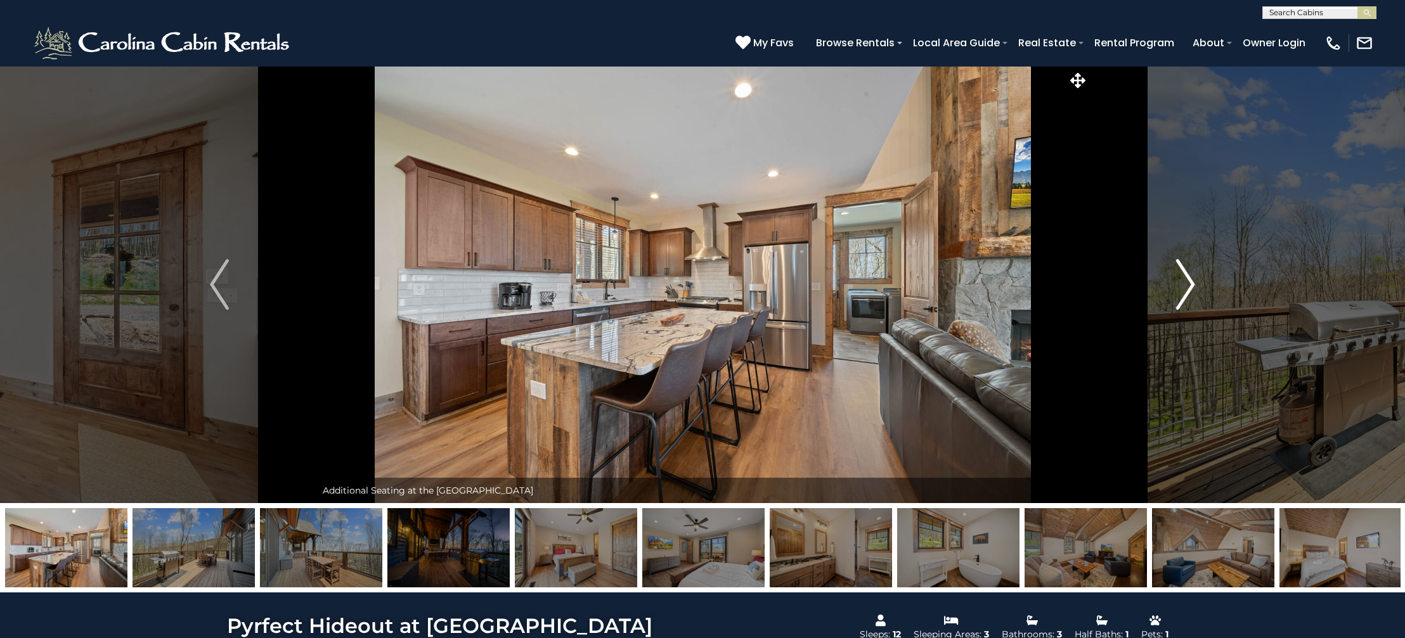
click at [1185, 275] on img "Next" at bounding box center [1185, 284] width 19 height 51
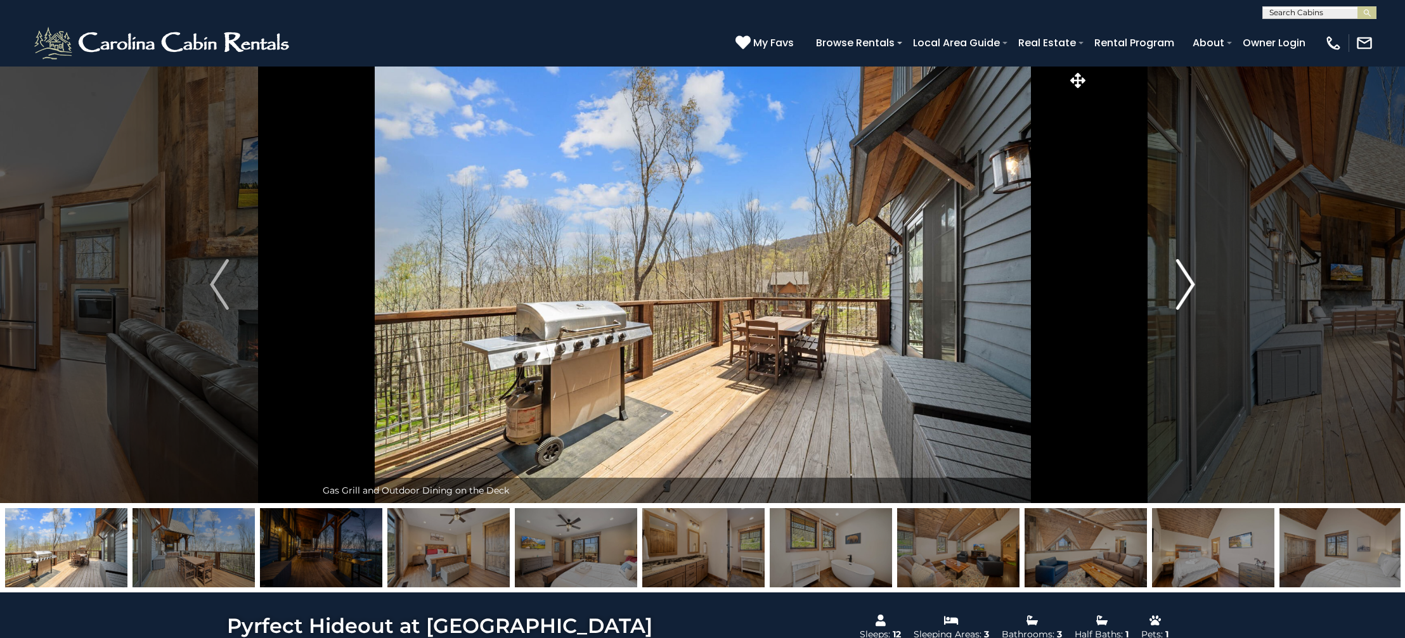
click at [1185, 275] on img "Next" at bounding box center [1185, 284] width 19 height 51
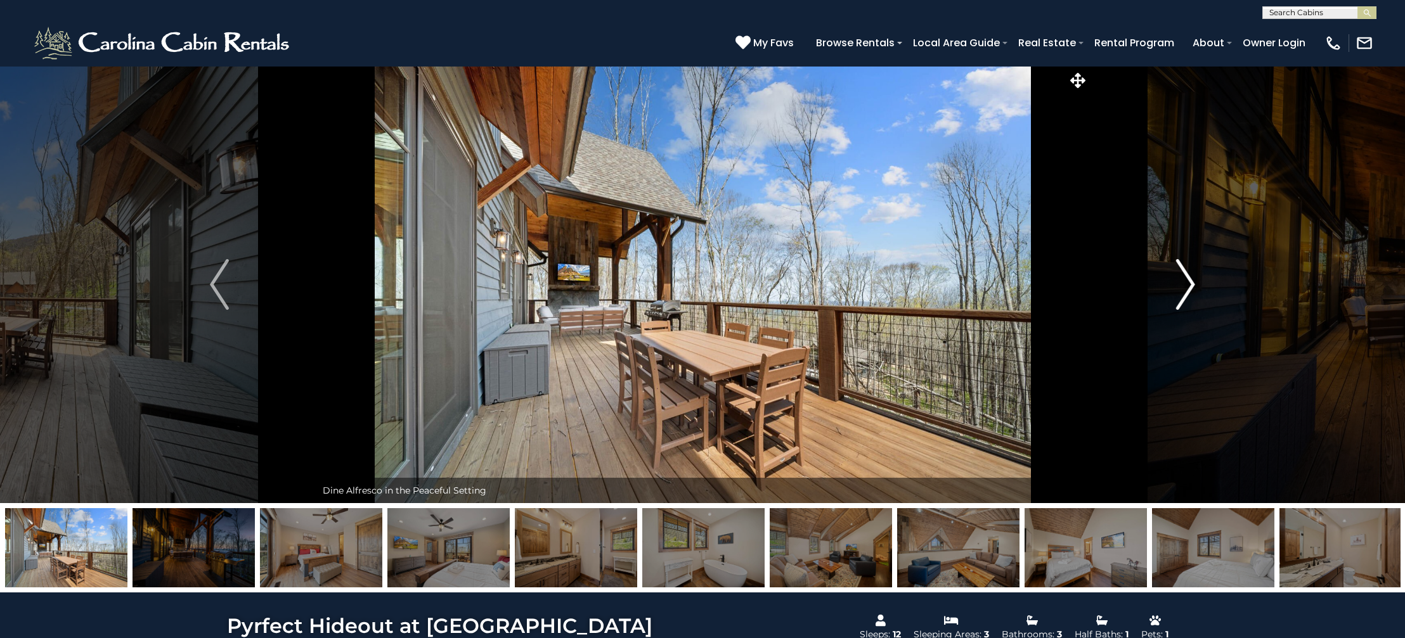
click at [1185, 275] on img "Next" at bounding box center [1185, 284] width 19 height 51
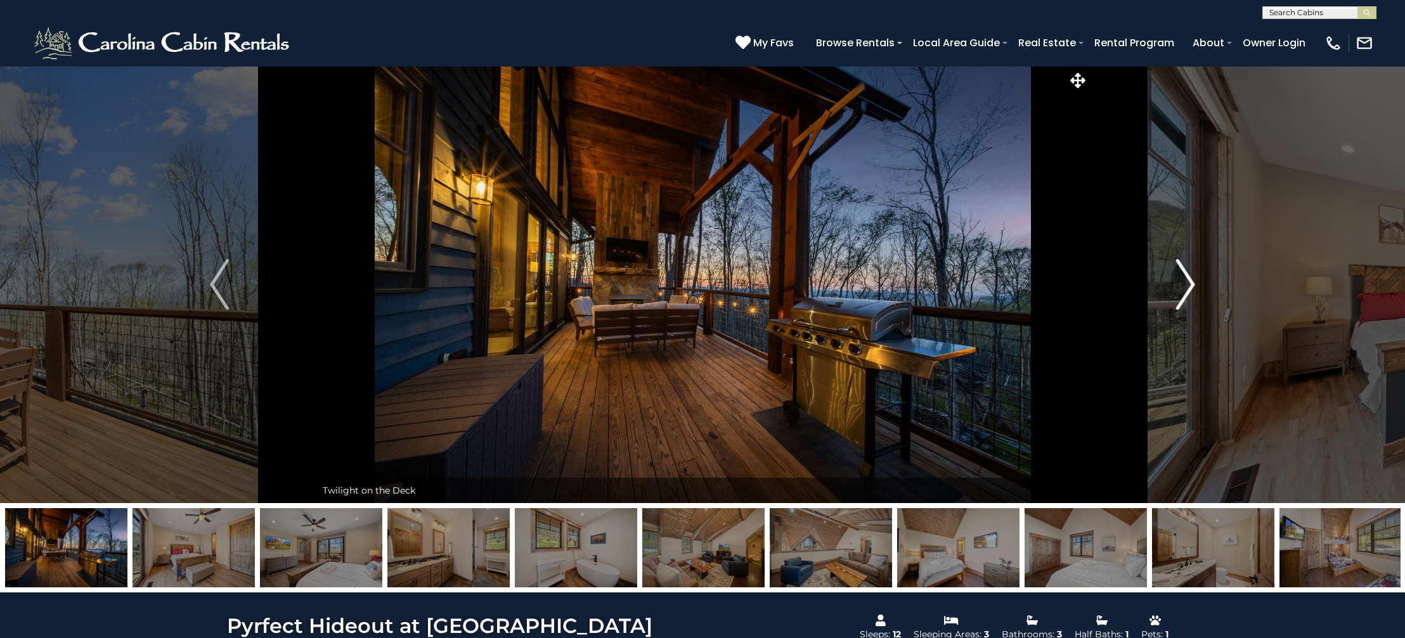
click at [1185, 275] on img "Next" at bounding box center [1185, 284] width 19 height 51
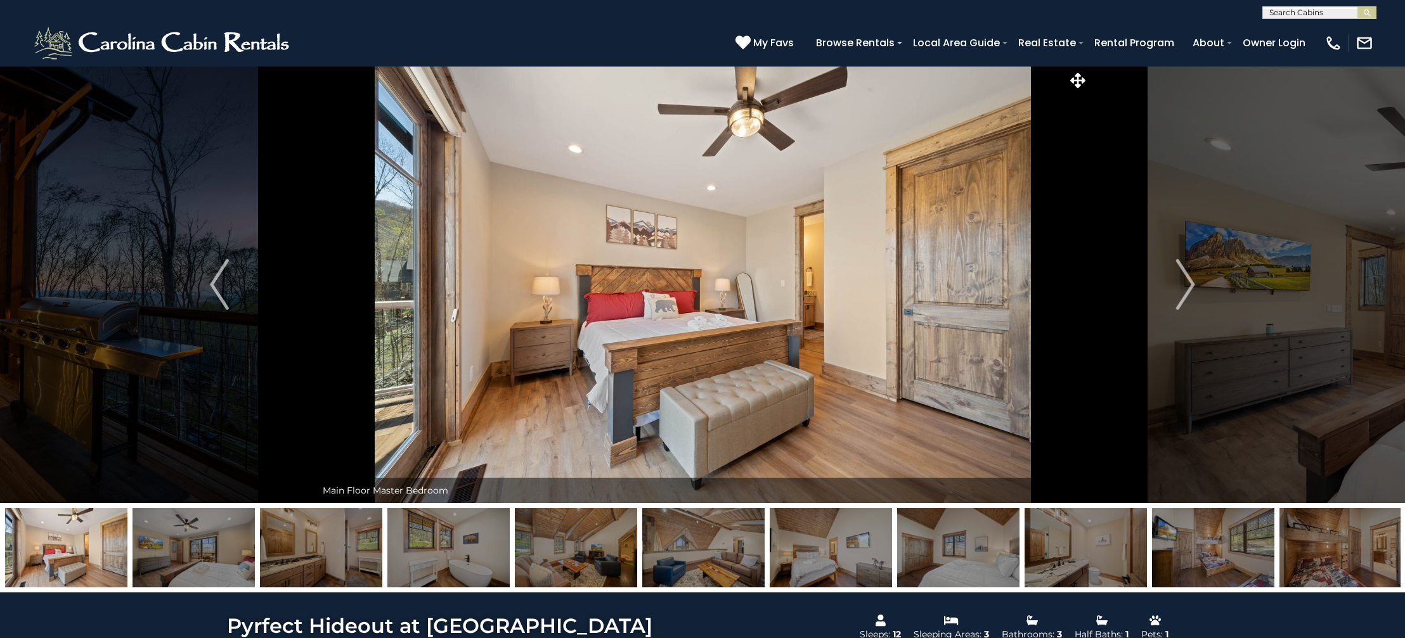
click at [1315, 533] on img at bounding box center [1340, 547] width 122 height 79
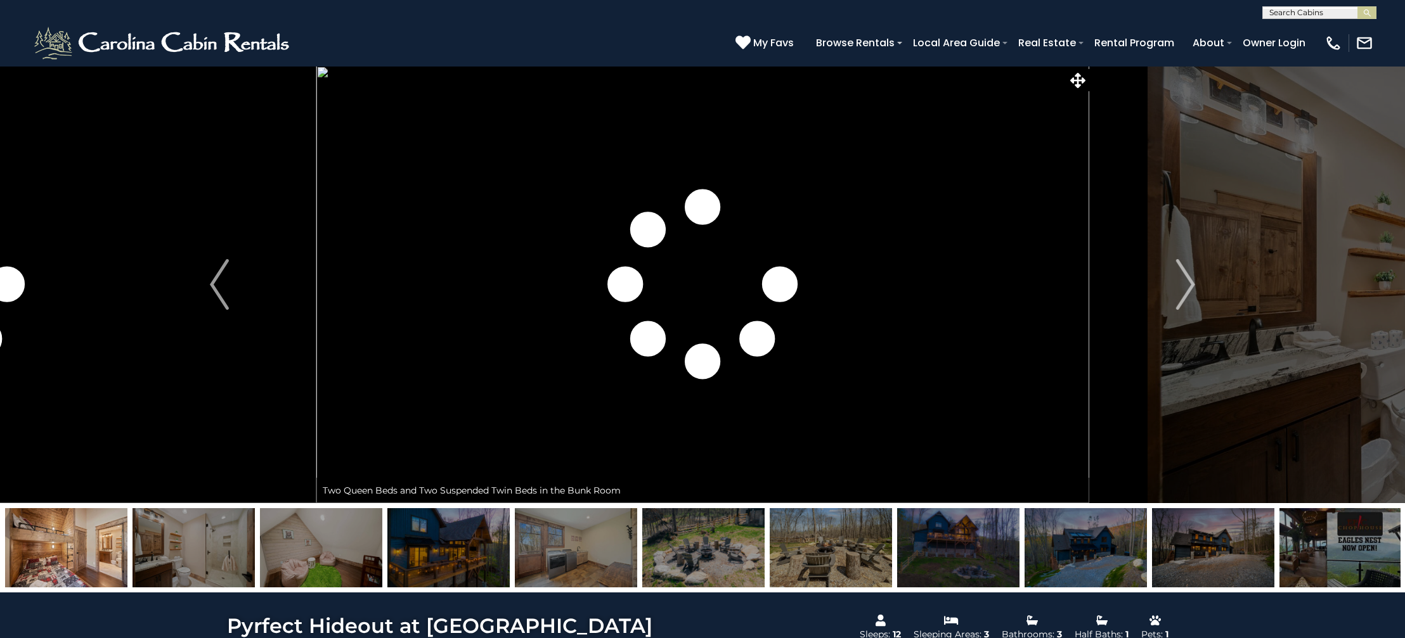
click at [739, 548] on img at bounding box center [703, 547] width 122 height 79
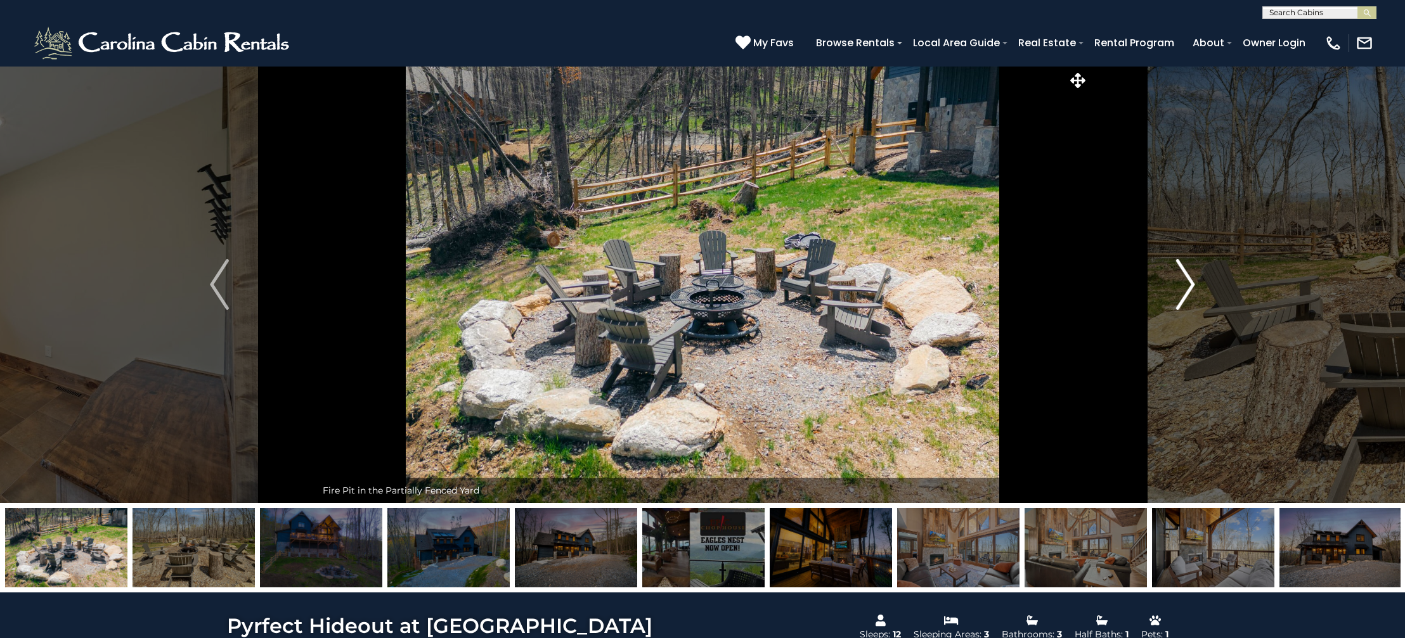
click at [1189, 276] on img "Next" at bounding box center [1185, 284] width 19 height 51
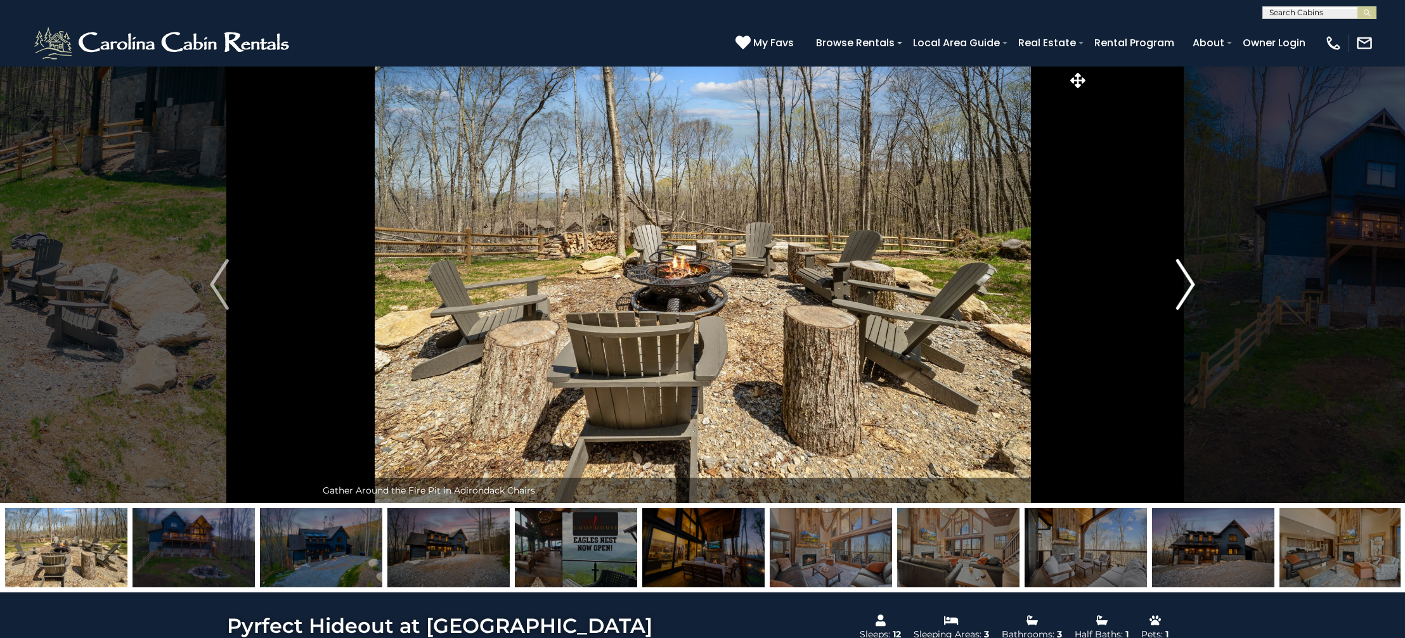
click at [1189, 276] on img "Next" at bounding box center [1185, 284] width 19 height 51
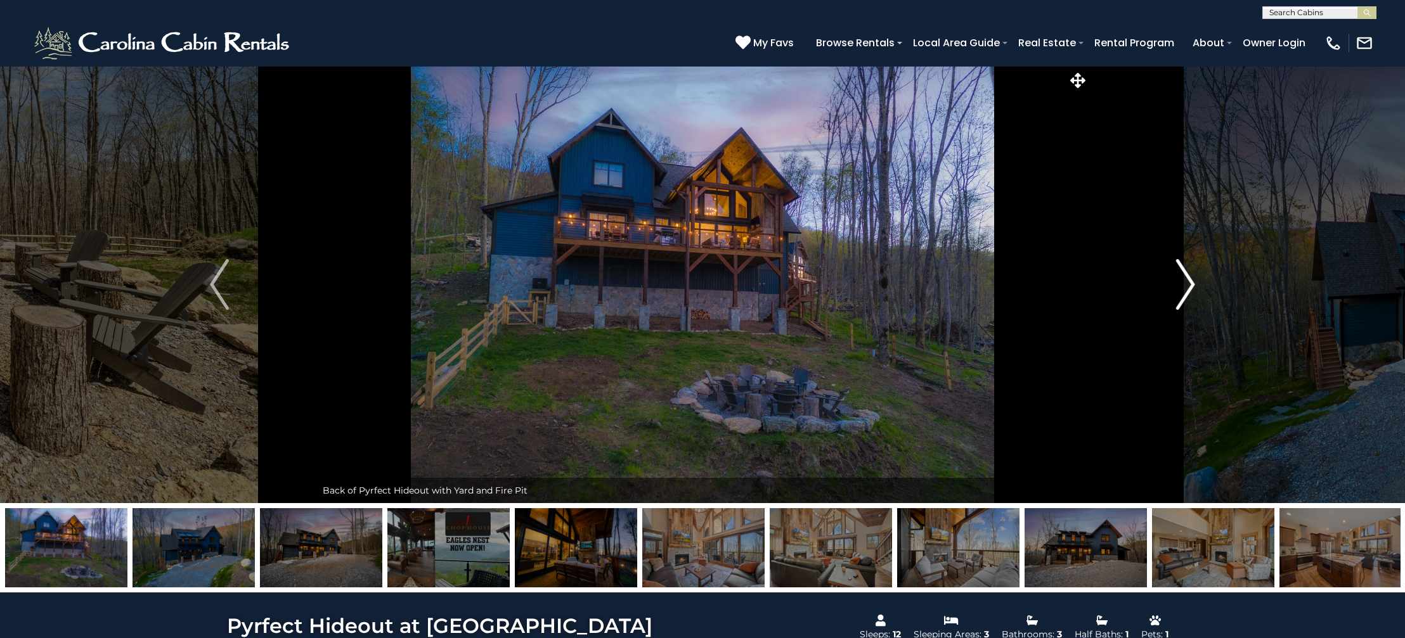
click at [1189, 276] on img "Next" at bounding box center [1185, 284] width 19 height 51
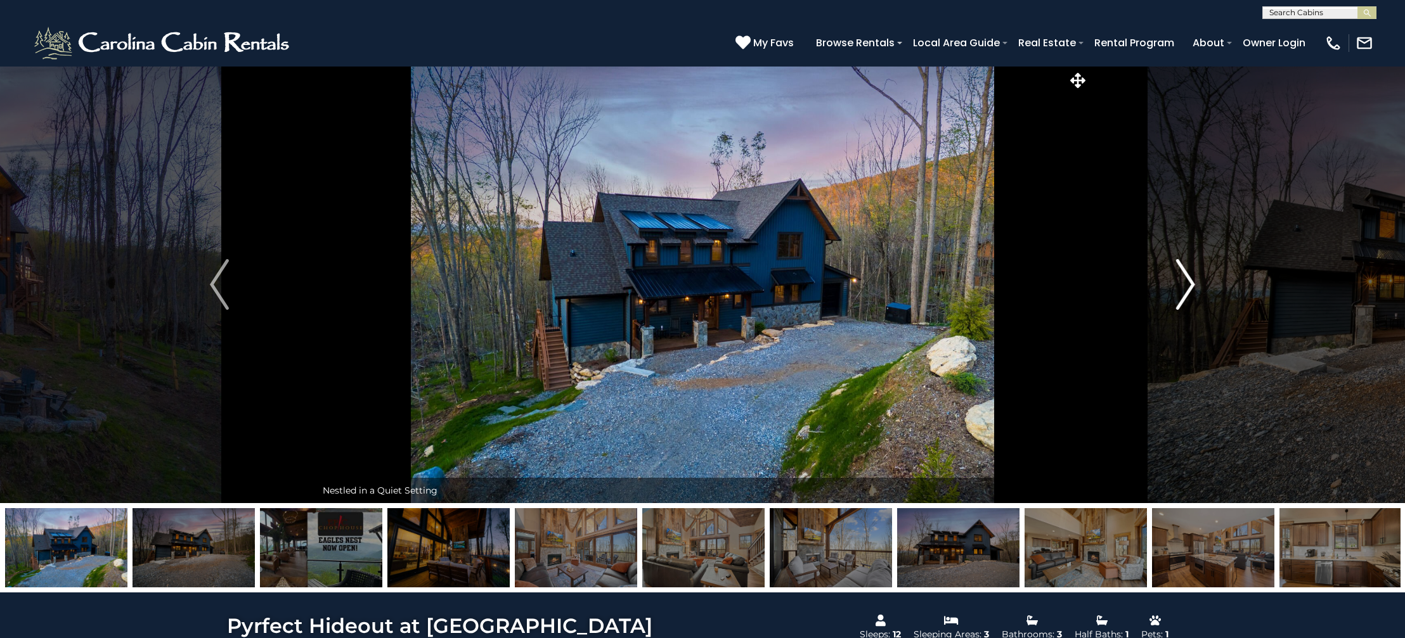
click at [1189, 276] on img "Next" at bounding box center [1185, 284] width 19 height 51
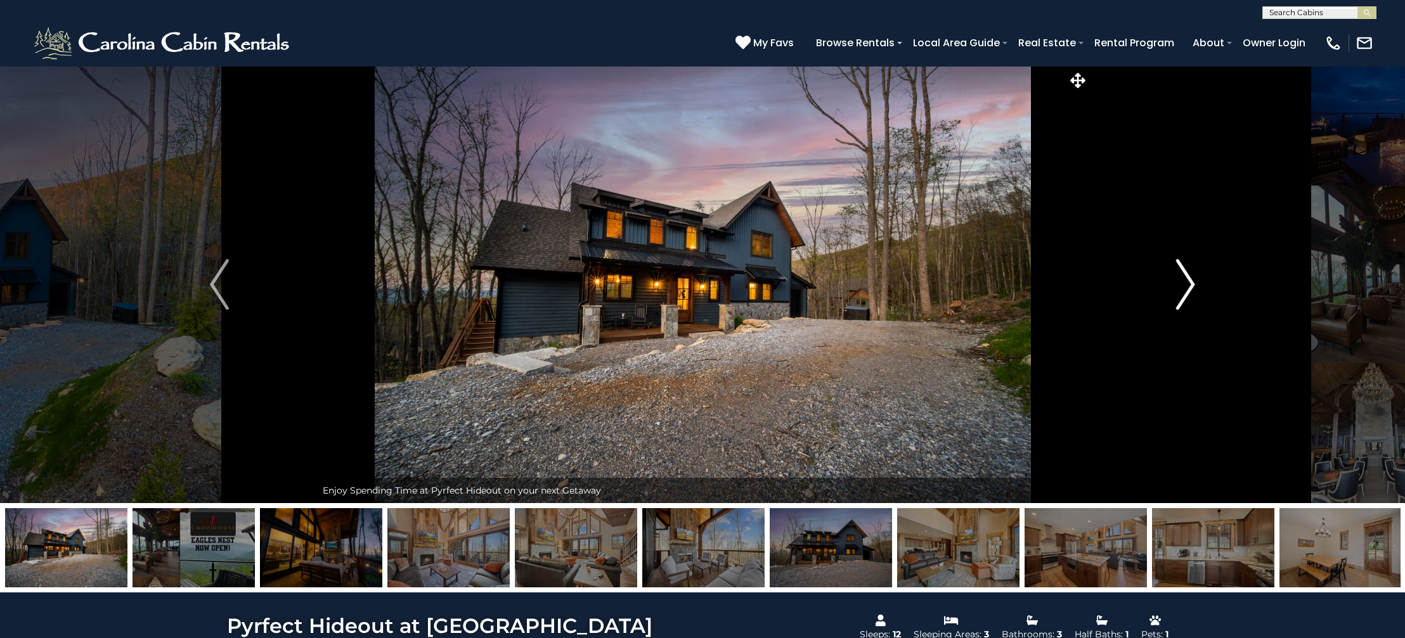
click at [1188, 276] on img "Next" at bounding box center [1185, 284] width 19 height 51
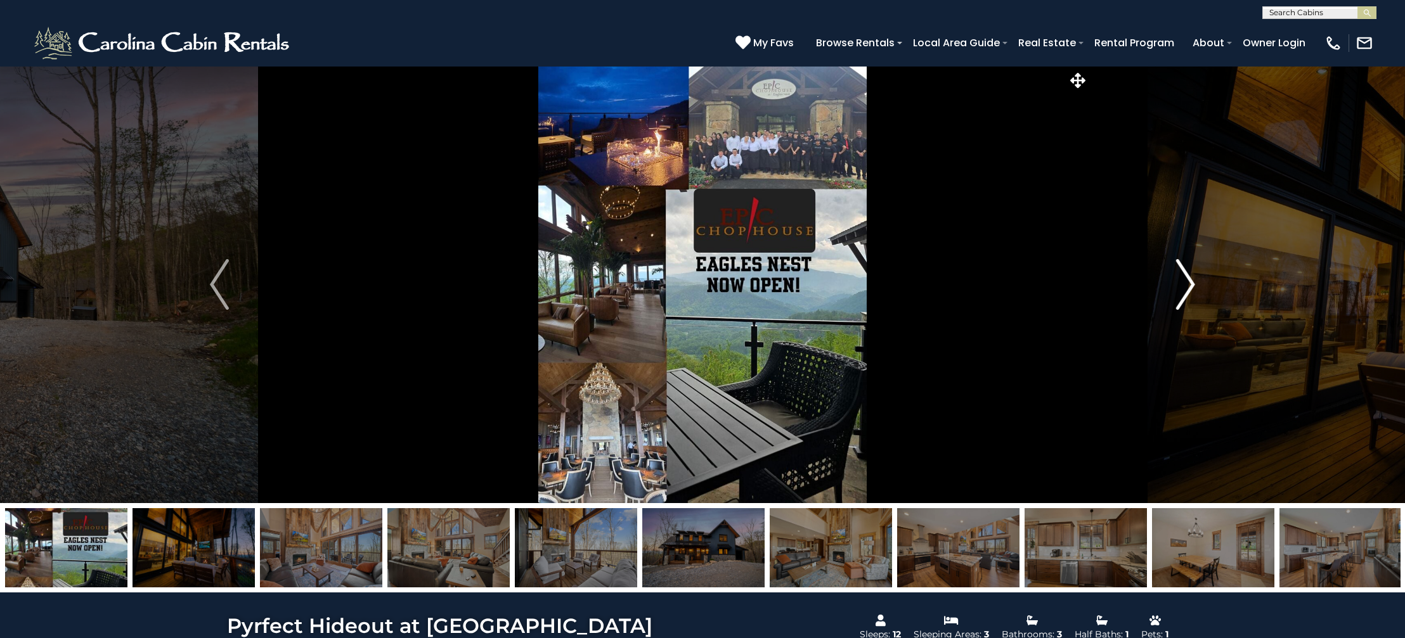
click at [1188, 276] on img "Next" at bounding box center [1185, 284] width 19 height 51
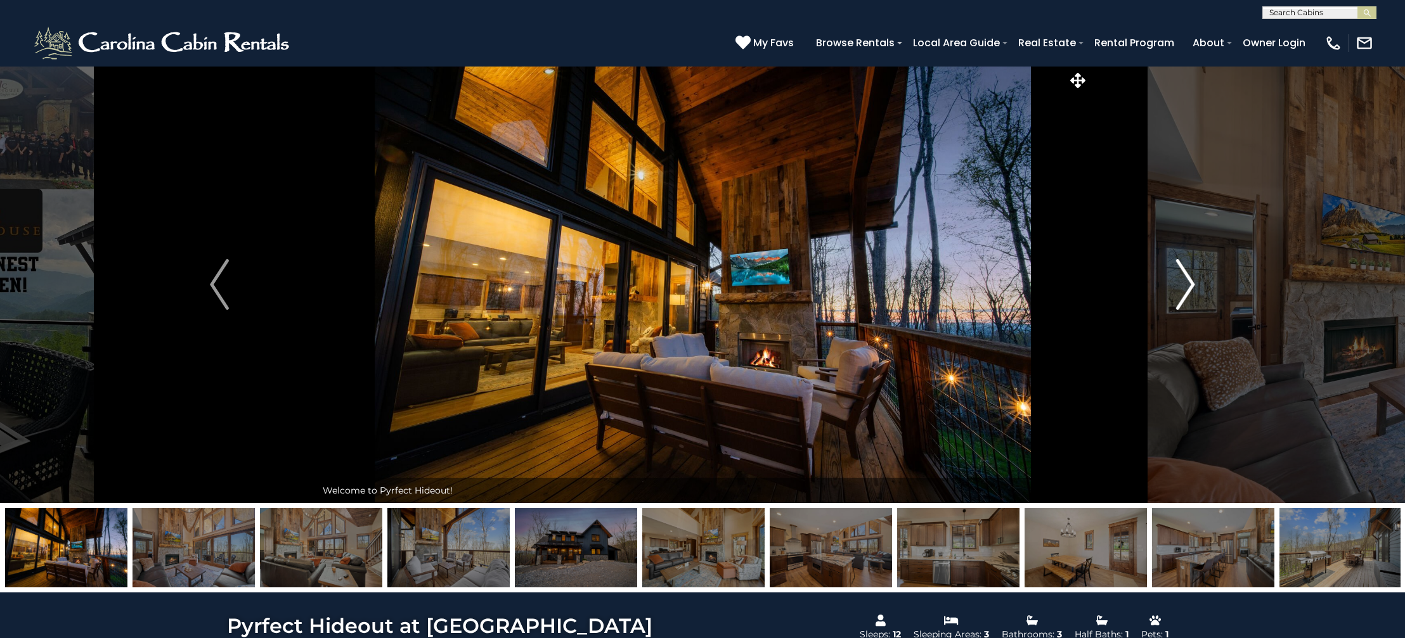
click at [1188, 276] on img "Next" at bounding box center [1185, 284] width 19 height 51
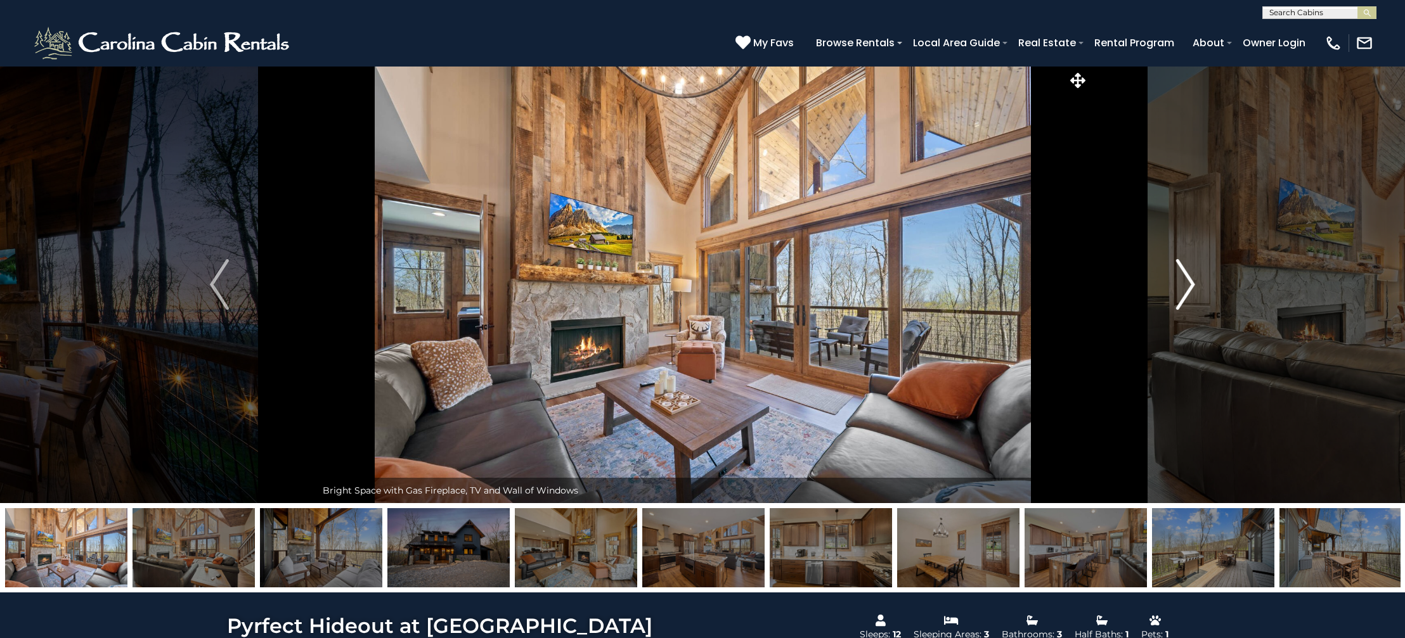
click at [1188, 276] on img "Next" at bounding box center [1185, 284] width 19 height 51
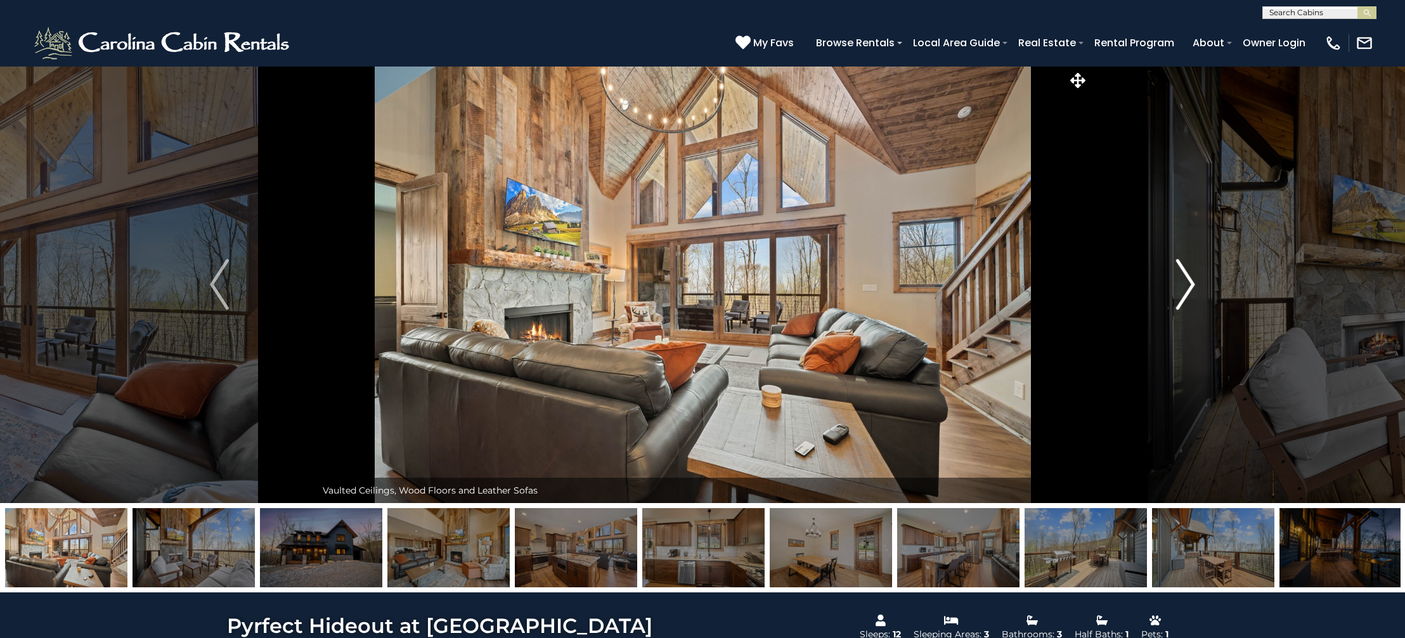
click at [1188, 276] on img "Next" at bounding box center [1185, 284] width 19 height 51
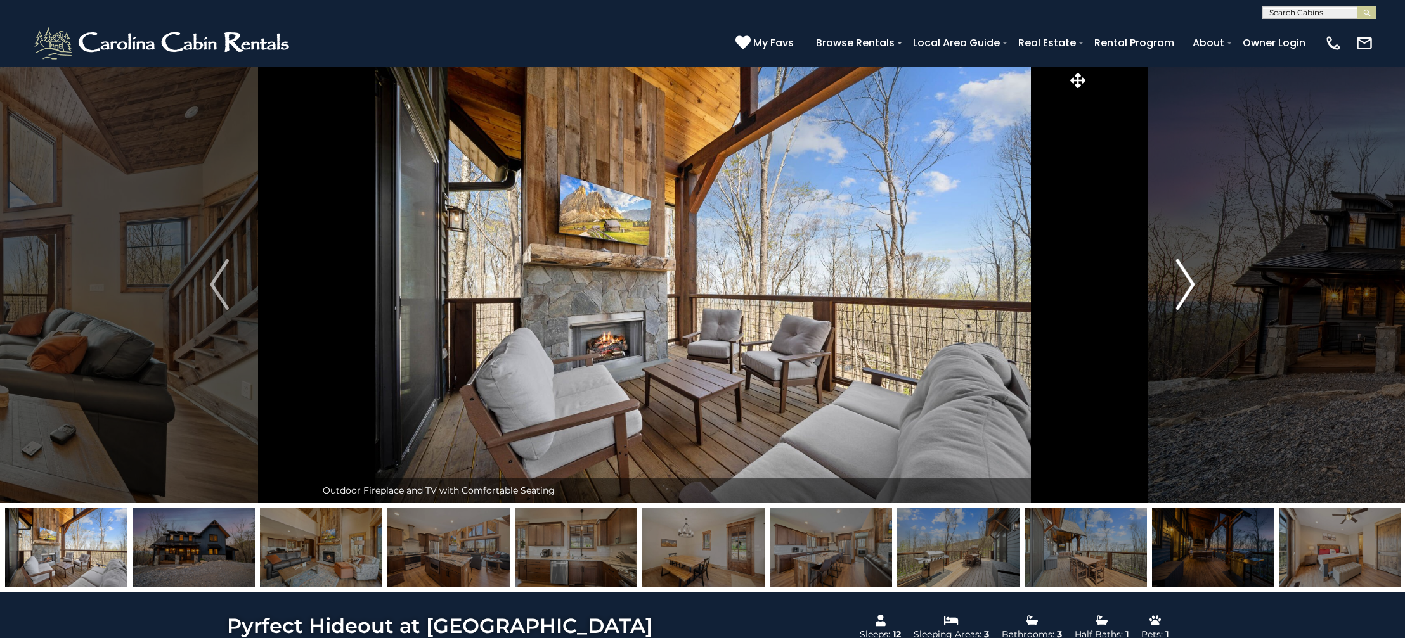
click at [1187, 276] on img "Next" at bounding box center [1185, 284] width 19 height 51
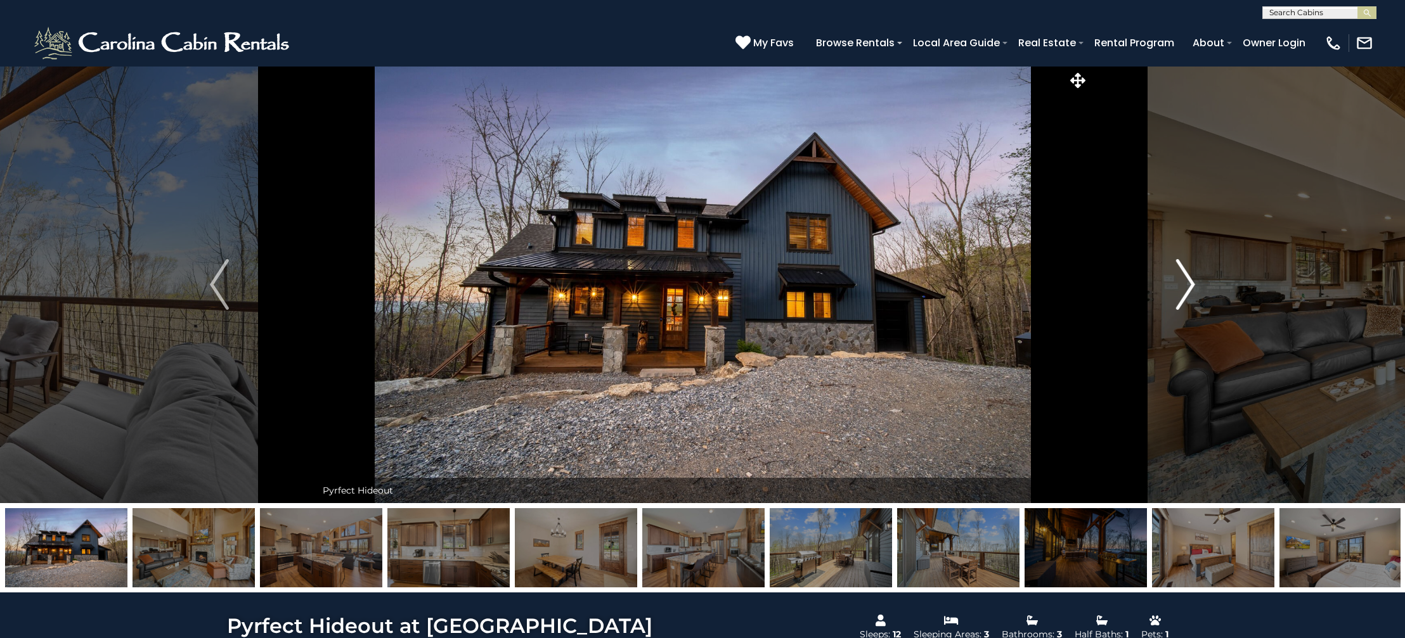
click at [1187, 276] on img "Next" at bounding box center [1185, 284] width 19 height 51
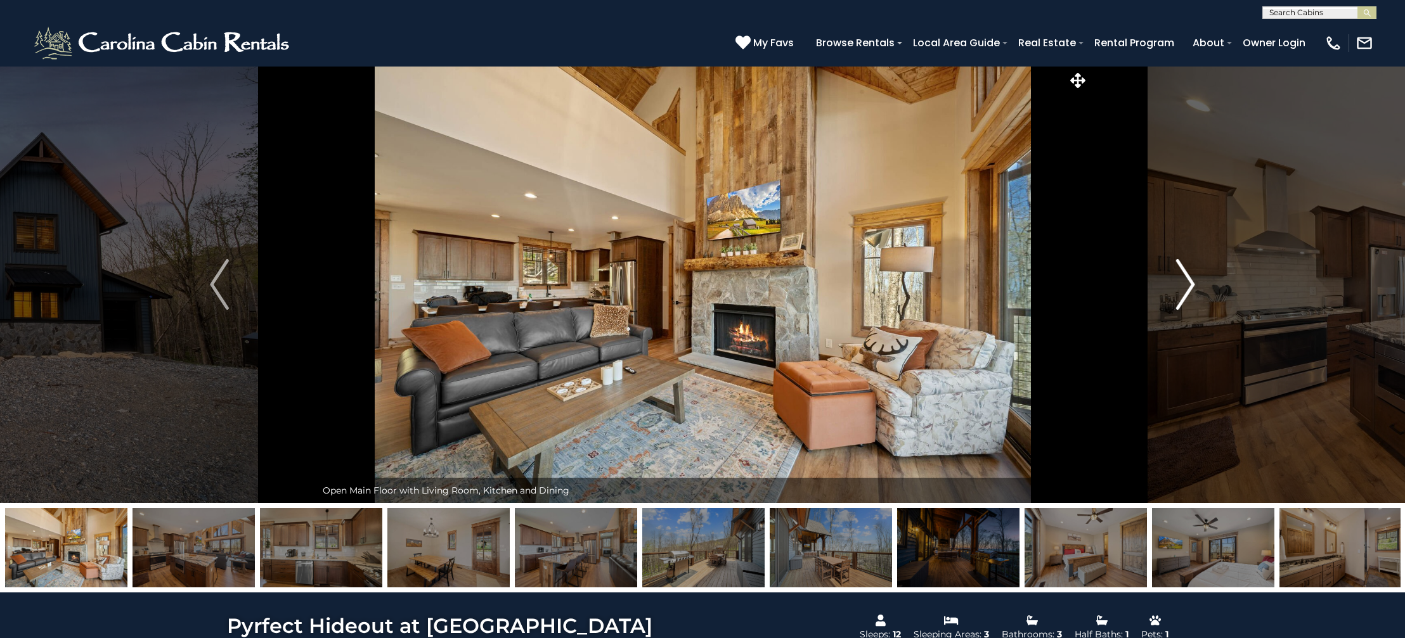
click at [1187, 276] on img "Next" at bounding box center [1185, 284] width 19 height 51
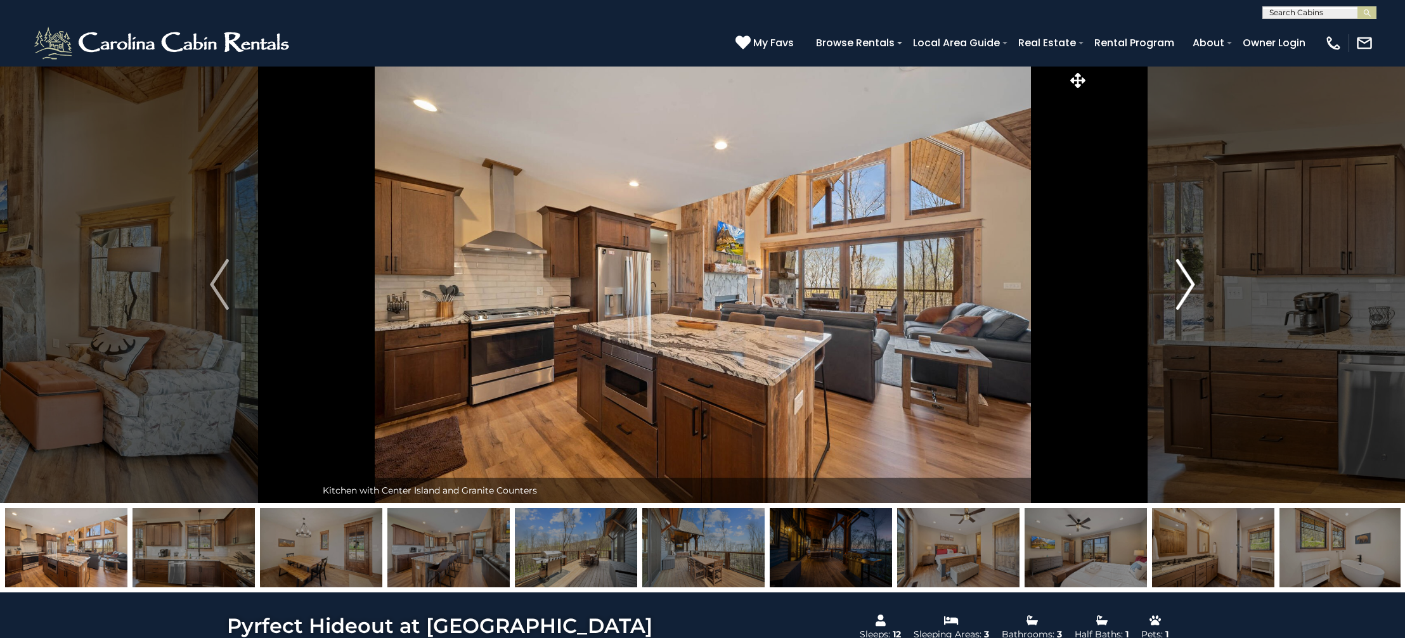
click at [1187, 275] on img "Next" at bounding box center [1185, 284] width 19 height 51
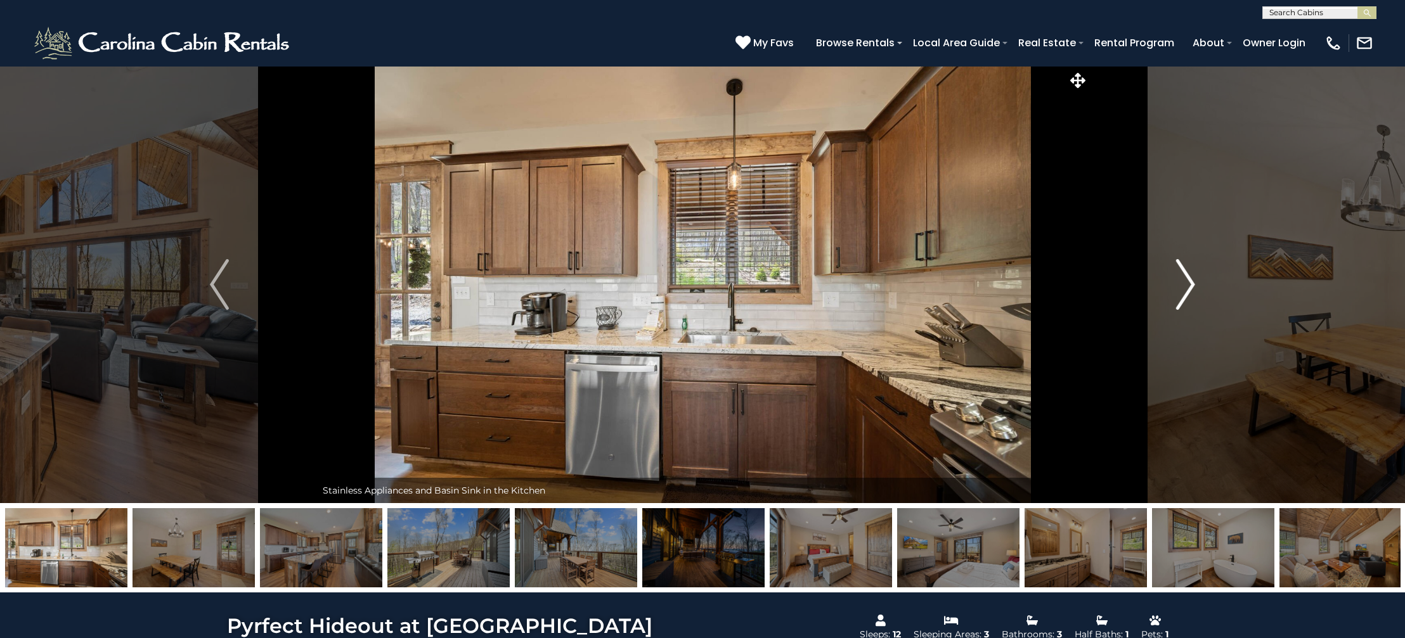
click at [1187, 275] on img "Next" at bounding box center [1185, 284] width 19 height 51
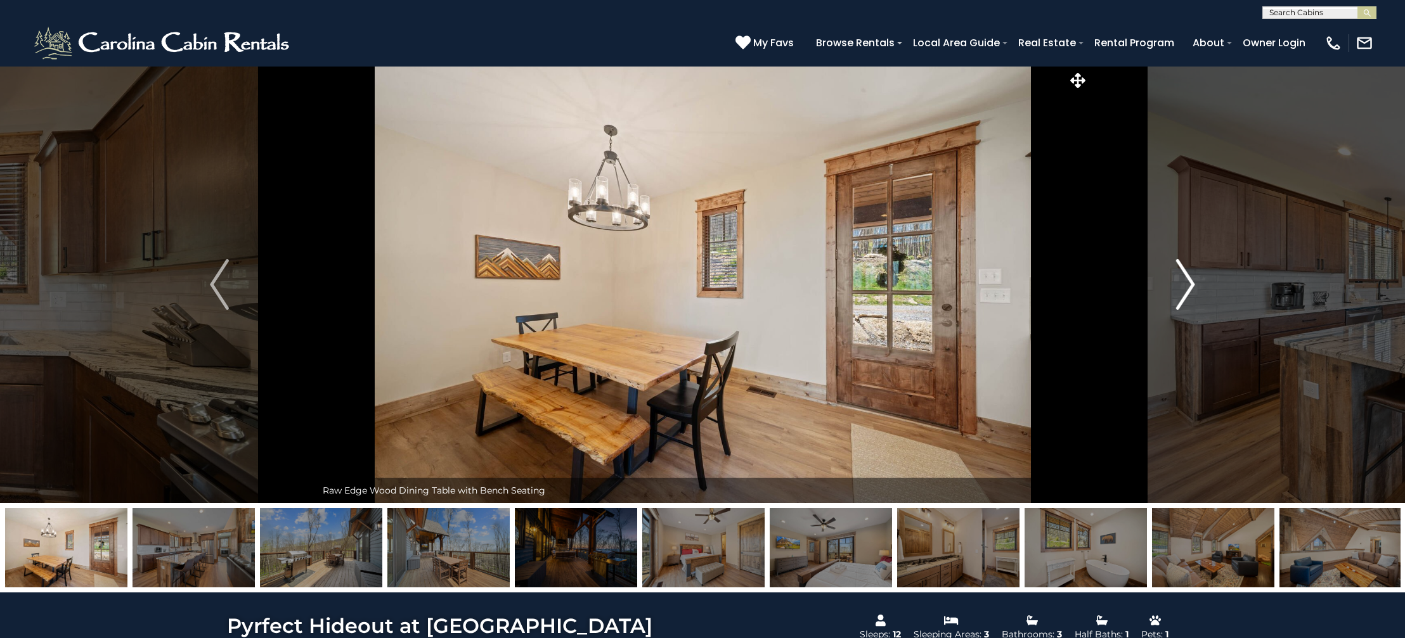
click at [1187, 275] on img "Next" at bounding box center [1185, 284] width 19 height 51
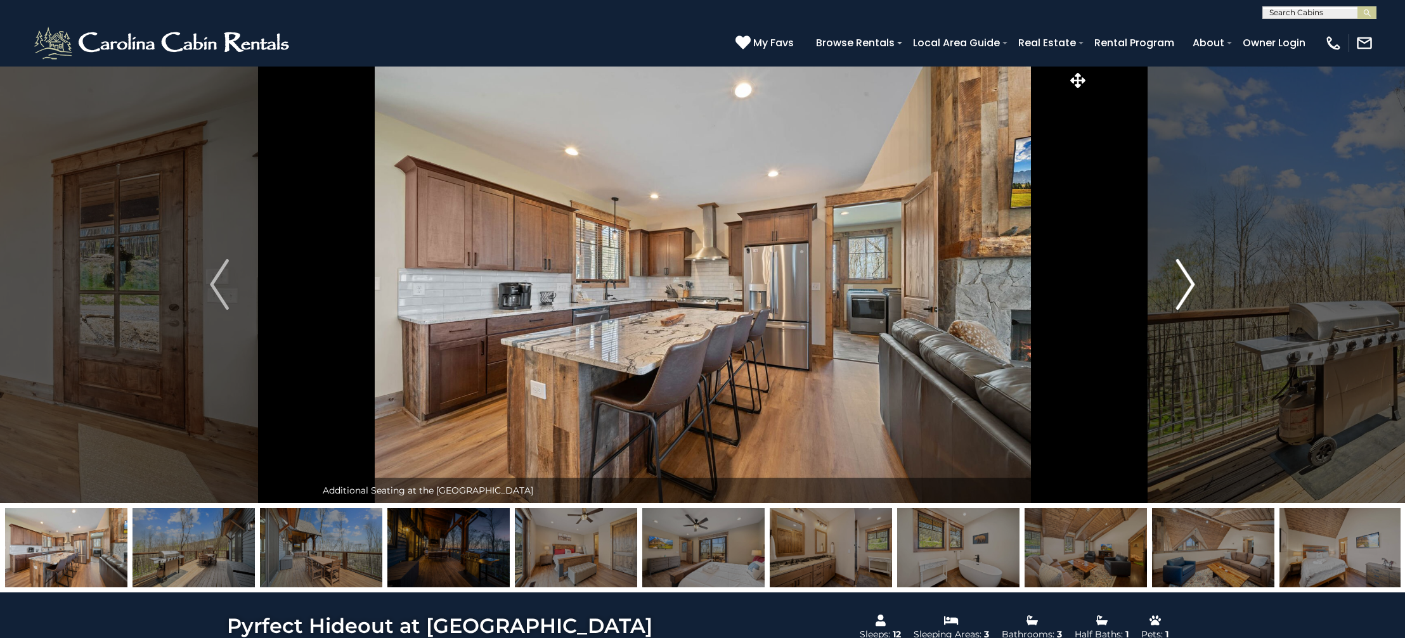
click at [1186, 275] on img "Next" at bounding box center [1185, 284] width 19 height 51
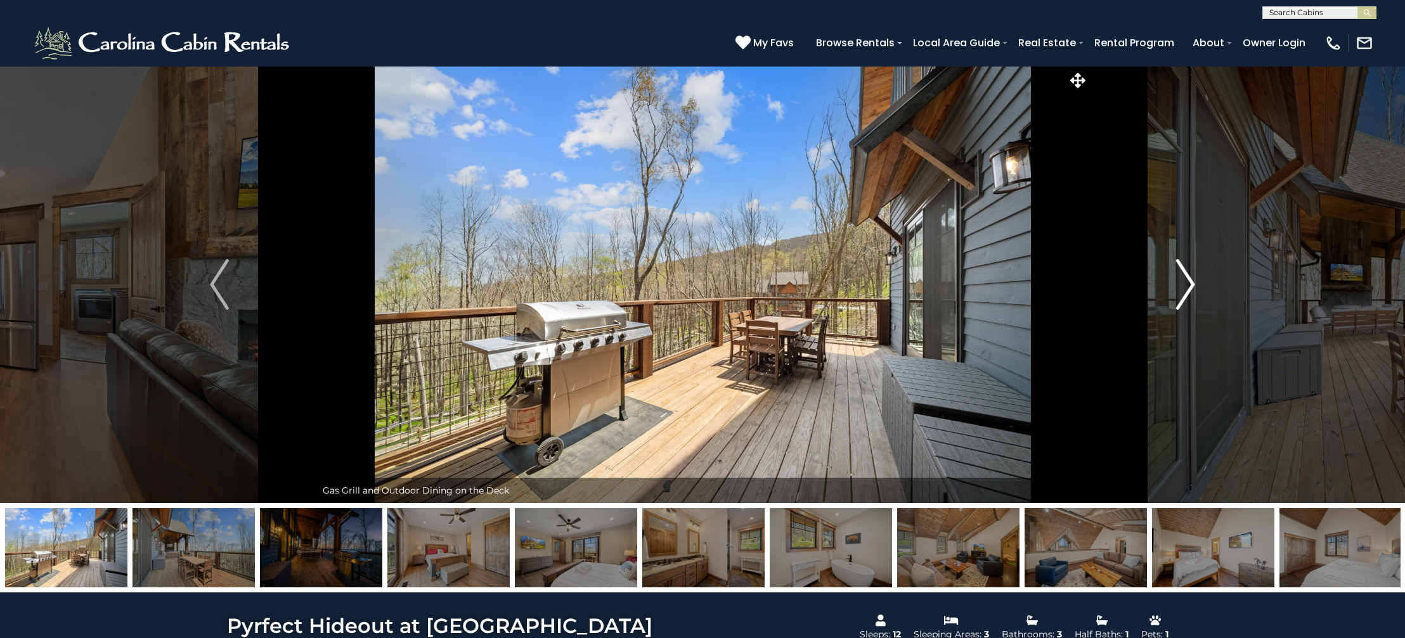
click at [1185, 275] on img "Next" at bounding box center [1185, 284] width 19 height 51
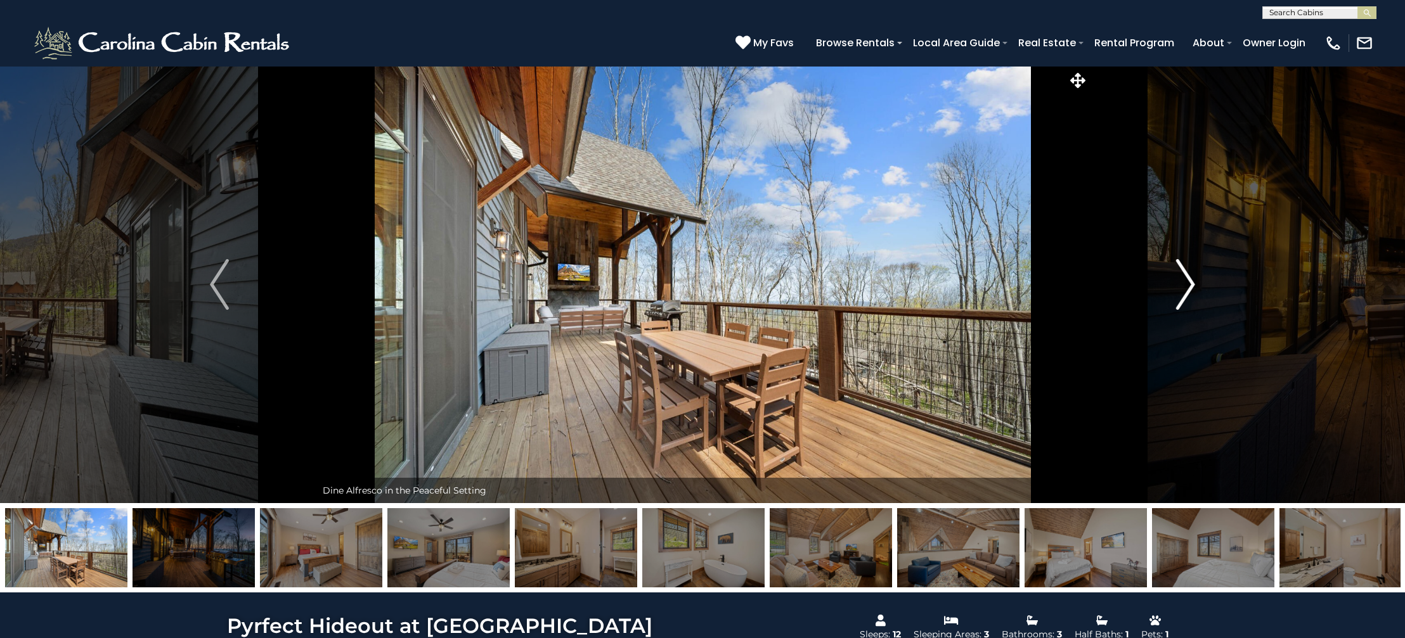
click at [1185, 275] on img "Next" at bounding box center [1185, 284] width 19 height 51
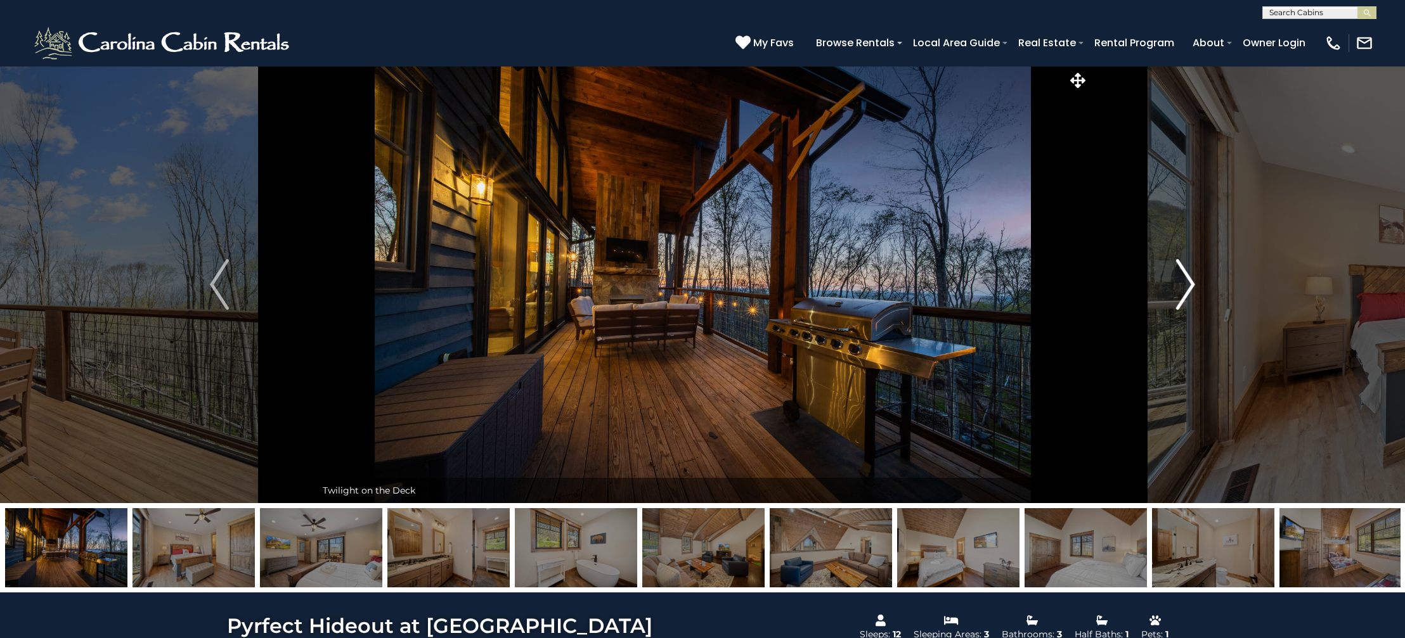
click at [1185, 276] on img "Next" at bounding box center [1185, 284] width 19 height 51
